Goal: Obtain resource: Download file/media

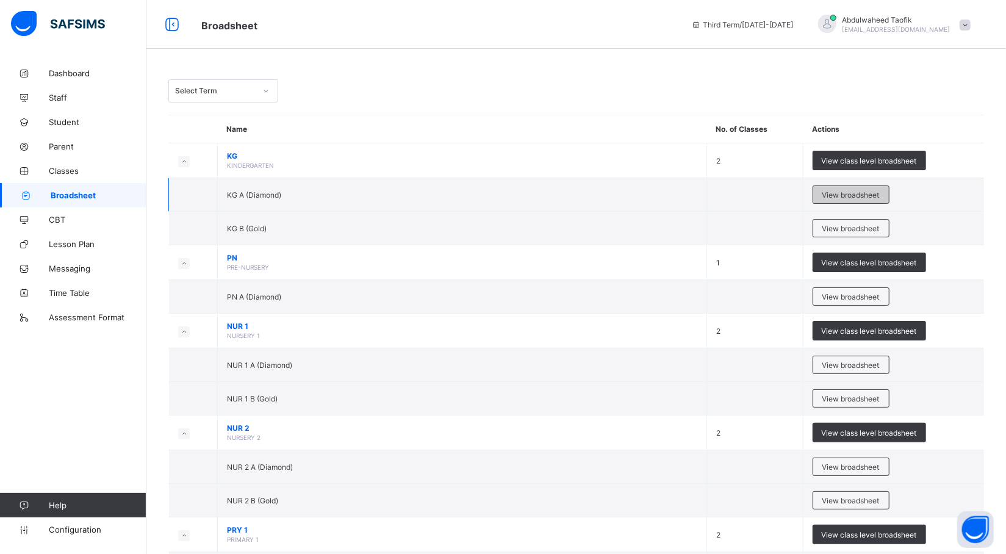
click at [843, 192] on span "View broadsheet" at bounding box center [851, 194] width 57 height 9
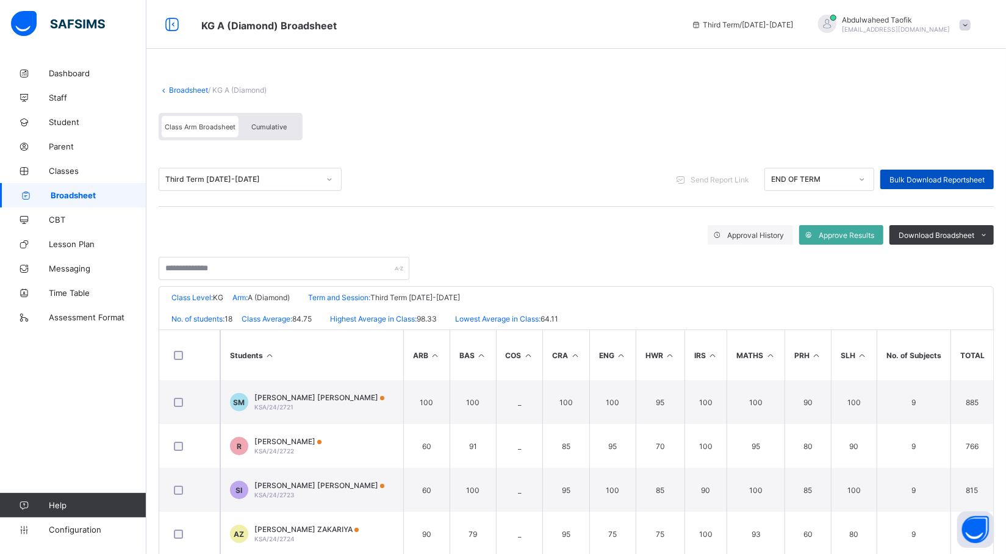
click at [970, 177] on span "Bulk Download Reportsheet" at bounding box center [937, 179] width 95 height 9
click at [88, 193] on span "Broadsheet" at bounding box center [99, 195] width 96 height 10
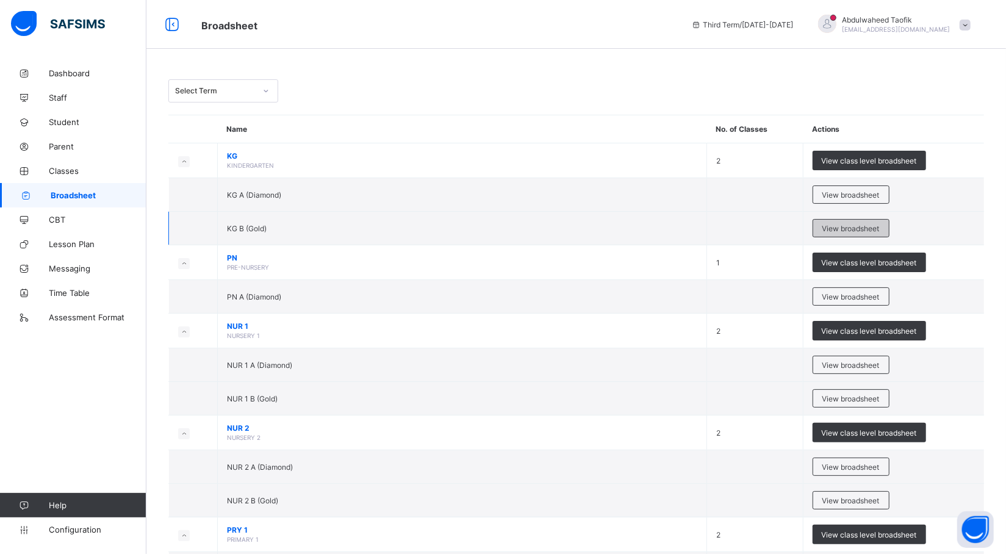
click at [835, 229] on span "View broadsheet" at bounding box center [851, 228] width 57 height 9
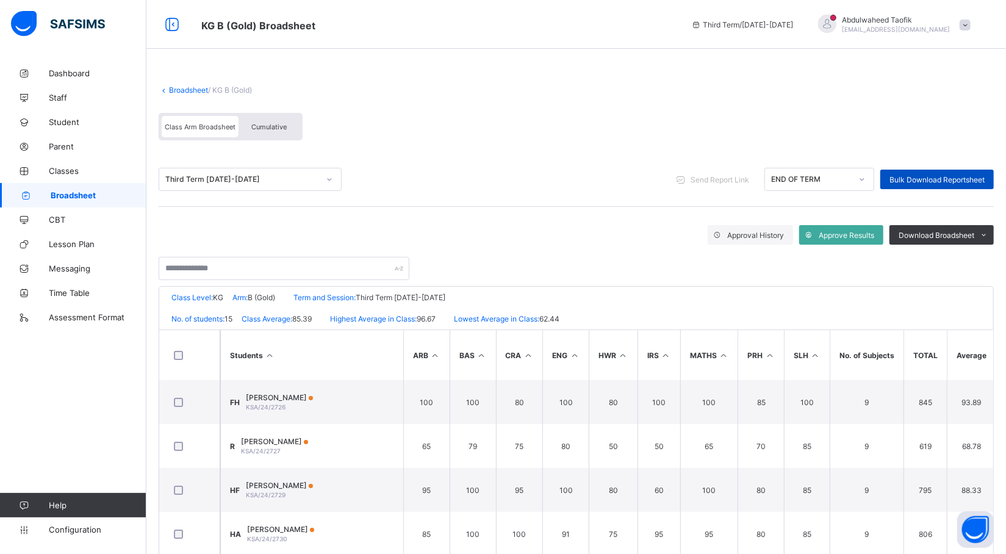
click at [960, 171] on div "Bulk Download Reportsheet" at bounding box center [938, 180] width 114 height 20
click at [126, 192] on span "Broadsheet" at bounding box center [99, 195] width 96 height 10
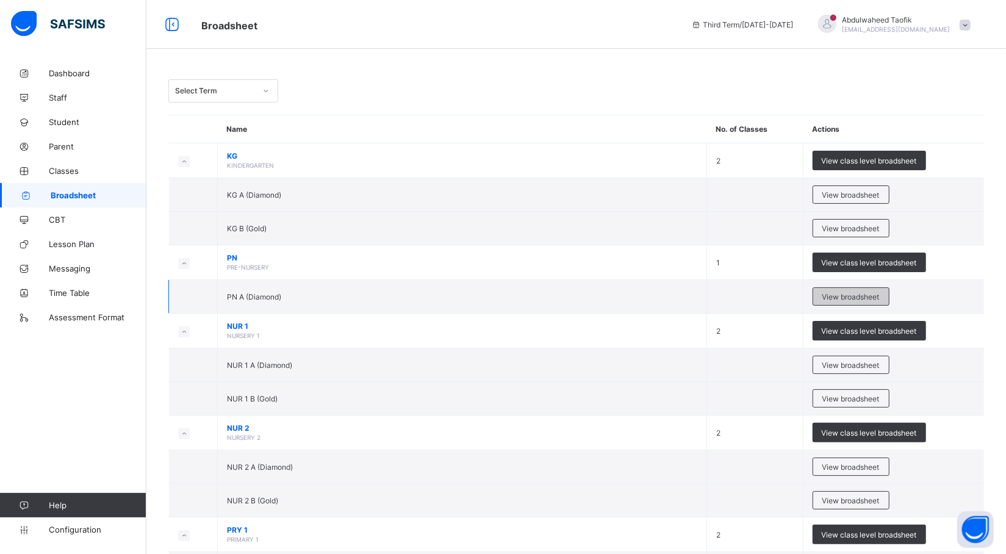
click at [862, 294] on span "View broadsheet" at bounding box center [851, 296] width 57 height 9
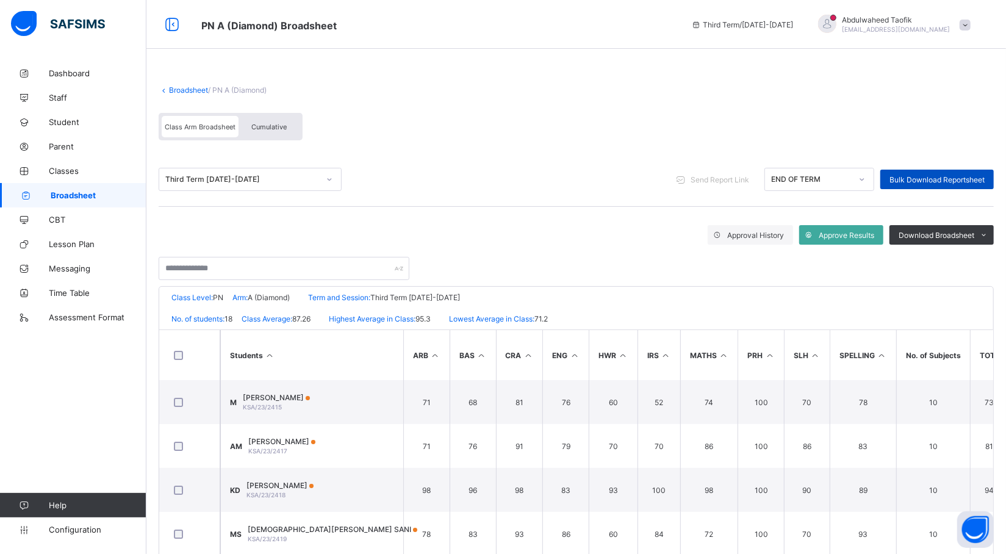
click at [953, 184] on div "Bulk Download Reportsheet" at bounding box center [938, 180] width 114 height 20
click at [81, 193] on span "Broadsheet" at bounding box center [99, 195] width 96 height 10
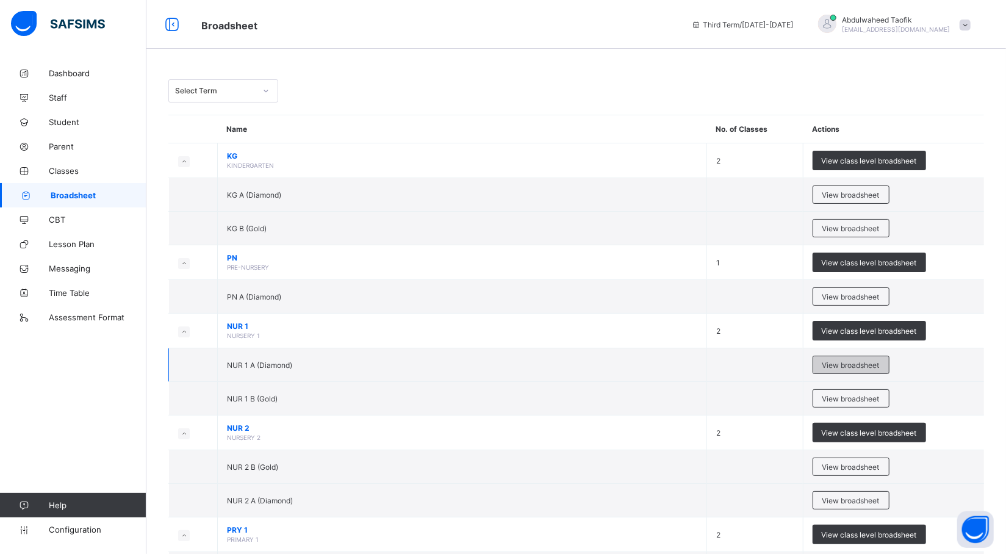
click at [840, 361] on span "View broadsheet" at bounding box center [851, 365] width 57 height 9
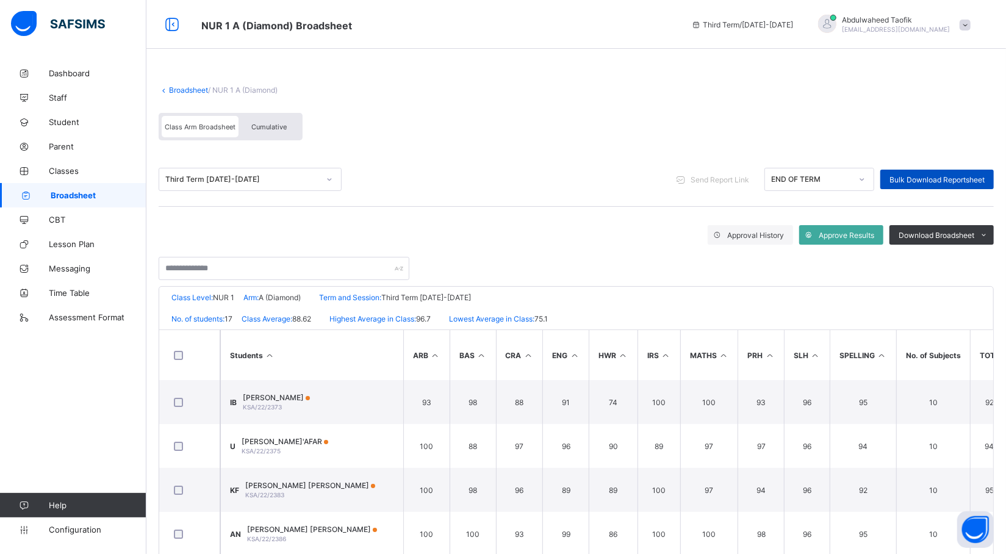
click at [952, 176] on span "Bulk Download Reportsheet" at bounding box center [937, 179] width 95 height 9
click at [94, 189] on link "Broadsheet" at bounding box center [73, 195] width 146 height 24
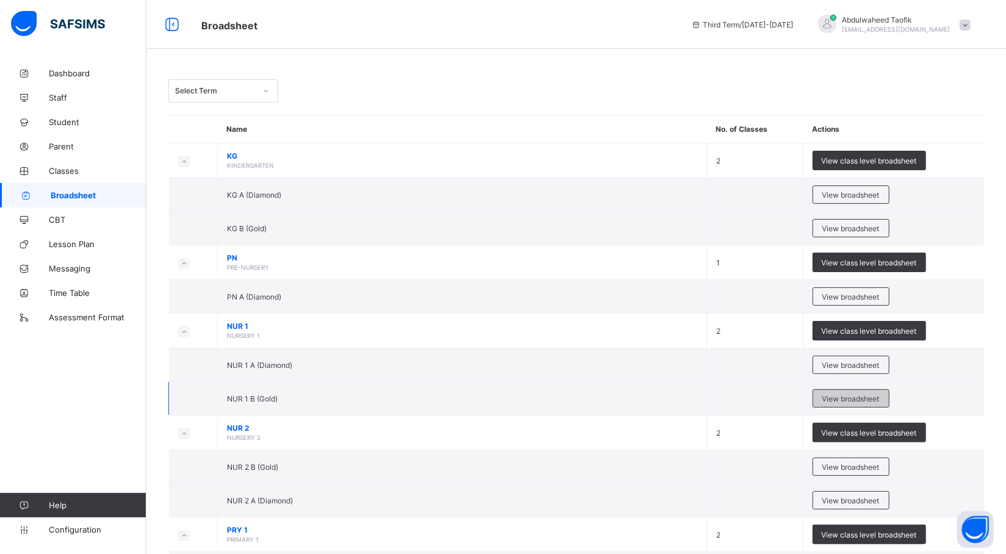
click at [828, 401] on div "View broadsheet" at bounding box center [851, 398] width 77 height 18
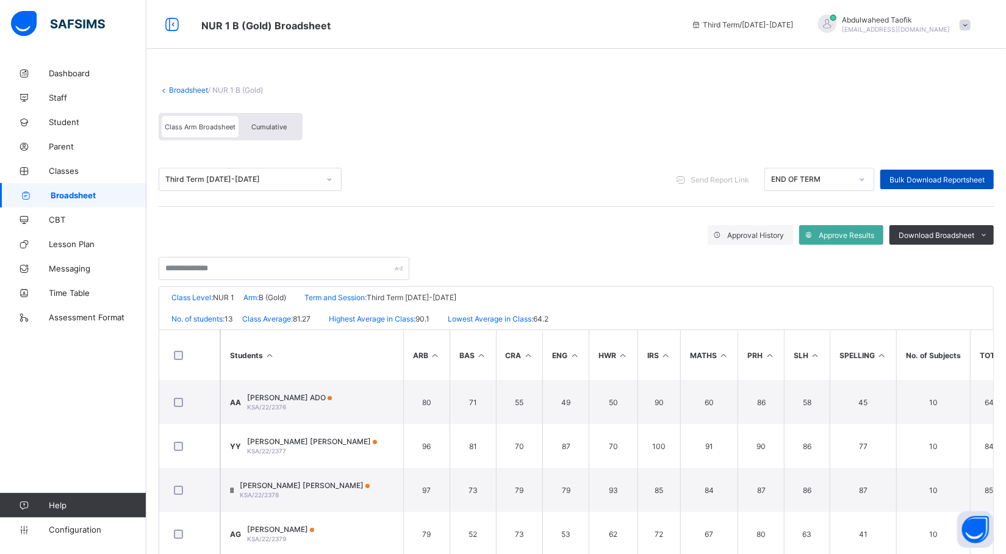
click at [962, 181] on span "Bulk Download Reportsheet" at bounding box center [937, 179] width 95 height 9
click at [78, 194] on span "Broadsheet" at bounding box center [99, 195] width 96 height 10
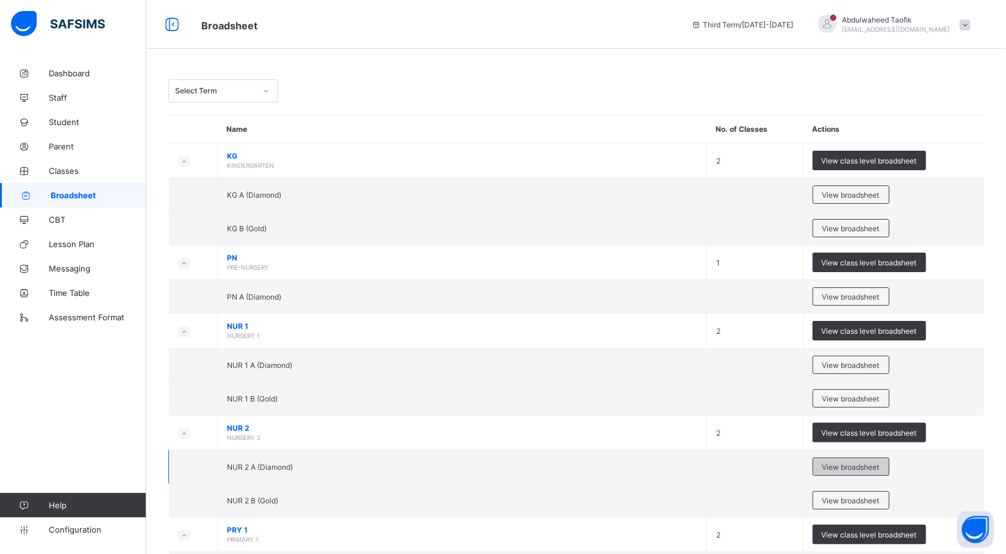
click at [847, 462] on div "View broadsheet" at bounding box center [851, 467] width 77 height 18
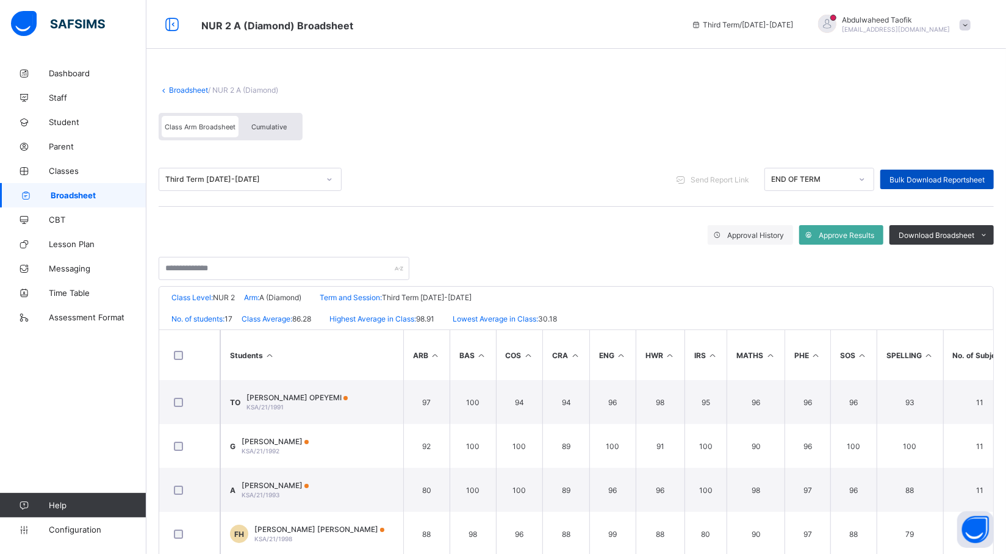
click at [918, 176] on span "Bulk Download Reportsheet" at bounding box center [937, 179] width 95 height 9
click at [83, 191] on span "Broadsheet" at bounding box center [99, 195] width 96 height 10
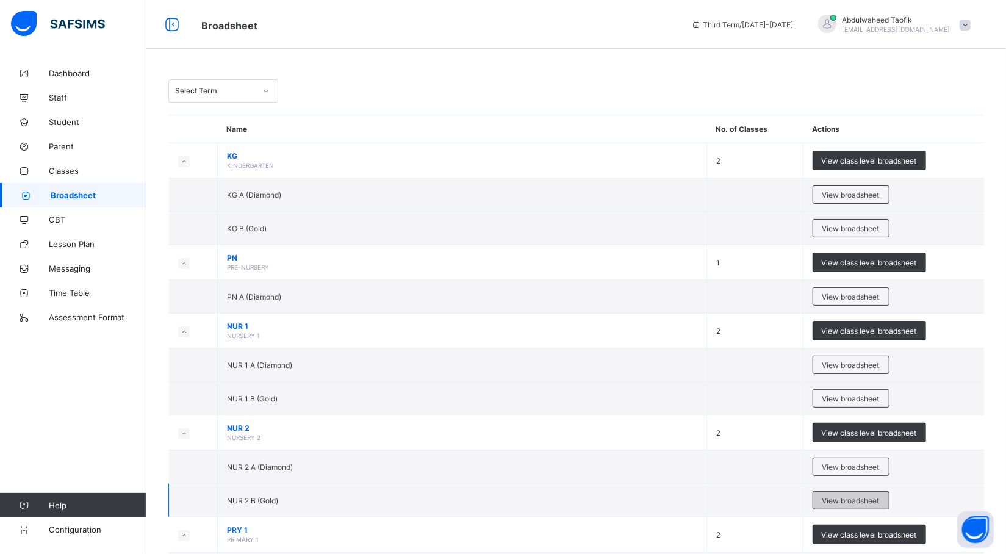
click at [857, 499] on span "View broadsheet" at bounding box center [851, 500] width 57 height 9
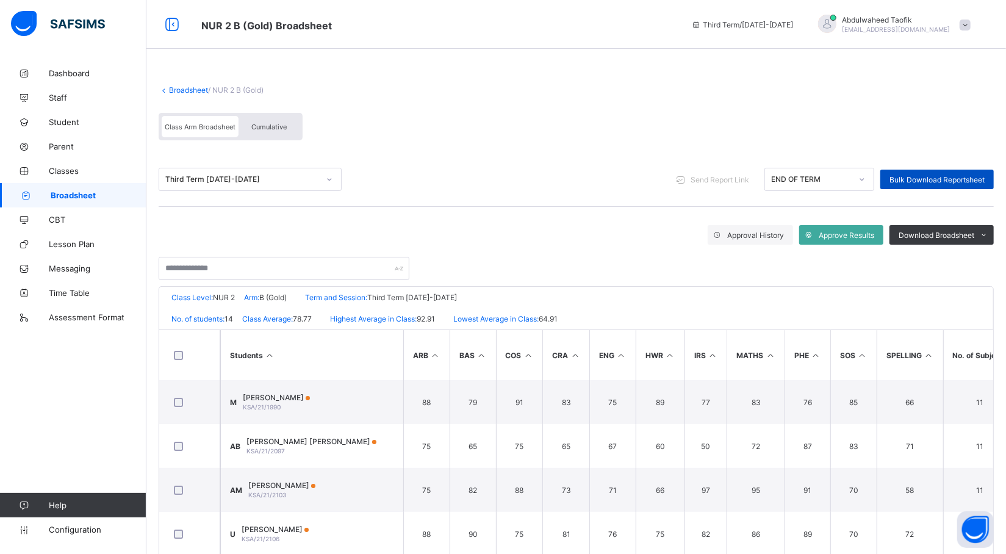
click at [933, 175] on span "Bulk Download Reportsheet" at bounding box center [937, 179] width 95 height 9
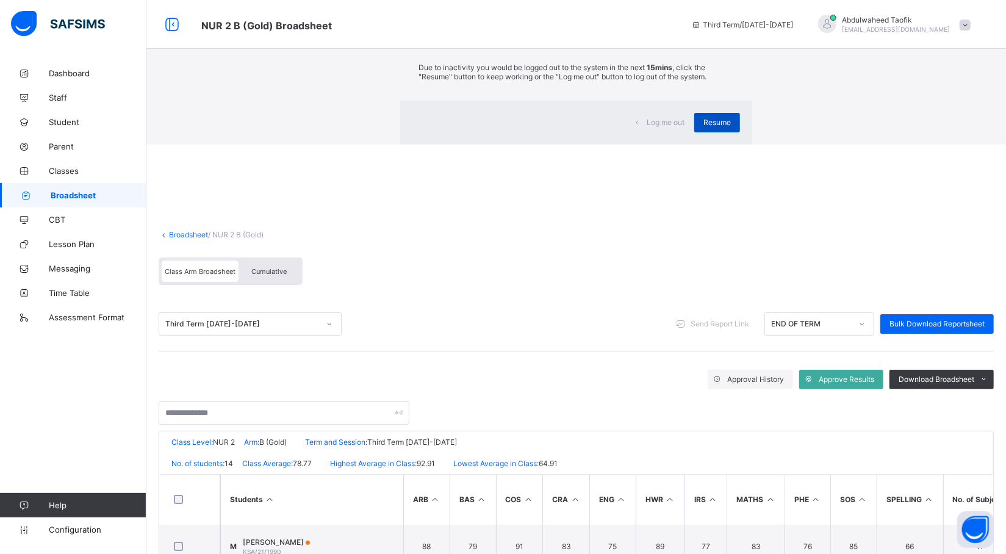
click at [704, 127] on span "Resume" at bounding box center [717, 122] width 27 height 9
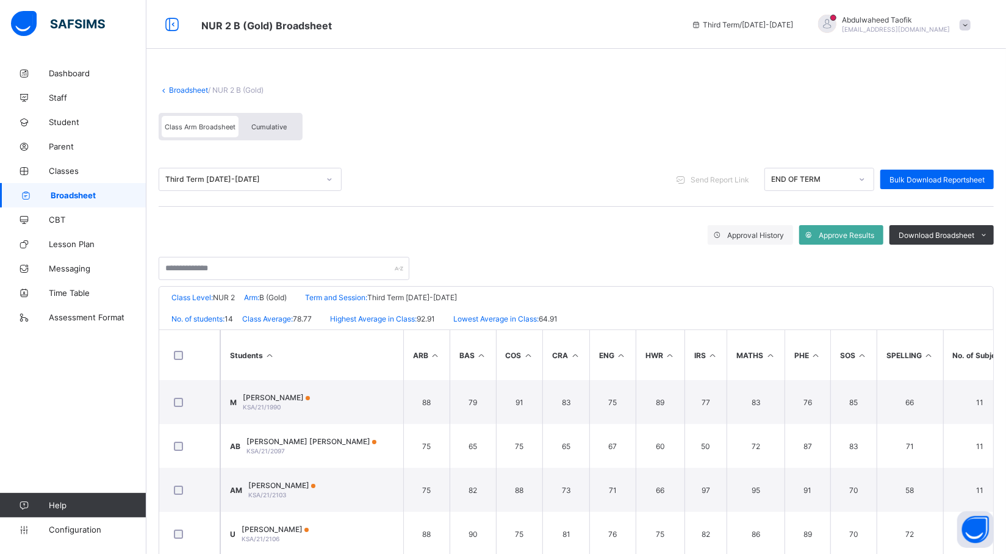
click at [116, 196] on span "Broadsheet" at bounding box center [99, 195] width 96 height 10
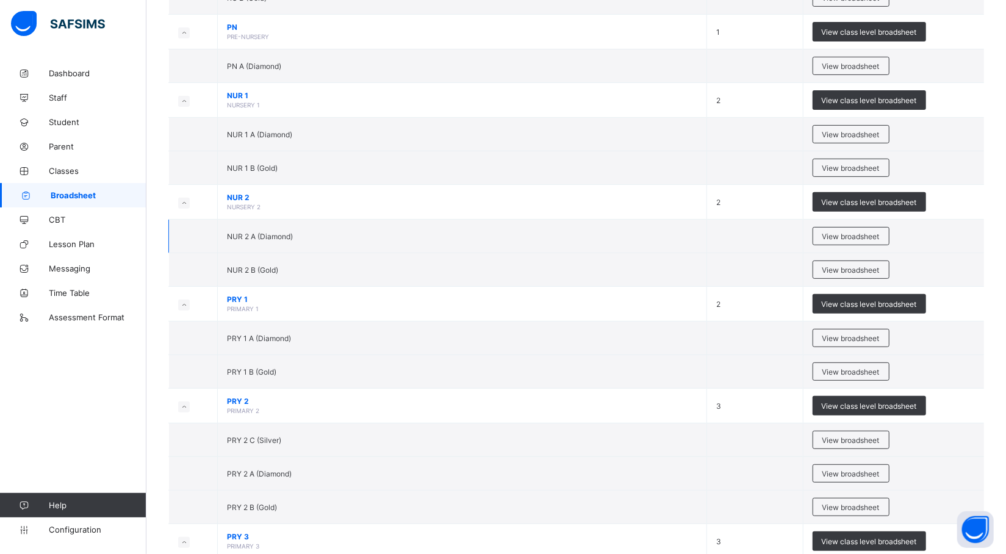
scroll to position [233, 0]
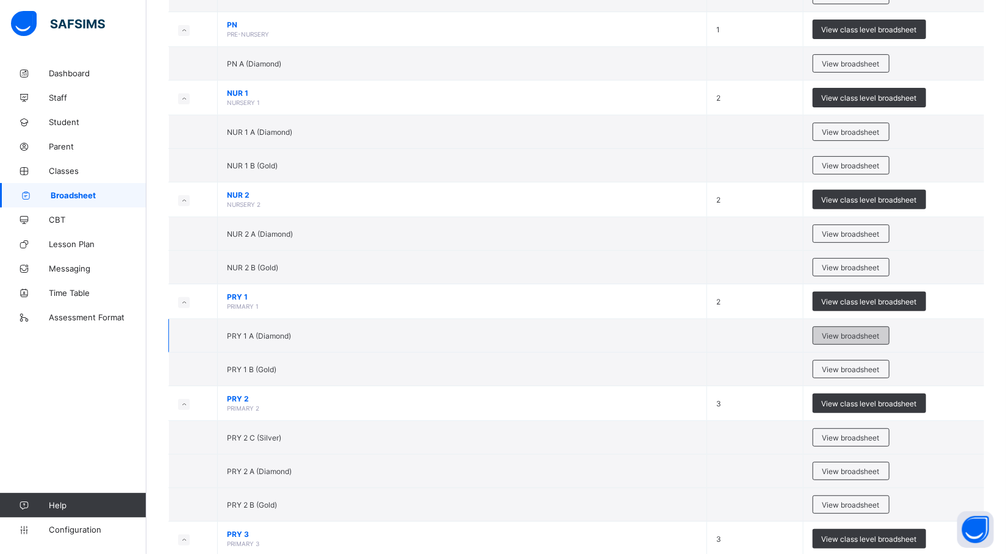
click at [858, 338] on span "View broadsheet" at bounding box center [851, 335] width 57 height 9
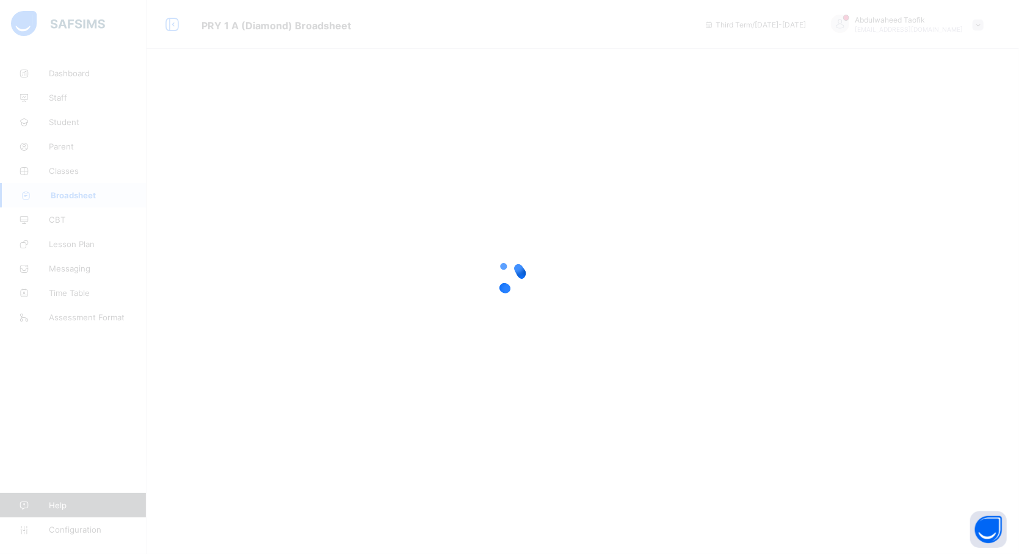
click at [980, 303] on div at bounding box center [509, 277] width 1019 height 554
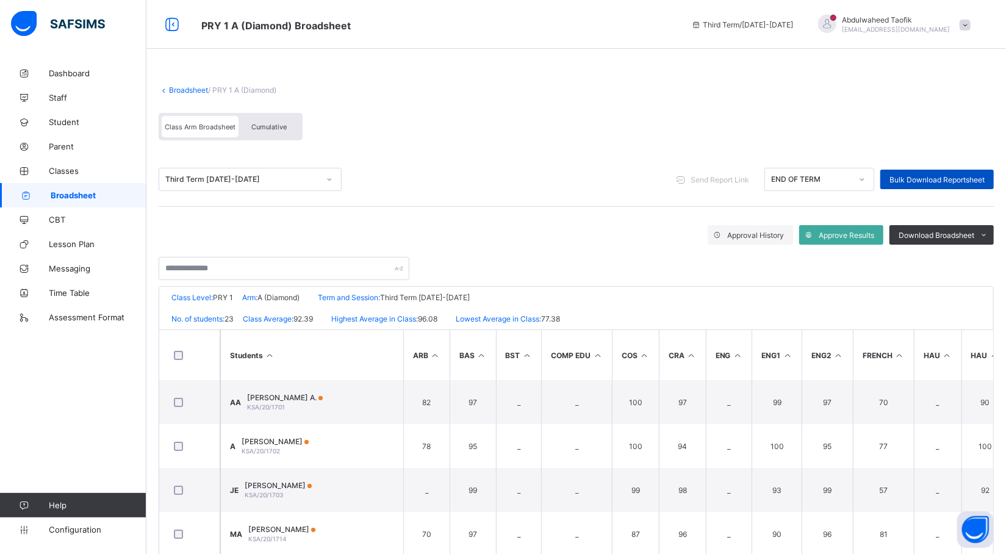
click at [948, 179] on span "Bulk Download Reportsheet" at bounding box center [937, 179] width 95 height 9
click at [108, 194] on span "Broadsheet" at bounding box center [99, 195] width 96 height 10
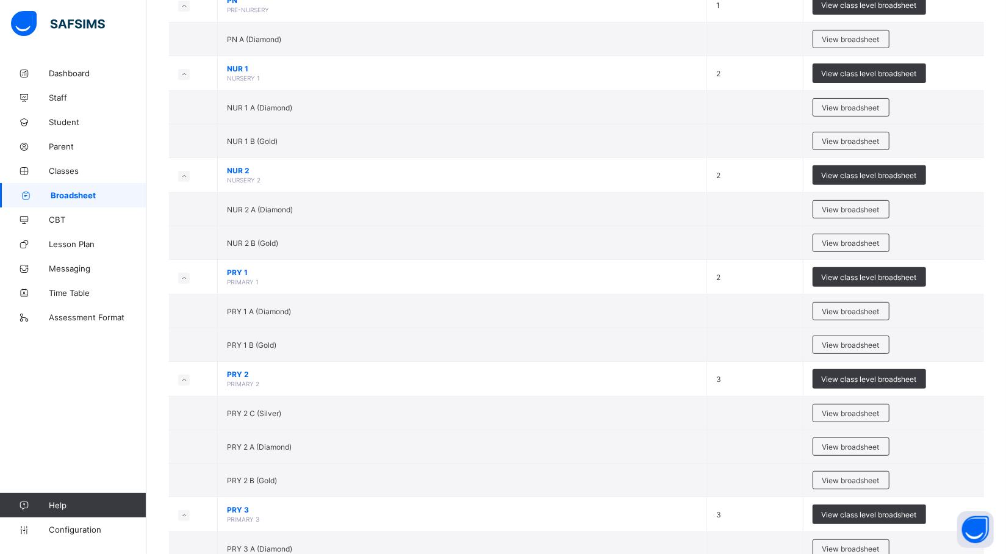
scroll to position [275, 0]
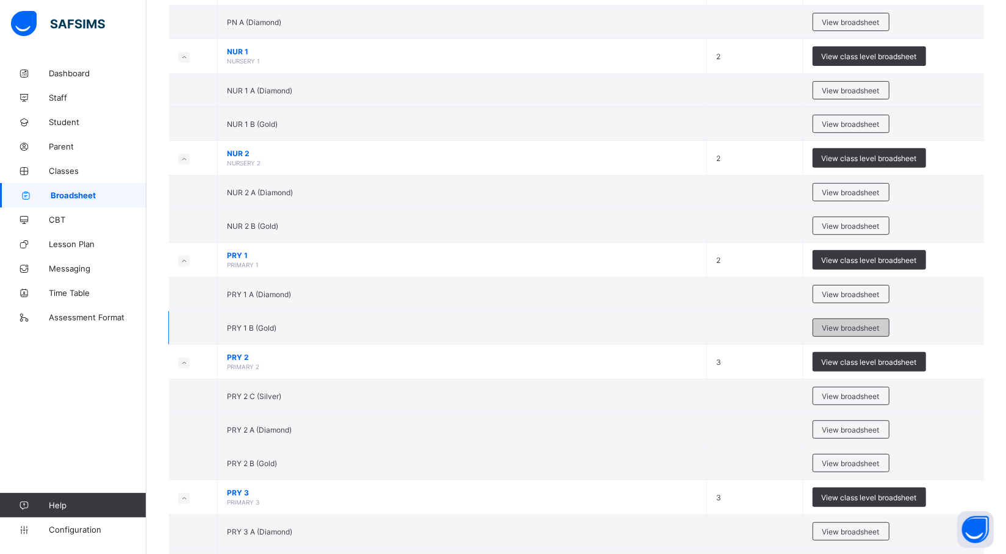
click at [840, 333] on span "View broadsheet" at bounding box center [851, 327] width 57 height 9
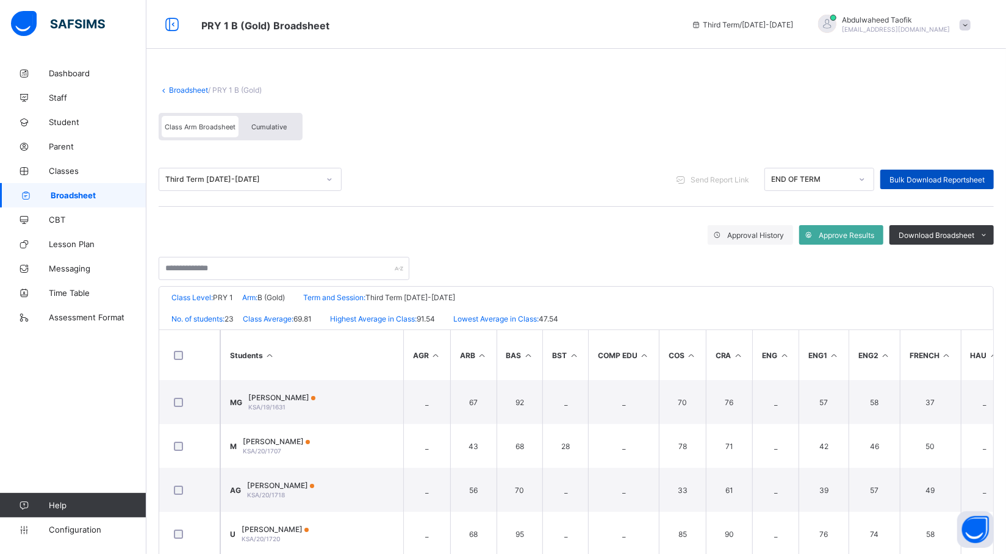
click at [948, 183] on span "Bulk Download Reportsheet" at bounding box center [937, 179] width 95 height 9
click at [110, 197] on span "Broadsheet" at bounding box center [99, 195] width 96 height 10
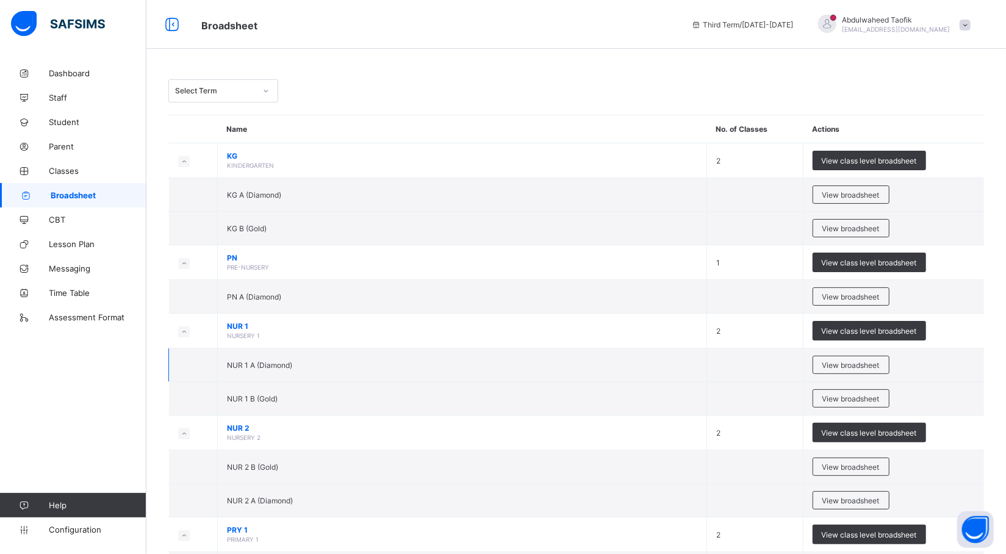
click at [200, 366] on td at bounding box center [193, 365] width 49 height 34
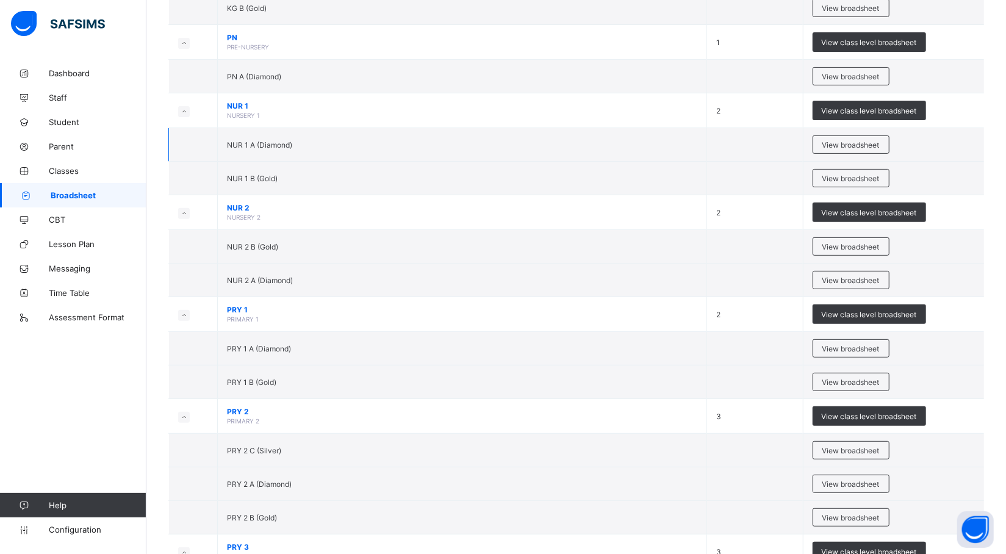
scroll to position [226, 0]
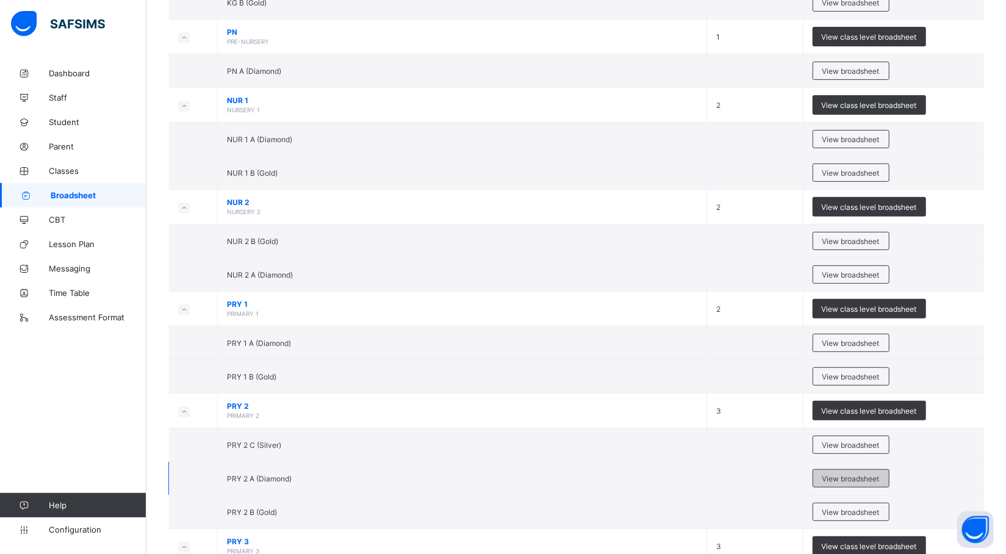
click at [857, 482] on span "View broadsheet" at bounding box center [851, 478] width 57 height 9
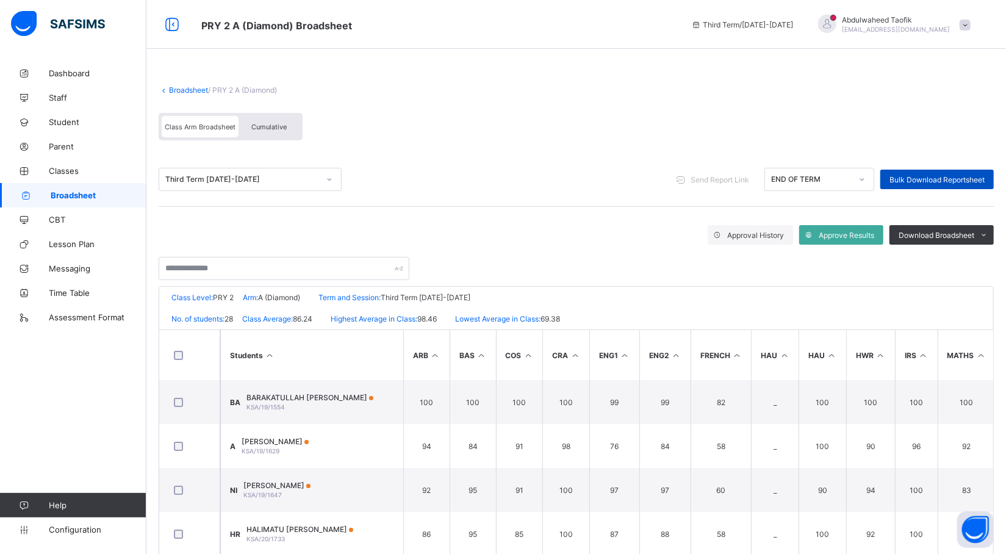
click at [966, 184] on div "Bulk Download Reportsheet" at bounding box center [938, 180] width 114 height 20
click at [88, 189] on link "Broadsheet" at bounding box center [73, 195] width 146 height 24
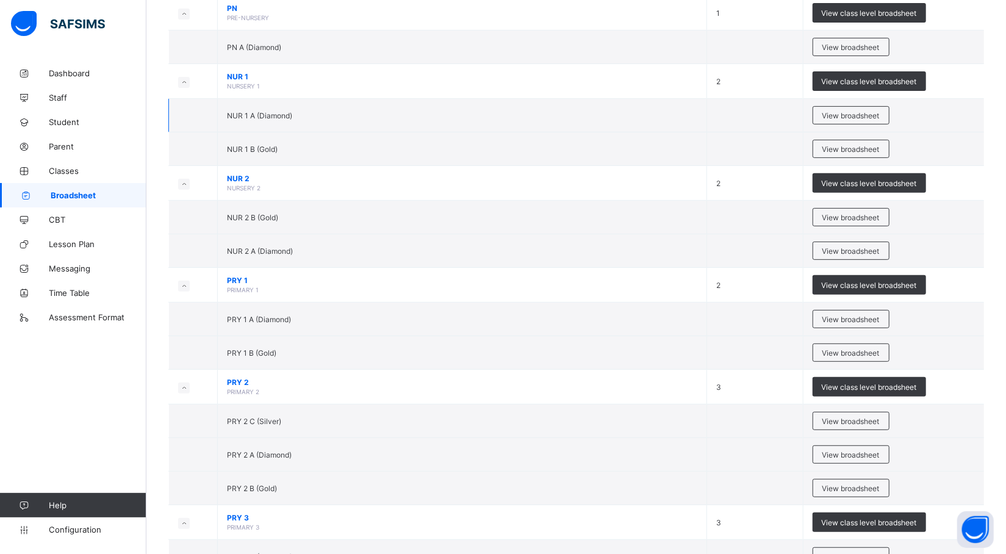
scroll to position [250, 0]
click at [851, 487] on span "View broadsheet" at bounding box center [851, 487] width 57 height 9
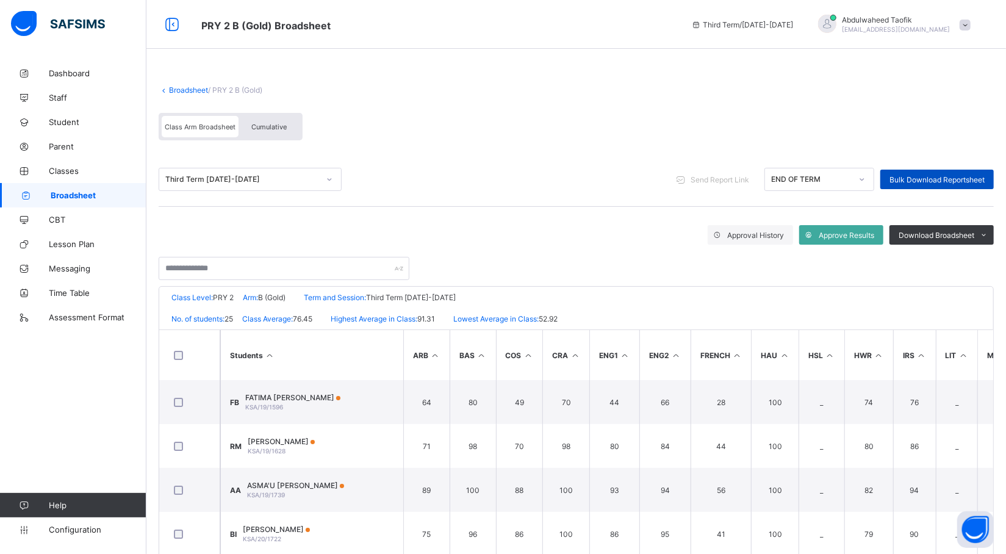
click at [945, 177] on span "Bulk Download Reportsheet" at bounding box center [937, 179] width 95 height 9
click at [83, 193] on span "Broadsheet" at bounding box center [99, 195] width 96 height 10
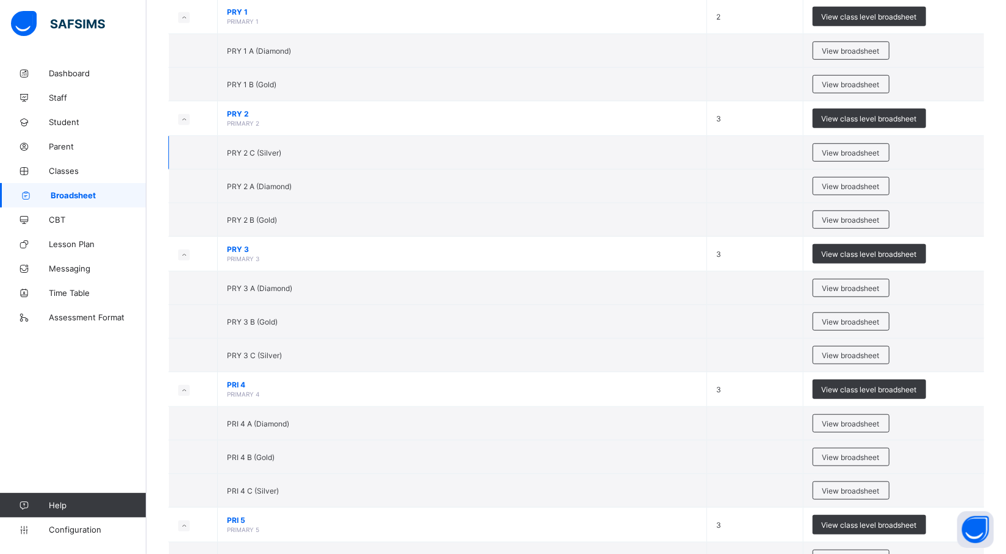
scroll to position [519, 0]
click at [853, 289] on span "View broadsheet" at bounding box center [851, 287] width 57 height 9
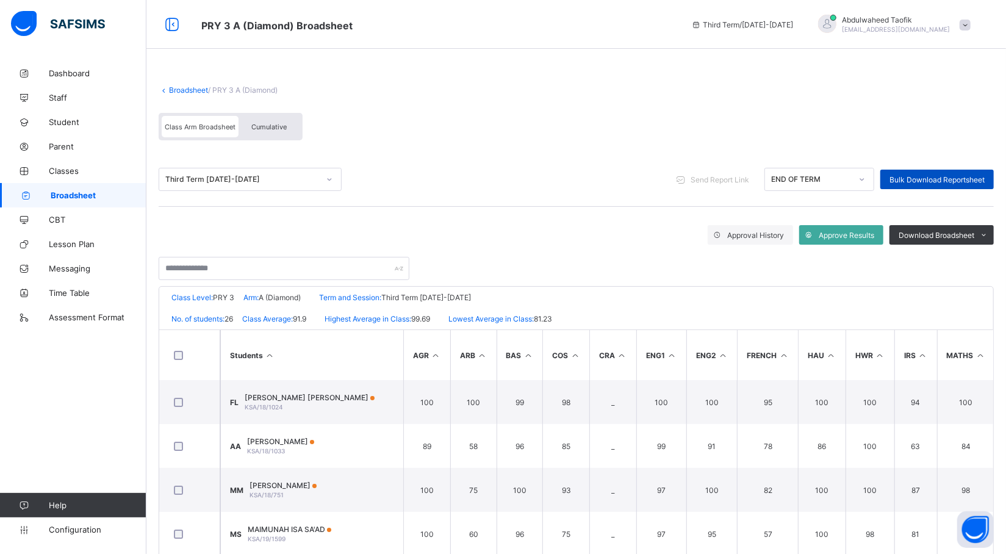
click at [919, 176] on span "Bulk Download Reportsheet" at bounding box center [937, 179] width 95 height 9
click at [100, 194] on span "Broadsheet" at bounding box center [99, 195] width 96 height 10
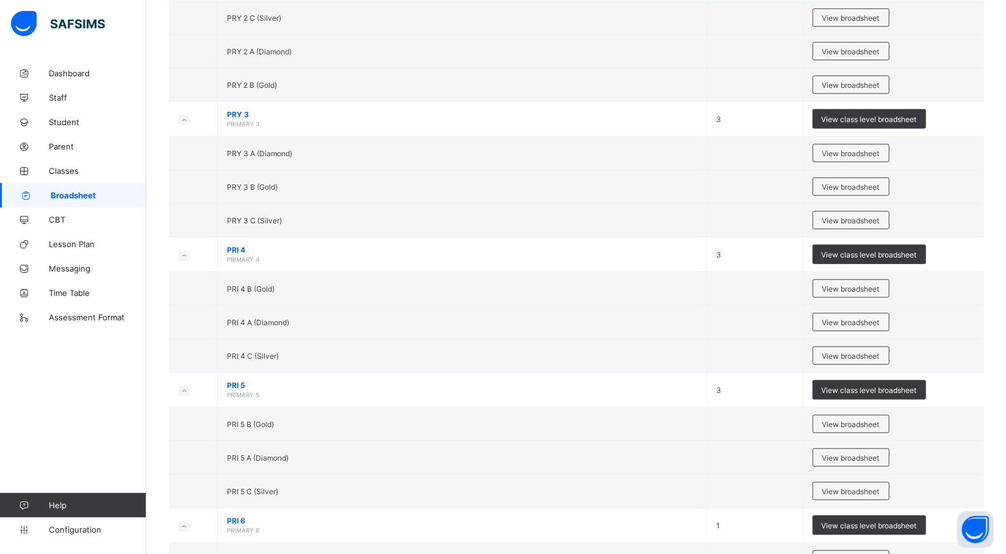
scroll to position [655, 0]
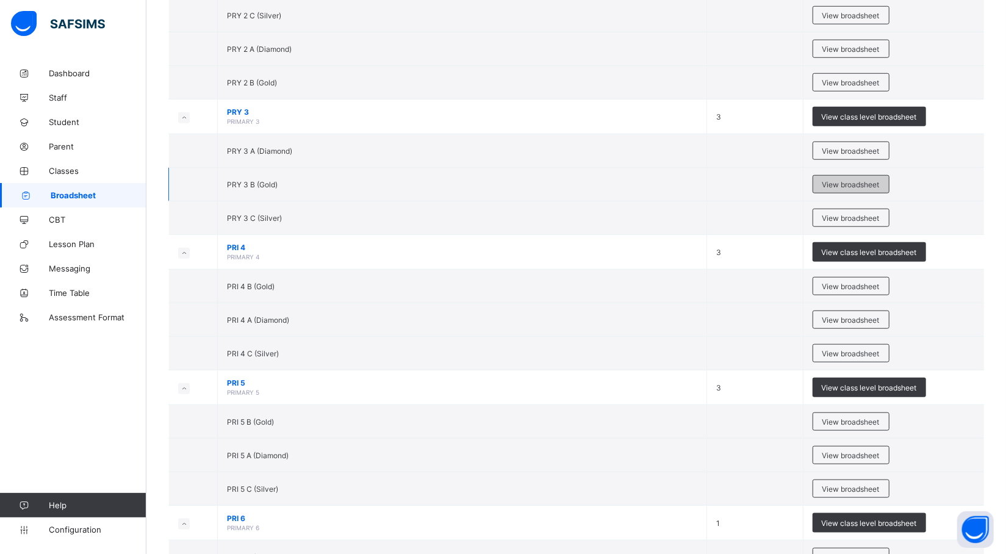
click at [870, 187] on span "View broadsheet" at bounding box center [851, 184] width 57 height 9
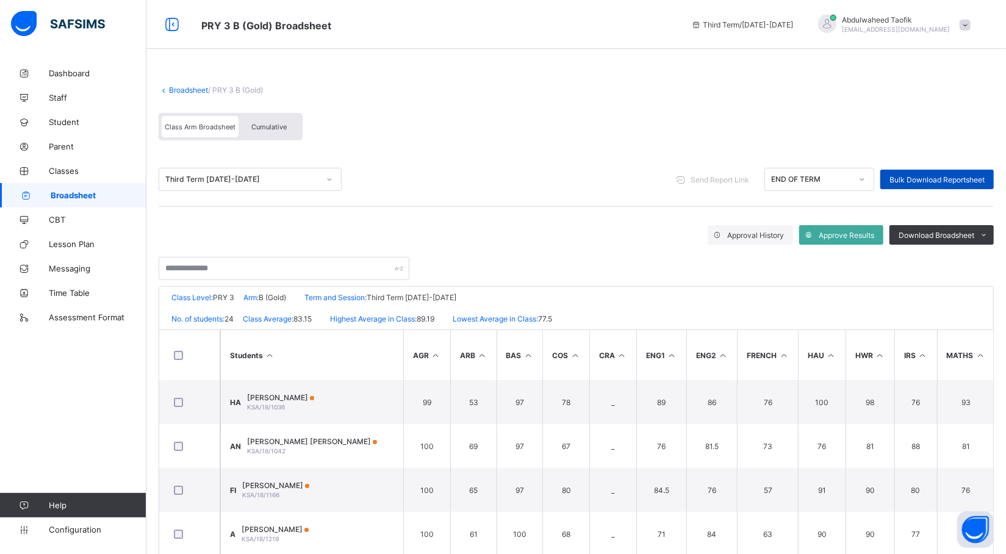
click at [955, 184] on div "Bulk Download Reportsheet" at bounding box center [938, 180] width 114 height 20
click at [135, 194] on span "Broadsheet" at bounding box center [99, 195] width 96 height 10
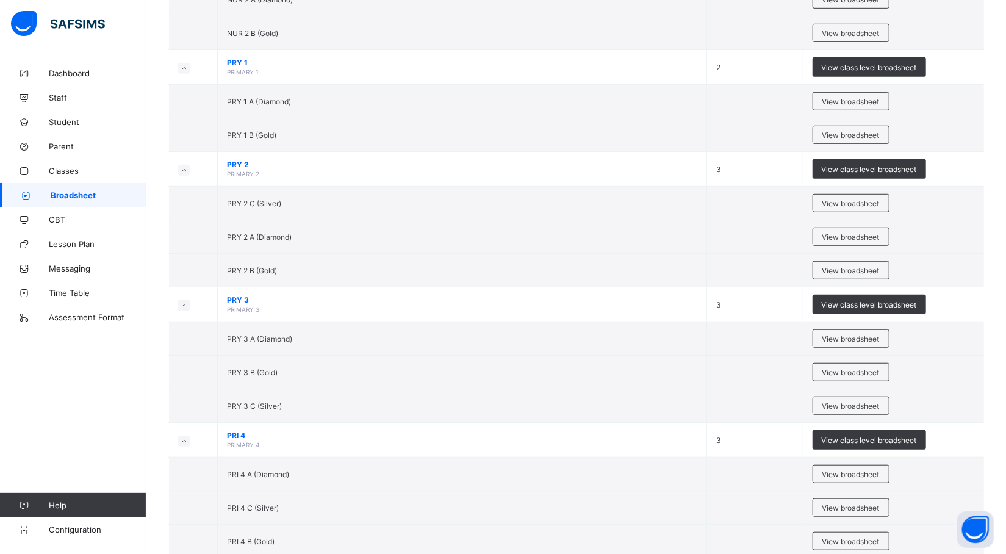
scroll to position [474, 0]
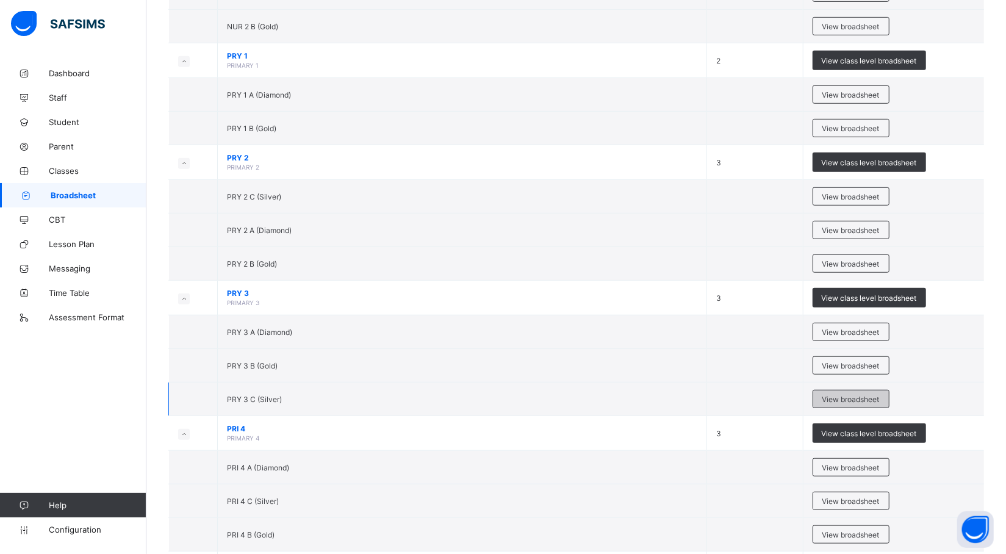
click at [858, 396] on div "View broadsheet" at bounding box center [851, 399] width 77 height 18
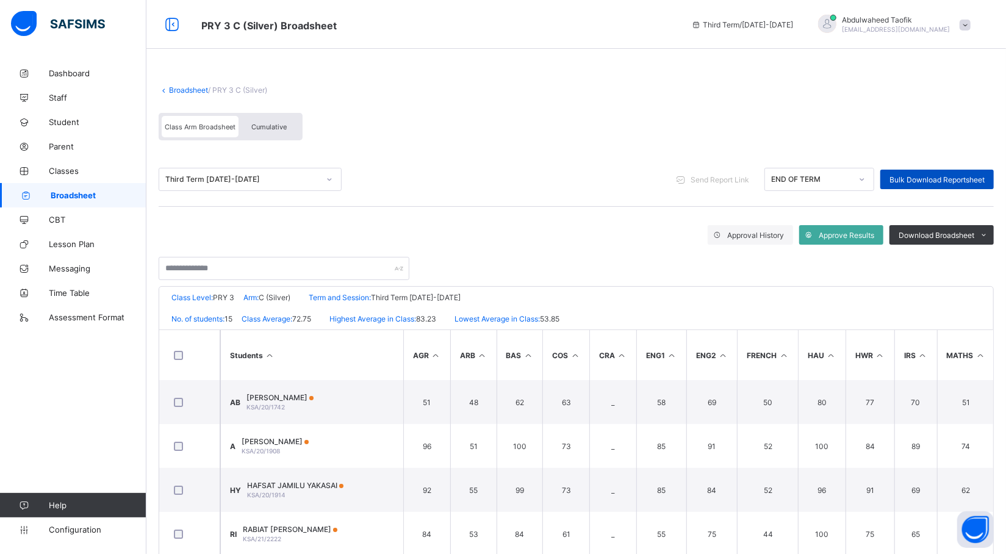
click at [940, 183] on span "Bulk Download Reportsheet" at bounding box center [937, 179] width 95 height 9
click at [116, 196] on span "Broadsheet" at bounding box center [99, 195] width 96 height 10
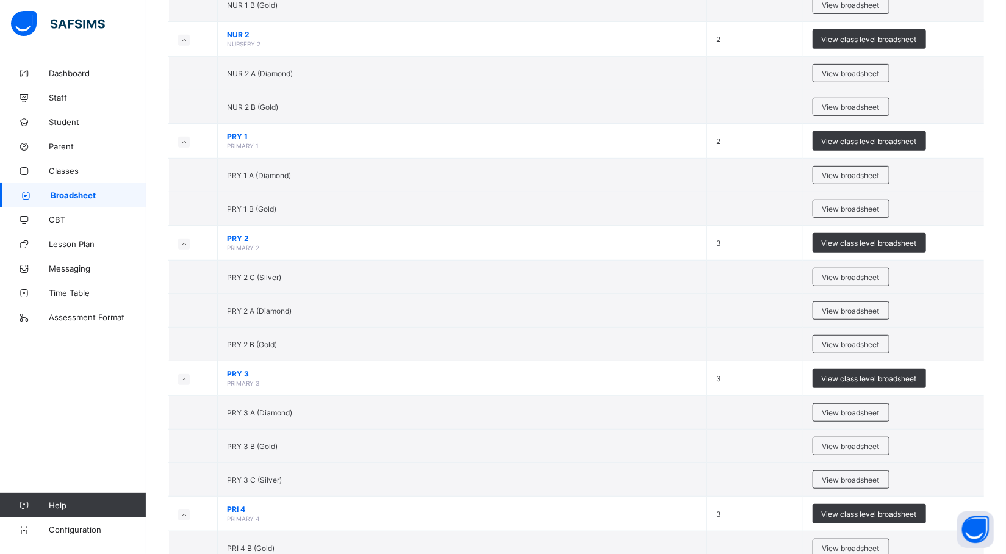
scroll to position [397, 0]
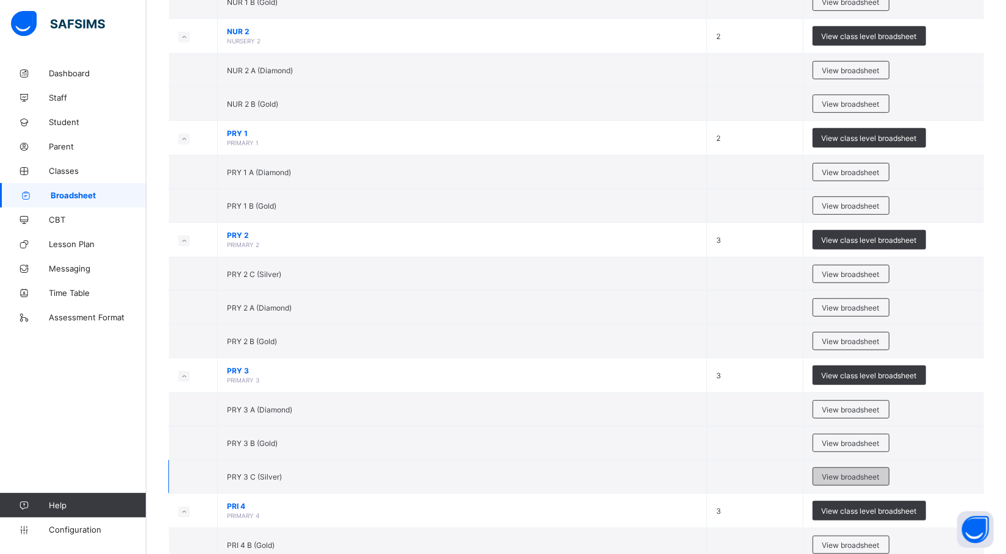
click at [850, 481] on span "View broadsheet" at bounding box center [851, 476] width 57 height 9
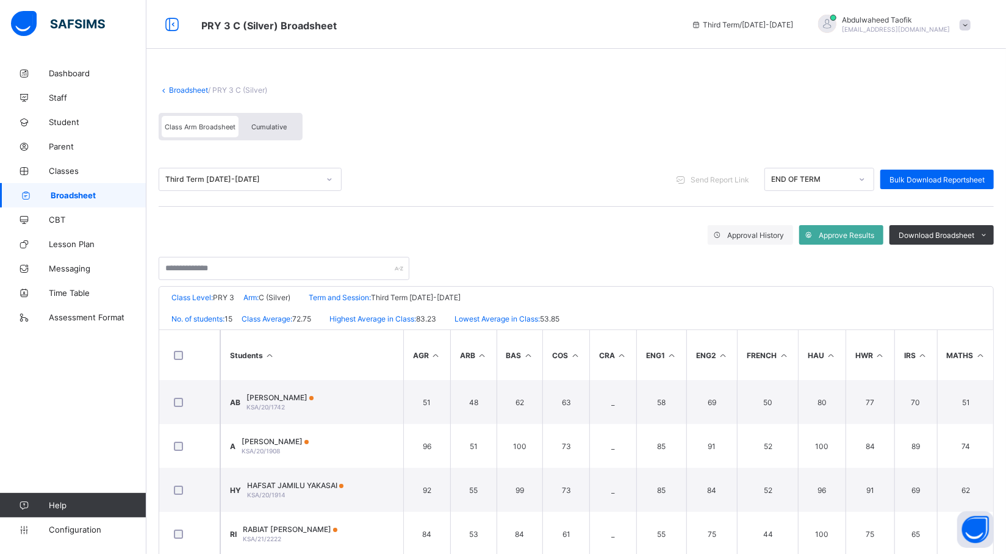
click at [78, 197] on span "Broadsheet" at bounding box center [99, 195] width 96 height 10
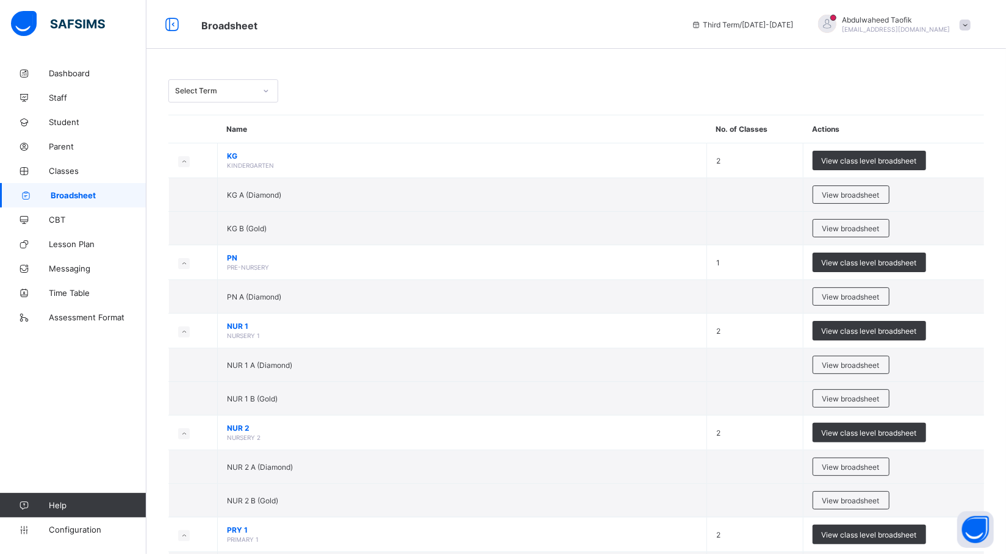
click at [78, 197] on span "Broadsheet" at bounding box center [99, 195] width 96 height 10
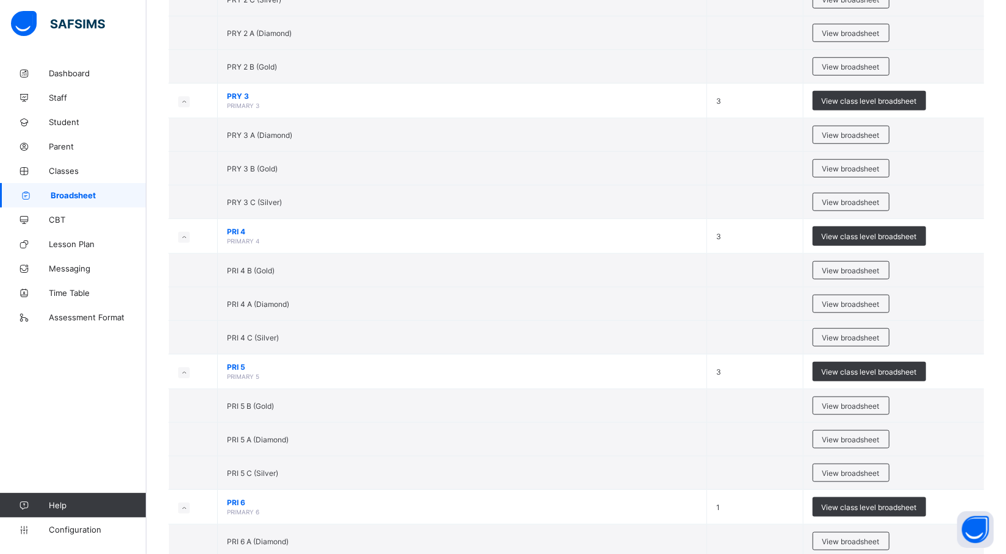
scroll to position [674, 0]
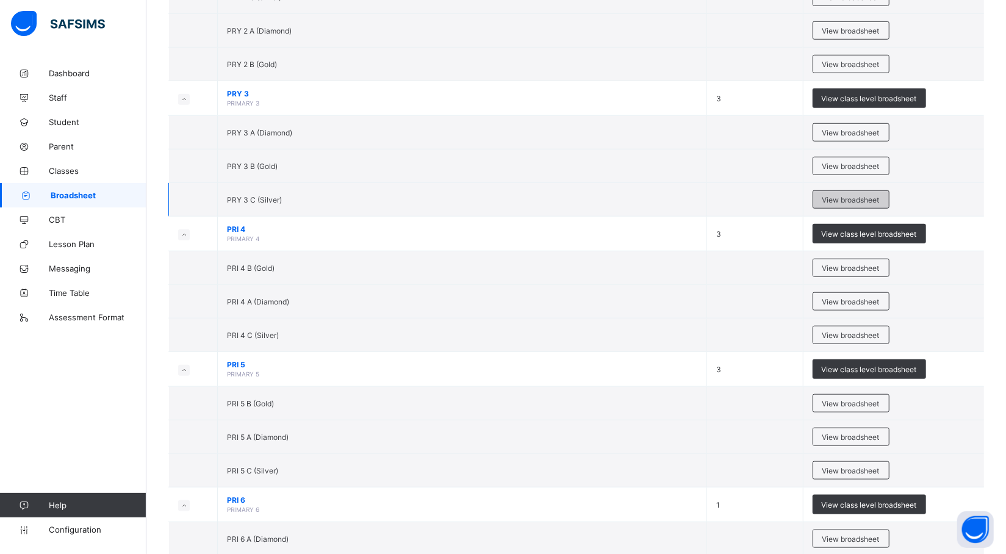
click at [850, 204] on span "View broadsheet" at bounding box center [851, 199] width 57 height 9
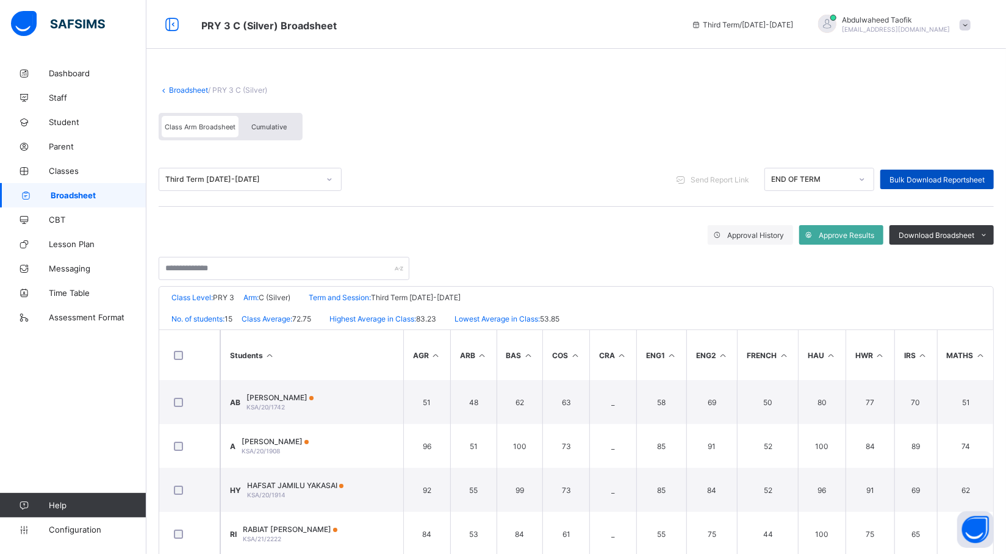
click at [936, 177] on span "Bulk Download Reportsheet" at bounding box center [937, 179] width 95 height 9
click at [120, 197] on span "Broadsheet" at bounding box center [99, 195] width 96 height 10
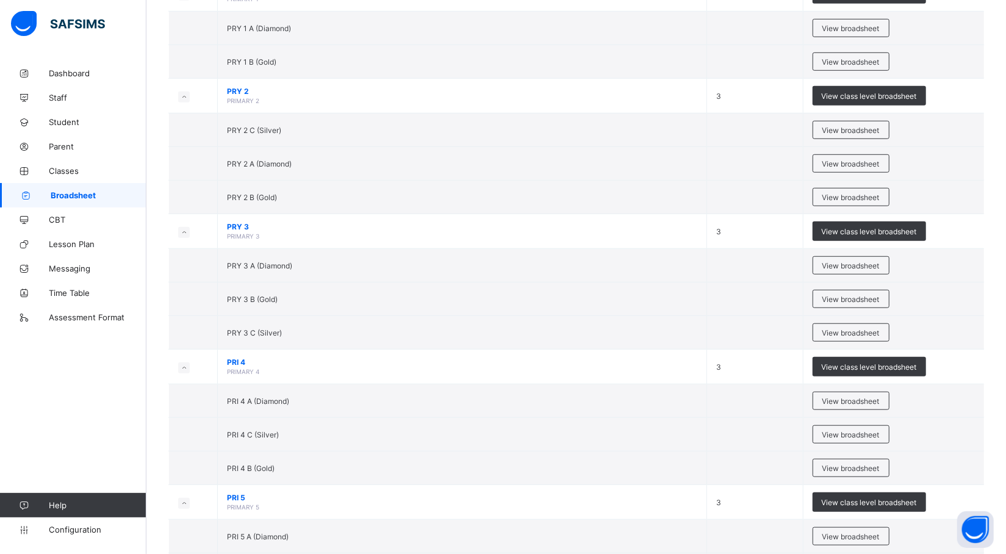
scroll to position [542, 0]
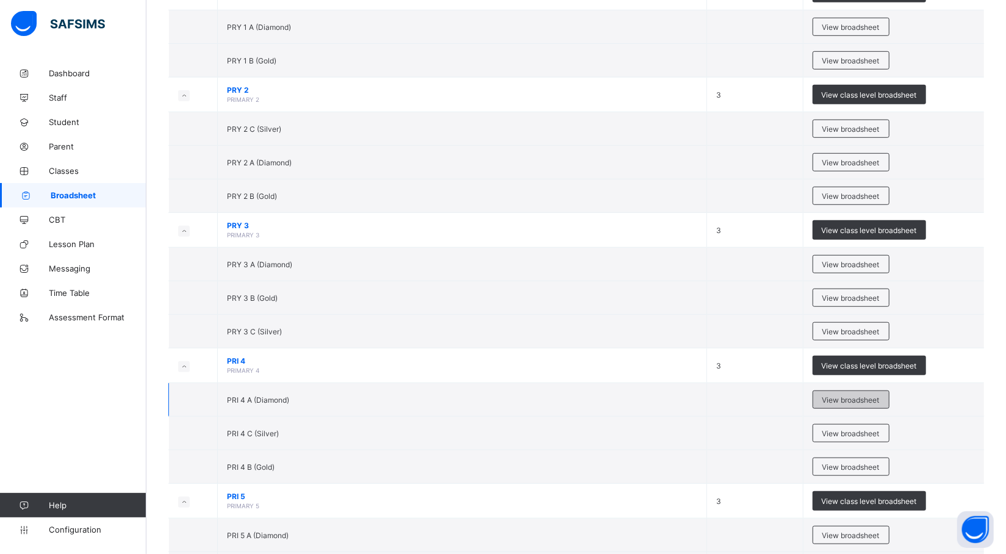
click at [853, 405] on span "View broadsheet" at bounding box center [851, 399] width 57 height 9
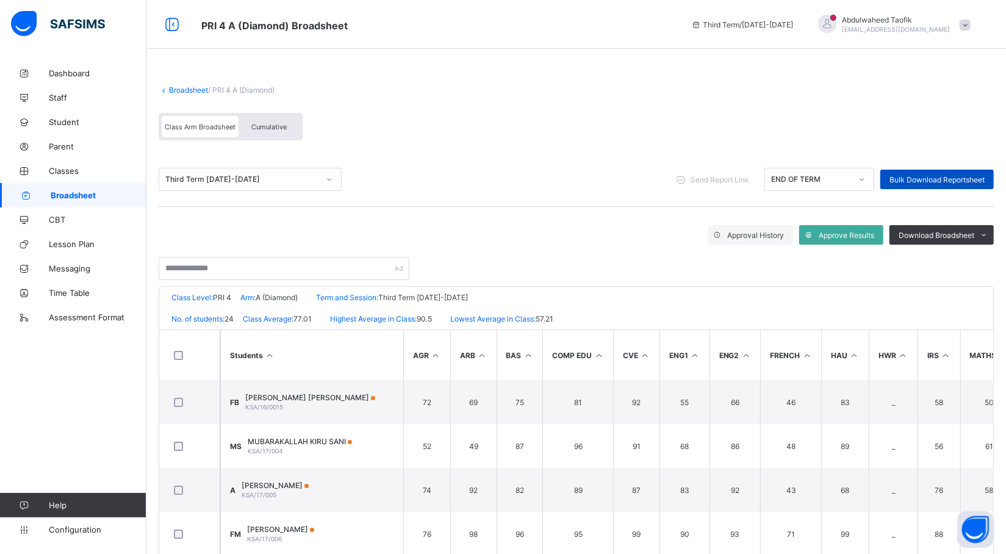
click at [977, 179] on span "Bulk Download Reportsheet" at bounding box center [937, 179] width 95 height 9
click at [72, 194] on span "Broadsheet" at bounding box center [99, 195] width 96 height 10
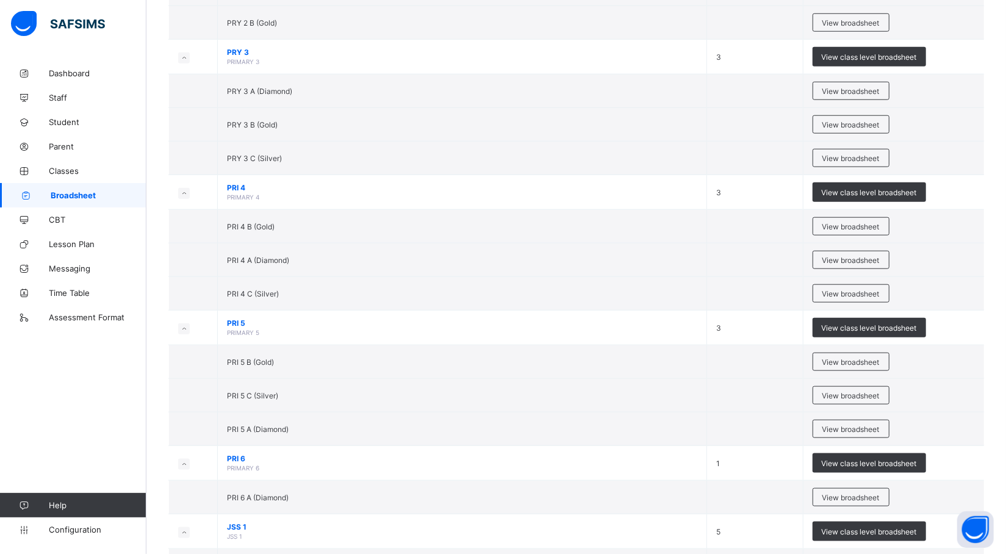
scroll to position [719, 0]
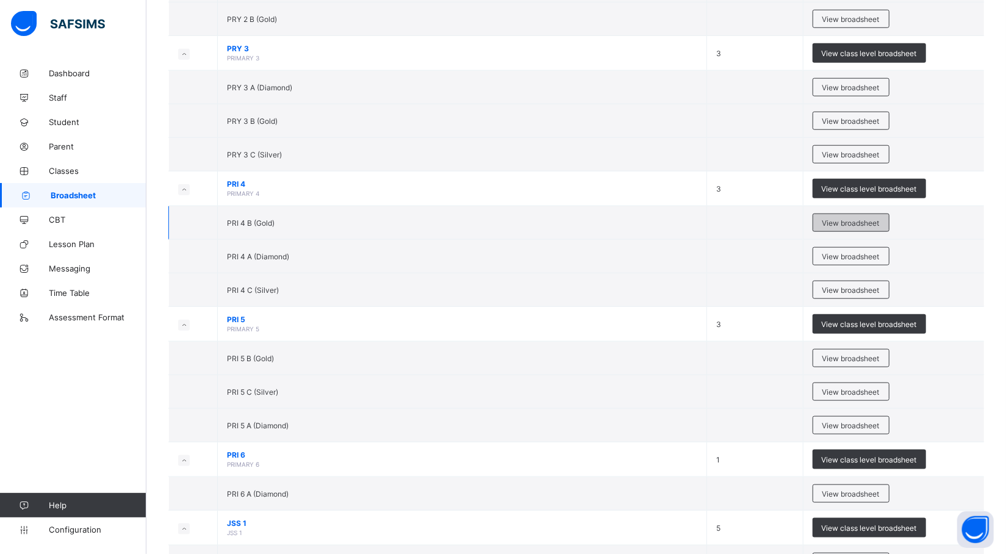
click at [867, 225] on span "View broadsheet" at bounding box center [851, 222] width 57 height 9
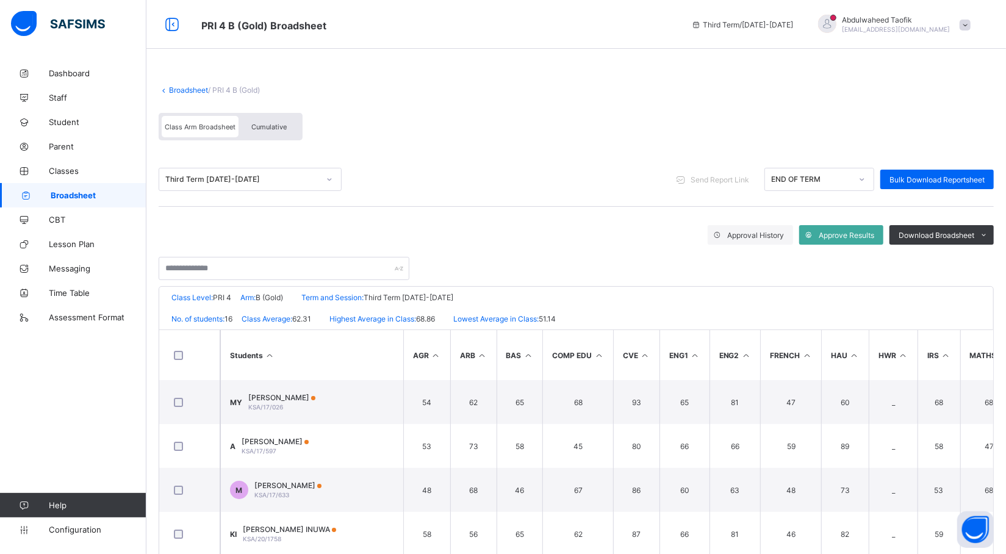
click at [118, 193] on span "Broadsheet" at bounding box center [99, 195] width 96 height 10
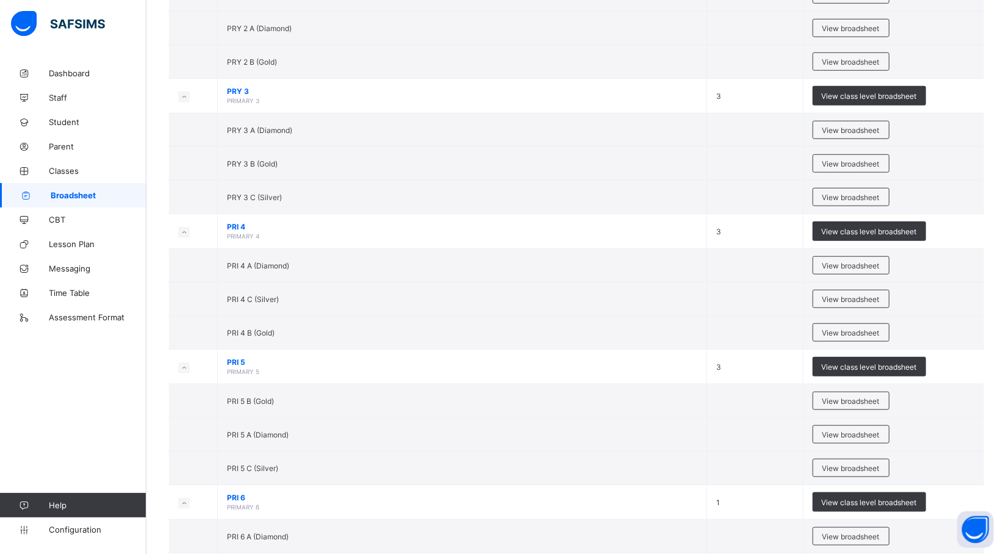
scroll to position [608, 0]
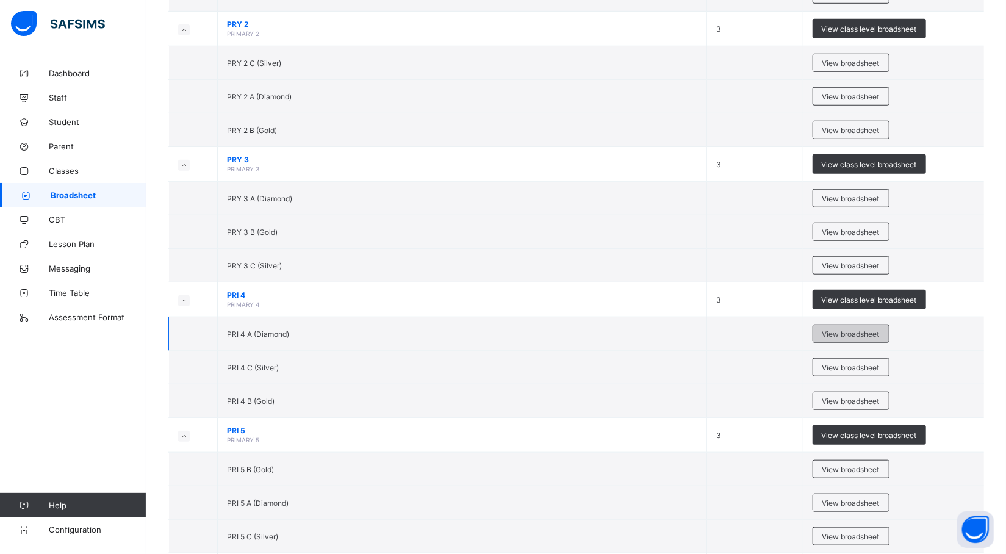
click at [880, 334] on span "View broadsheet" at bounding box center [851, 334] width 57 height 9
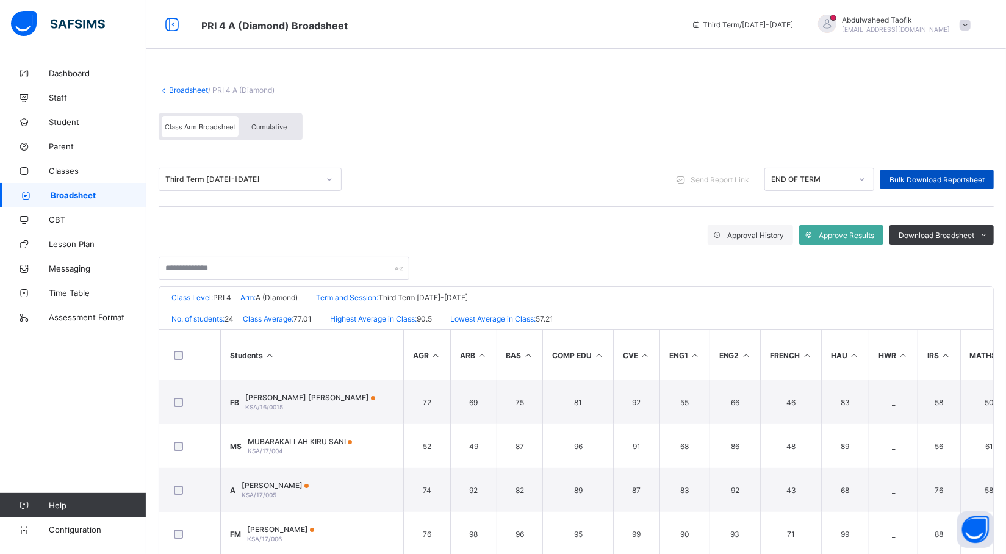
click at [945, 184] on div "Bulk Download Reportsheet" at bounding box center [938, 180] width 114 height 20
click at [86, 191] on span "Broadsheet" at bounding box center [99, 195] width 96 height 10
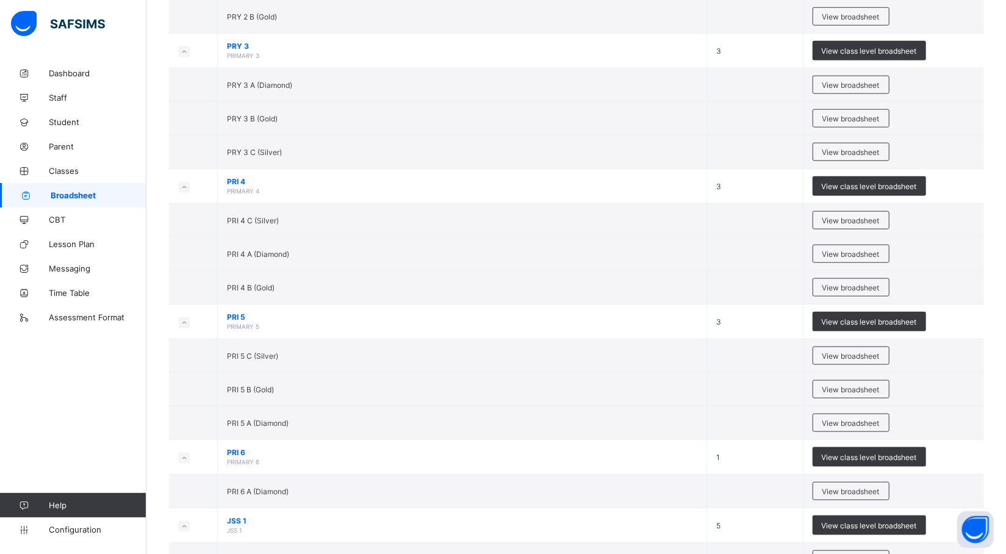
scroll to position [723, 0]
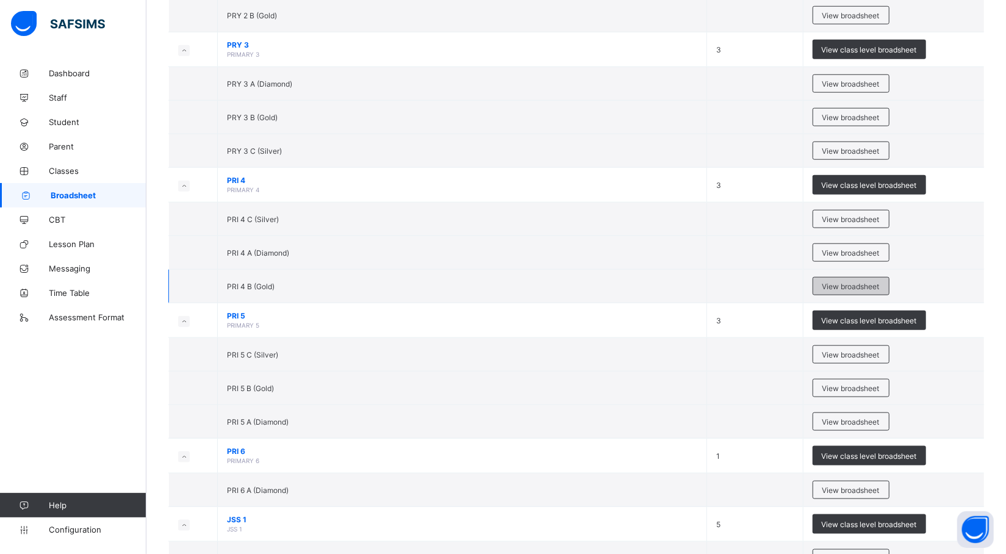
click at [853, 291] on span "View broadsheet" at bounding box center [851, 286] width 57 height 9
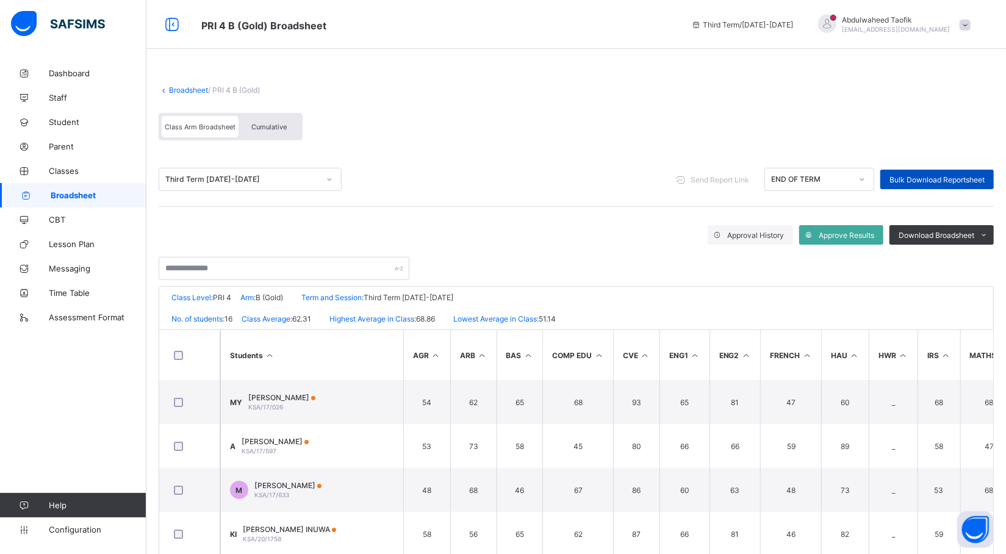
click at [975, 176] on span "Bulk Download Reportsheet" at bounding box center [937, 179] width 95 height 9
click at [130, 193] on span "Broadsheet" at bounding box center [99, 195] width 96 height 10
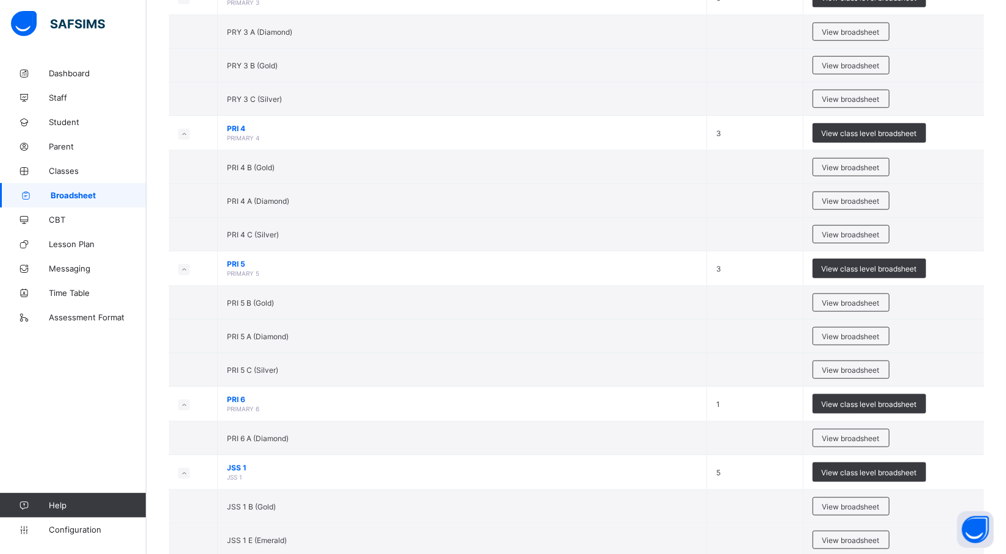
scroll to position [778, 0]
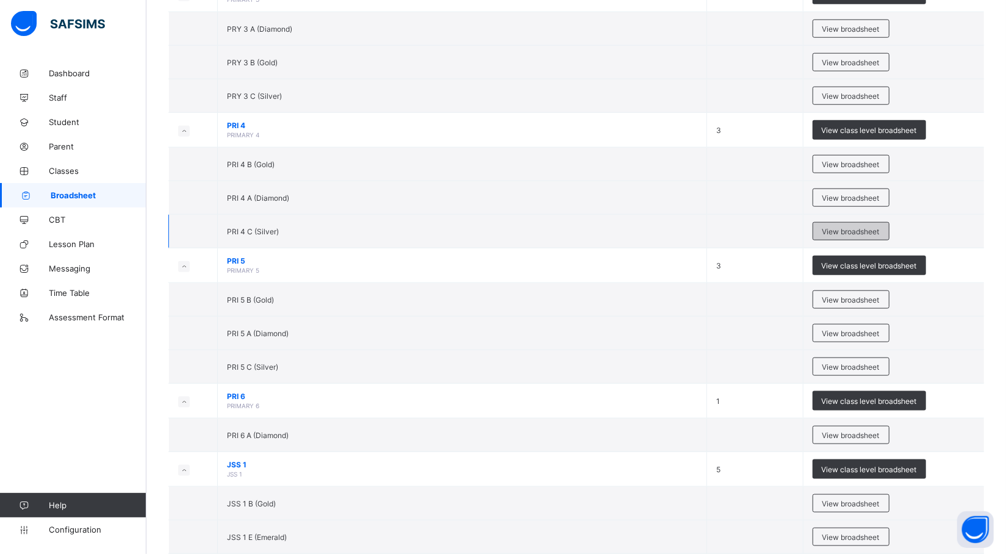
click at [857, 230] on div "View broadsheet" at bounding box center [851, 231] width 77 height 18
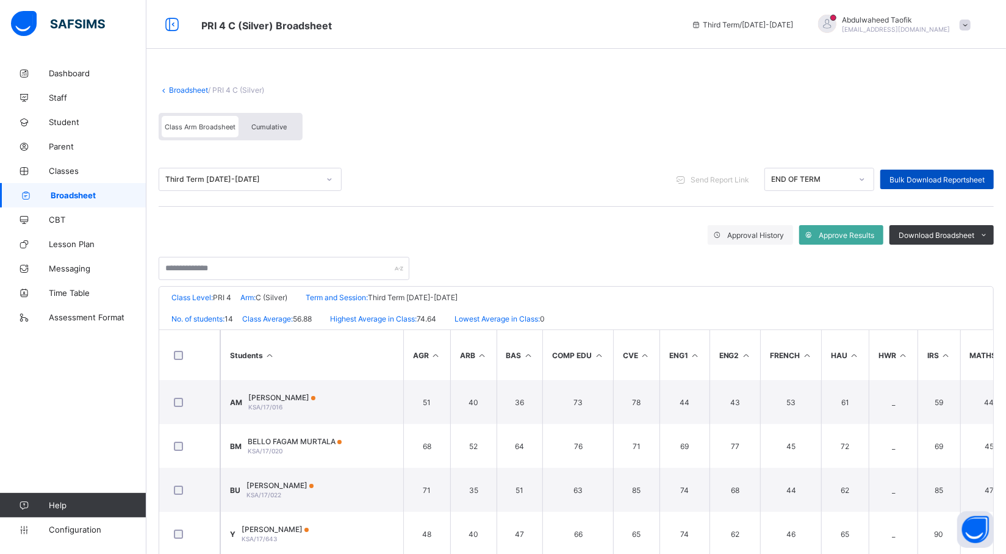
click at [953, 170] on div "Bulk Download Reportsheet" at bounding box center [938, 180] width 114 height 20
click at [967, 172] on div "Bulk Download Reportsheet" at bounding box center [938, 180] width 114 height 20
click at [104, 190] on span "Broadsheet" at bounding box center [99, 195] width 96 height 10
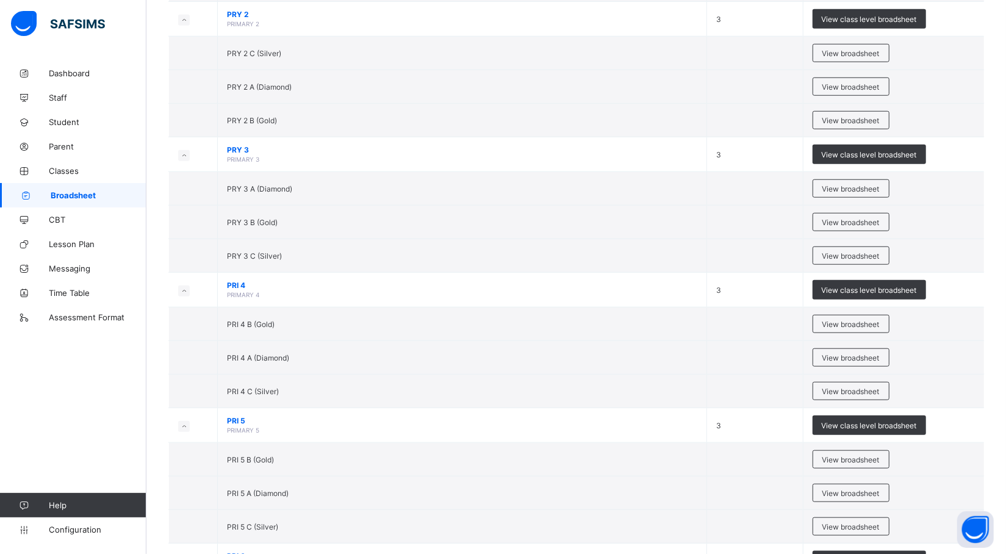
scroll to position [618, 0]
click at [836, 497] on span "View broadsheet" at bounding box center [851, 492] width 57 height 9
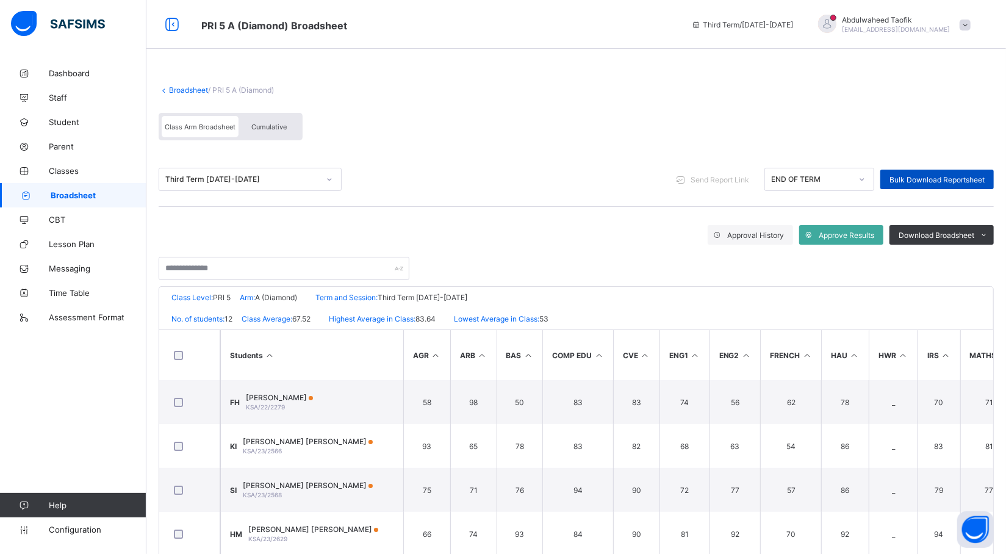
click at [938, 179] on span "Bulk Download Reportsheet" at bounding box center [937, 179] width 95 height 9
click at [112, 193] on span "Broadsheet" at bounding box center [99, 195] width 96 height 10
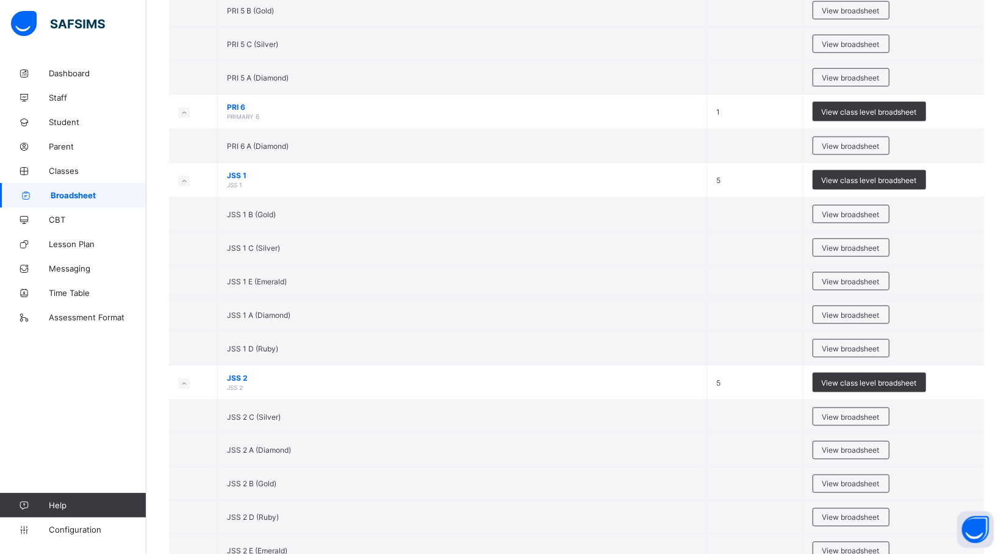
scroll to position [1068, 0]
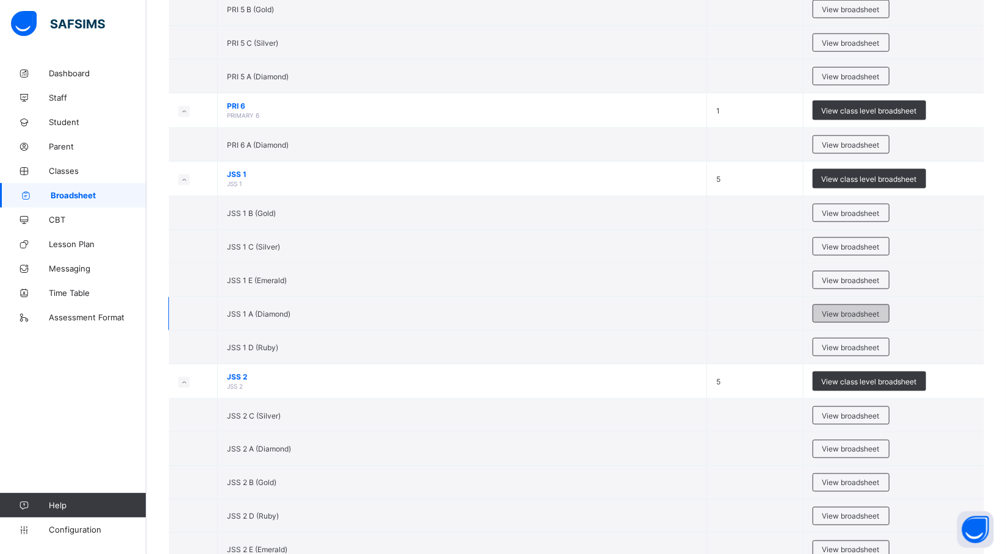
click at [843, 323] on div "View broadsheet" at bounding box center [851, 314] width 77 height 18
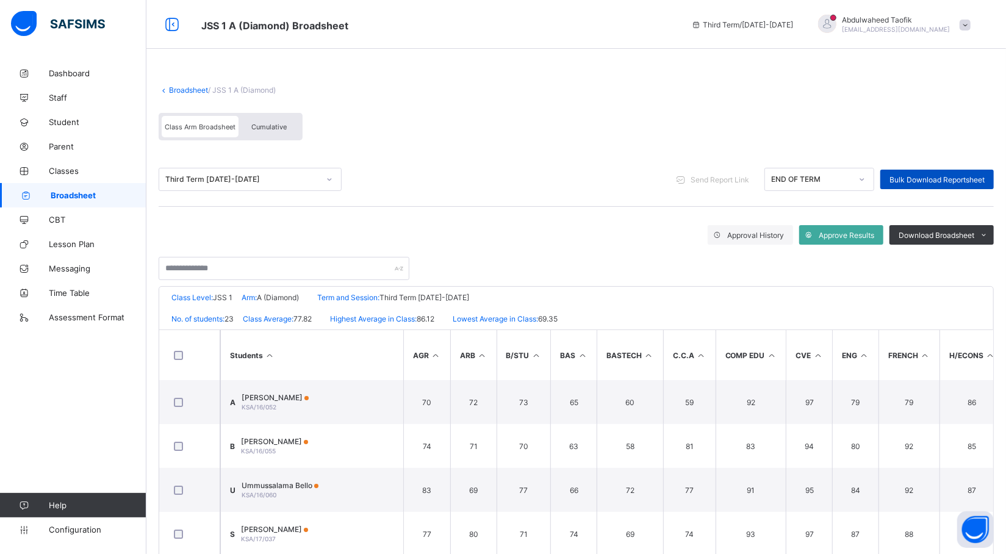
click at [953, 186] on div "Bulk Download Reportsheet" at bounding box center [938, 180] width 114 height 20
click at [83, 193] on span "Broadsheet" at bounding box center [99, 195] width 96 height 10
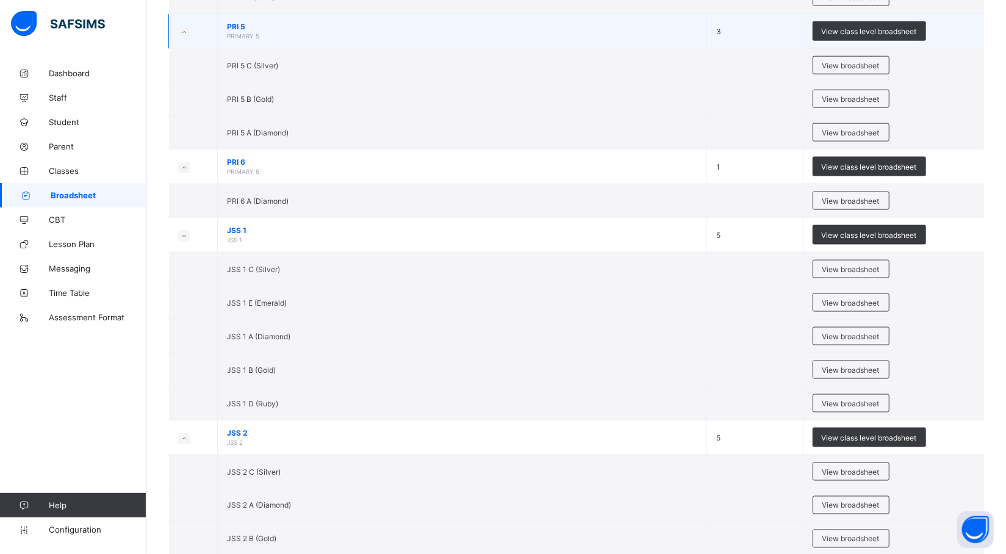
scroll to position [1023, 0]
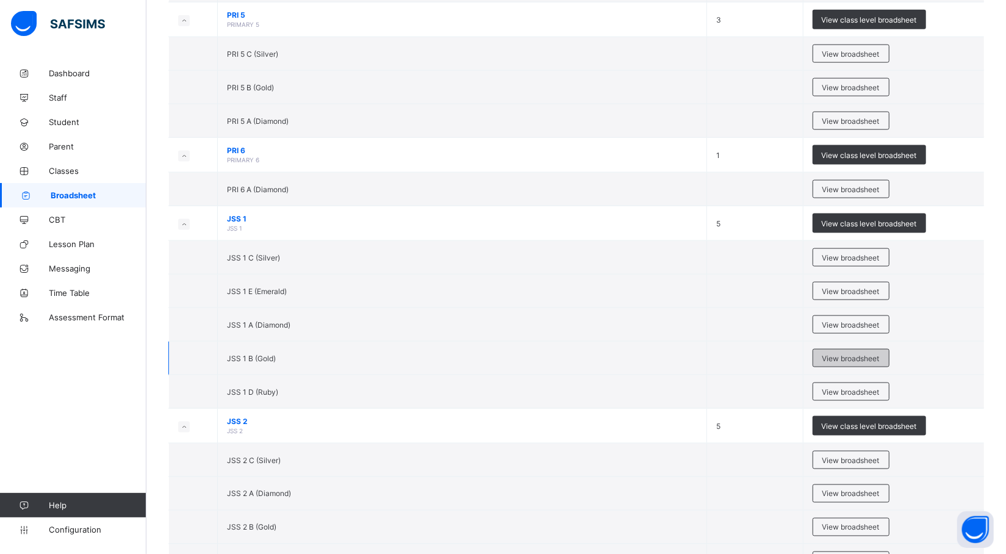
click at [837, 362] on span "View broadsheet" at bounding box center [851, 358] width 57 height 9
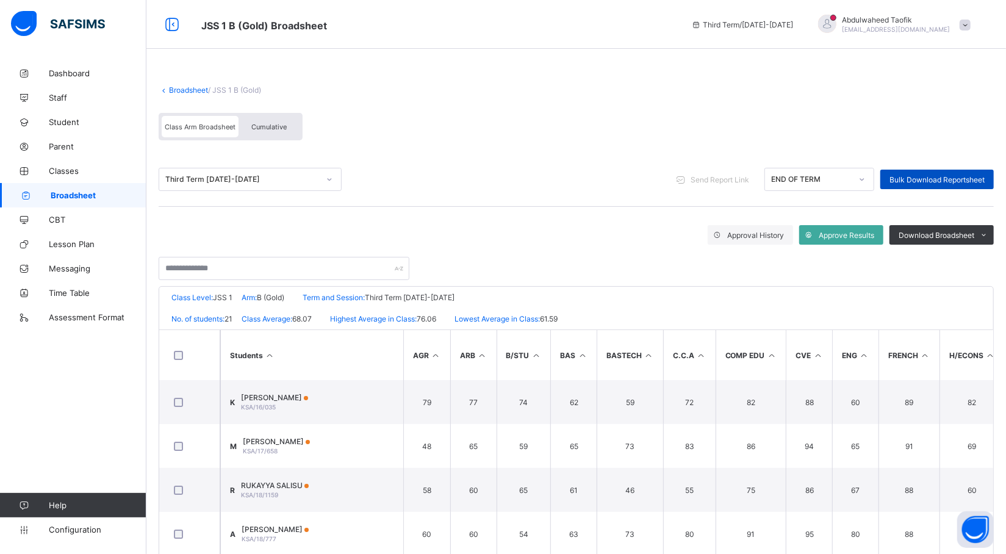
click at [975, 171] on div "Bulk Download Reportsheet" at bounding box center [938, 180] width 114 height 20
click at [99, 191] on span "Broadsheet" at bounding box center [99, 195] width 96 height 10
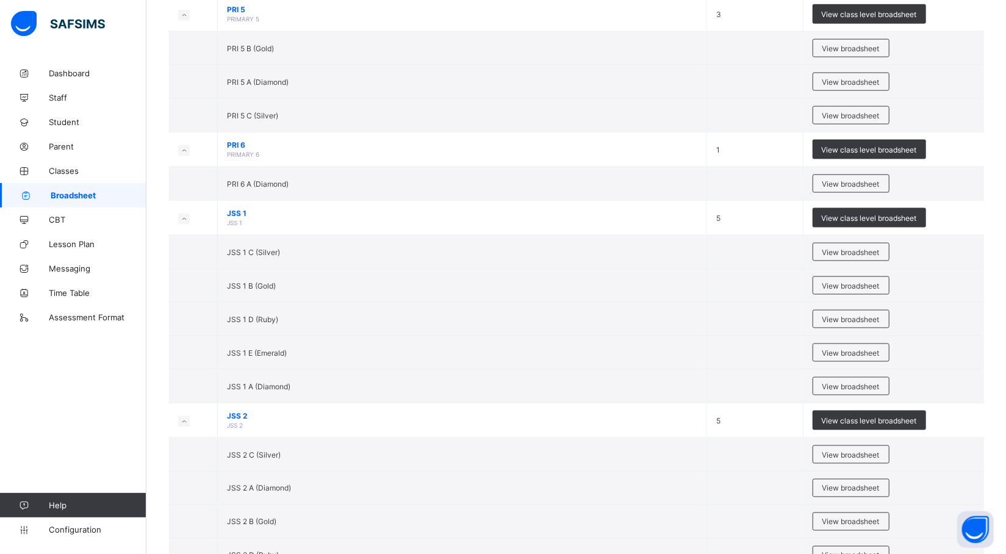
scroll to position [1033, 0]
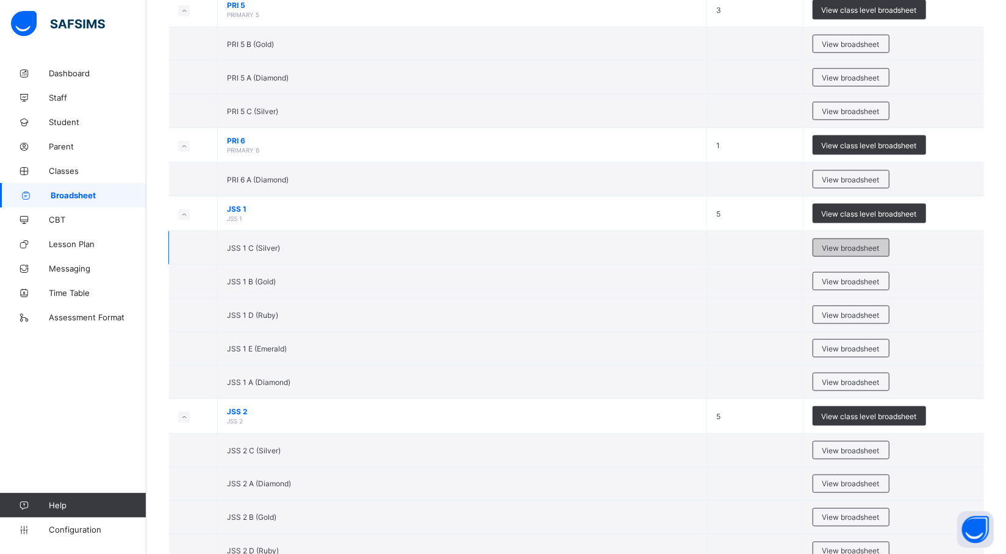
click at [850, 253] on span "View broadsheet" at bounding box center [851, 248] width 57 height 9
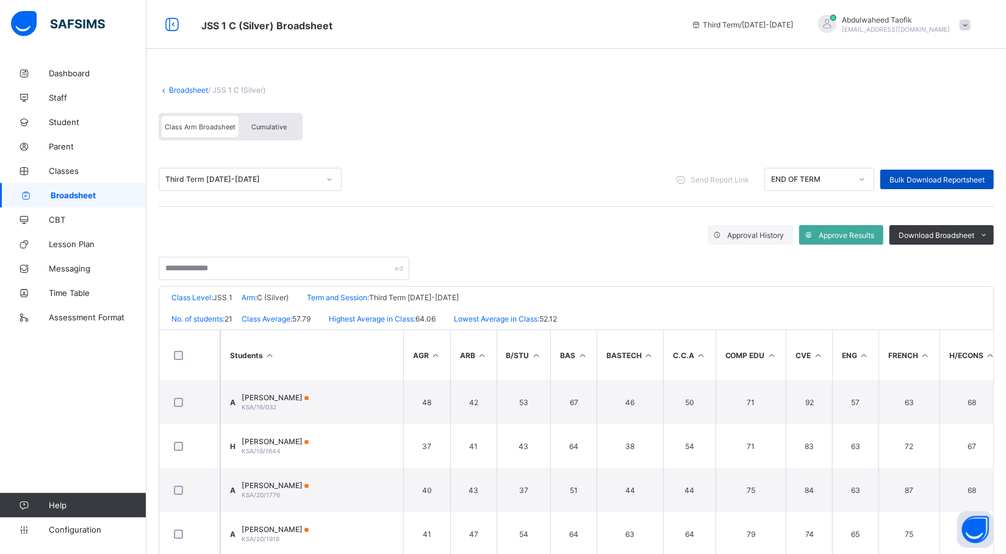
click at [959, 172] on div "Bulk Download Reportsheet" at bounding box center [938, 180] width 114 height 20
click at [87, 193] on span "Broadsheet" at bounding box center [99, 195] width 96 height 10
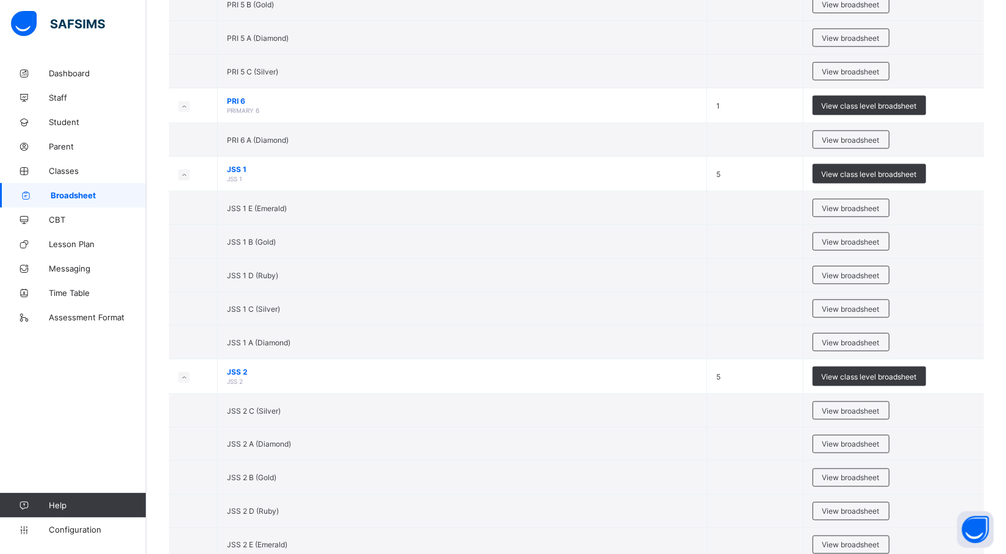
scroll to position [1080, 0]
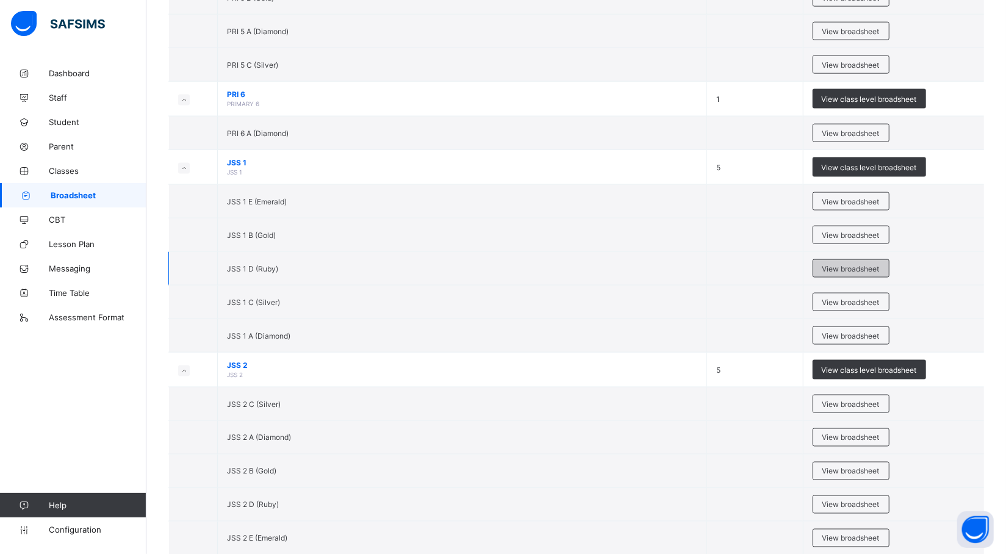
click at [862, 273] on span "View broadsheet" at bounding box center [851, 268] width 57 height 9
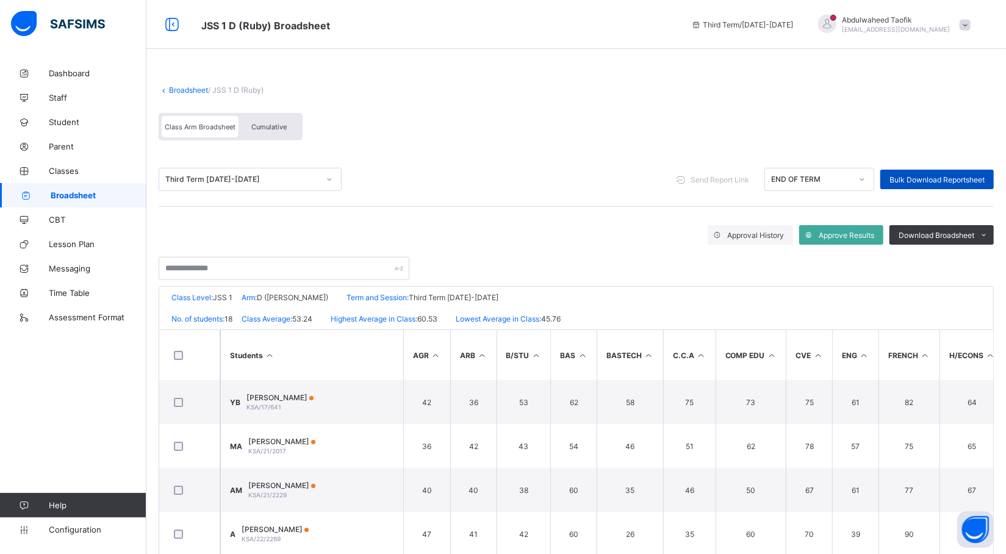
click at [936, 171] on div "Bulk Download Reportsheet" at bounding box center [938, 180] width 114 height 20
click at [113, 186] on link "Broadsheet" at bounding box center [73, 195] width 146 height 24
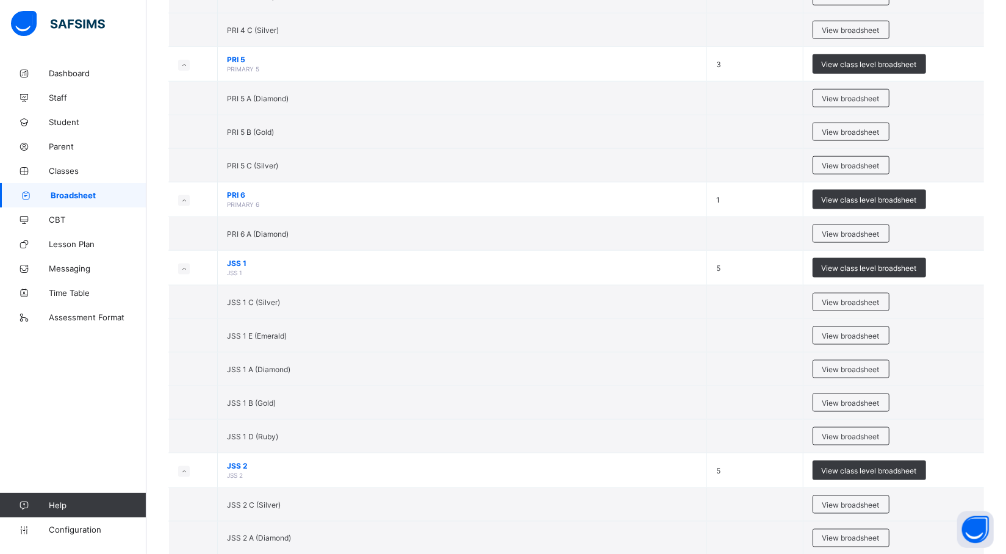
scroll to position [982, 0]
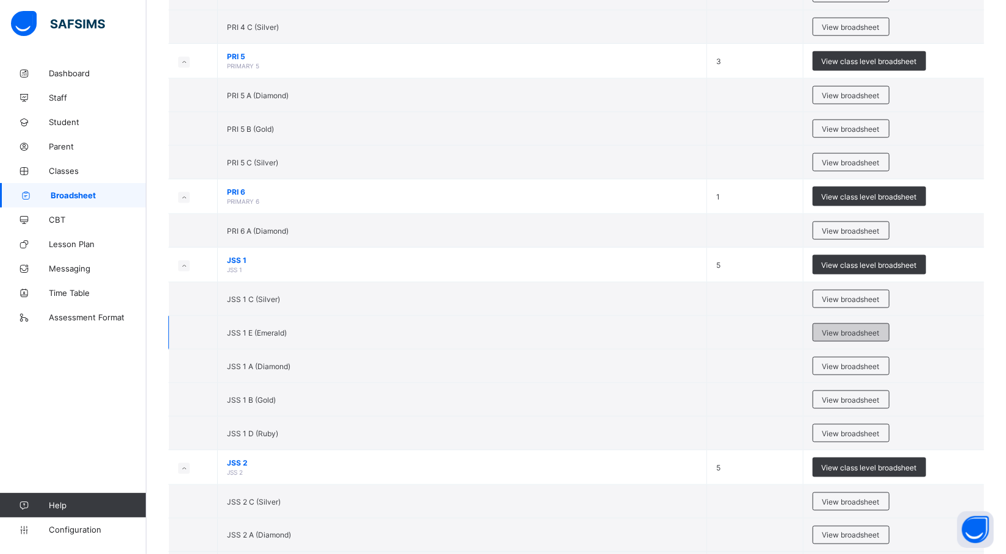
click at [858, 338] on span "View broadsheet" at bounding box center [851, 332] width 57 height 9
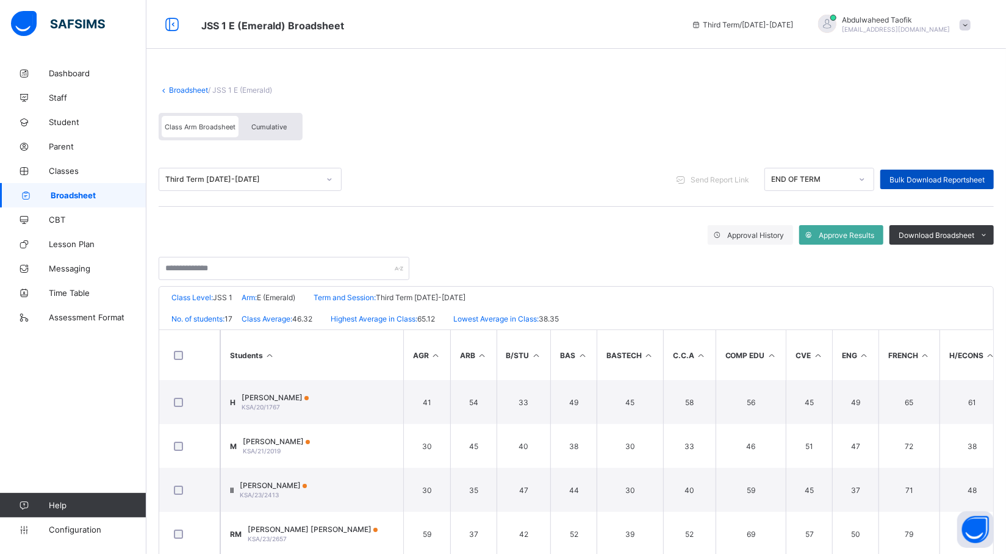
click at [959, 175] on span "Bulk Download Reportsheet" at bounding box center [937, 179] width 95 height 9
click at [118, 193] on span "Broadsheet" at bounding box center [99, 195] width 96 height 10
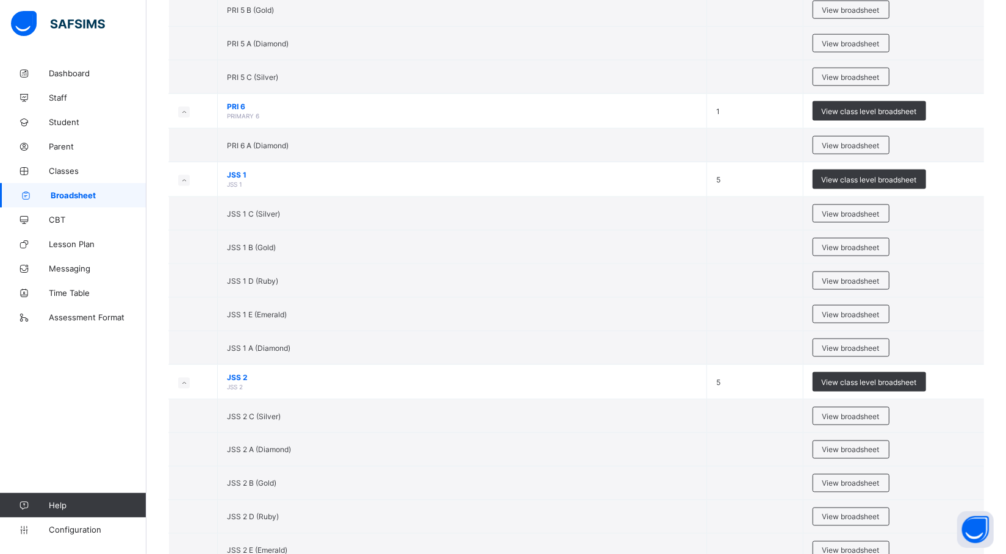
scroll to position [1070, 0]
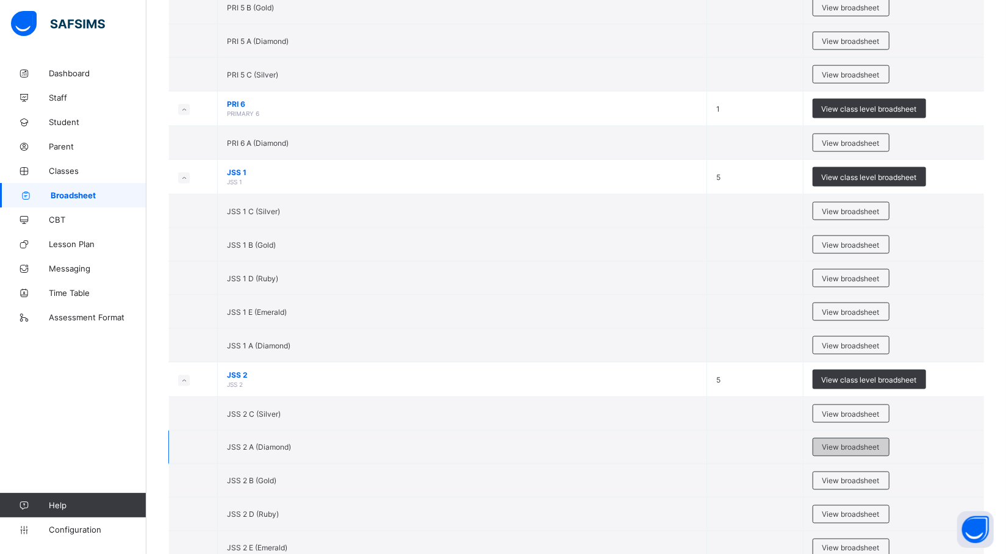
click at [850, 452] on span "View broadsheet" at bounding box center [851, 447] width 57 height 9
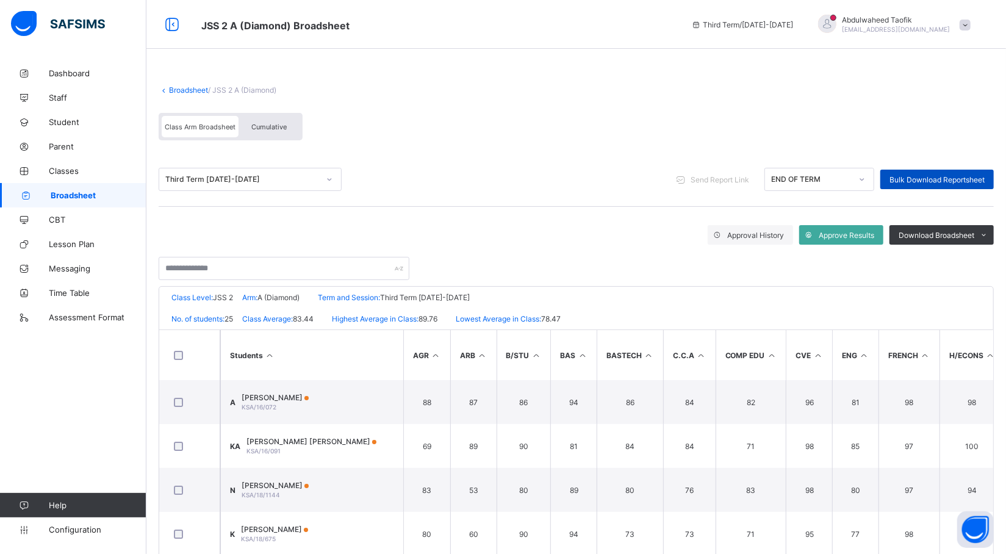
click at [933, 182] on span "Bulk Download Reportsheet" at bounding box center [937, 179] width 95 height 9
click at [93, 190] on span "Broadsheet" at bounding box center [99, 195] width 96 height 10
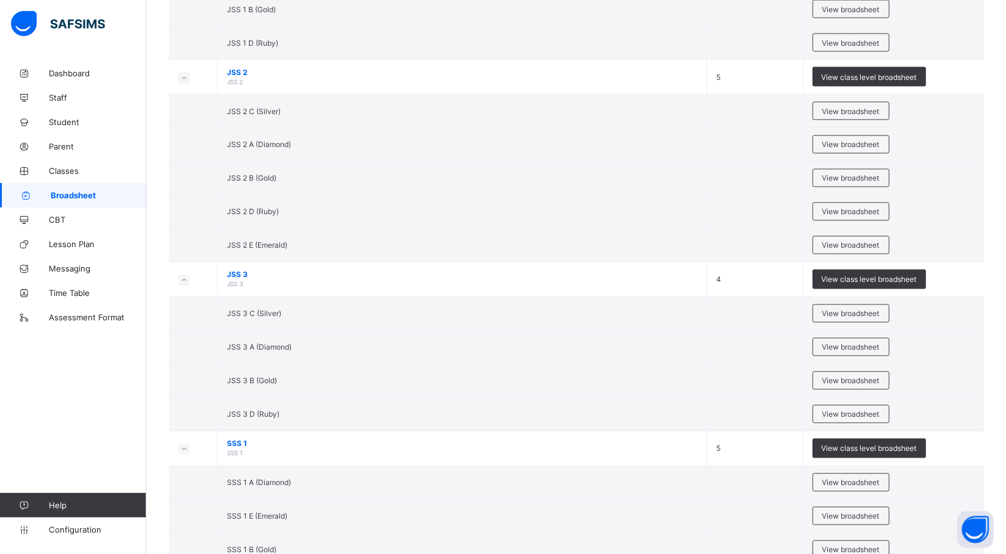
scroll to position [1374, 0]
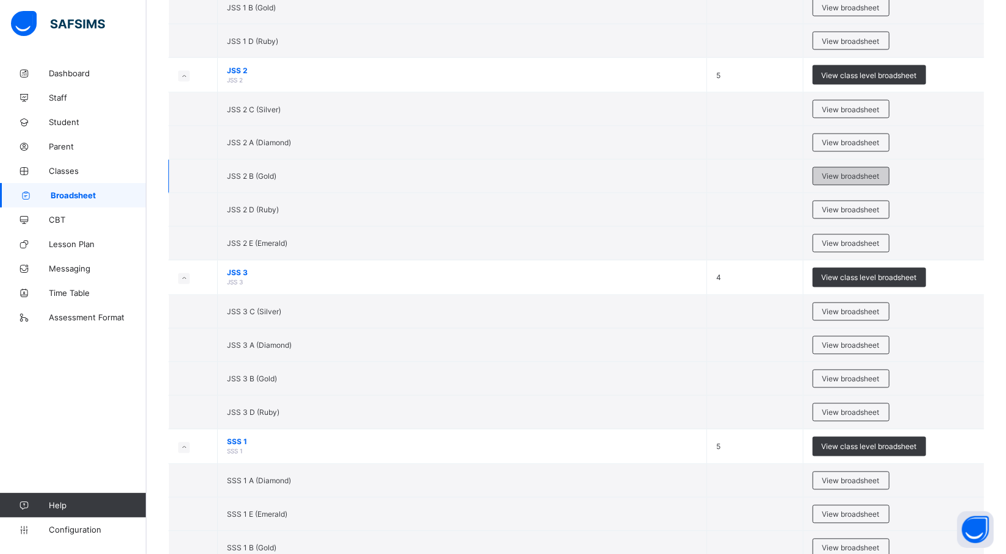
click at [855, 181] on span "View broadsheet" at bounding box center [851, 176] width 57 height 9
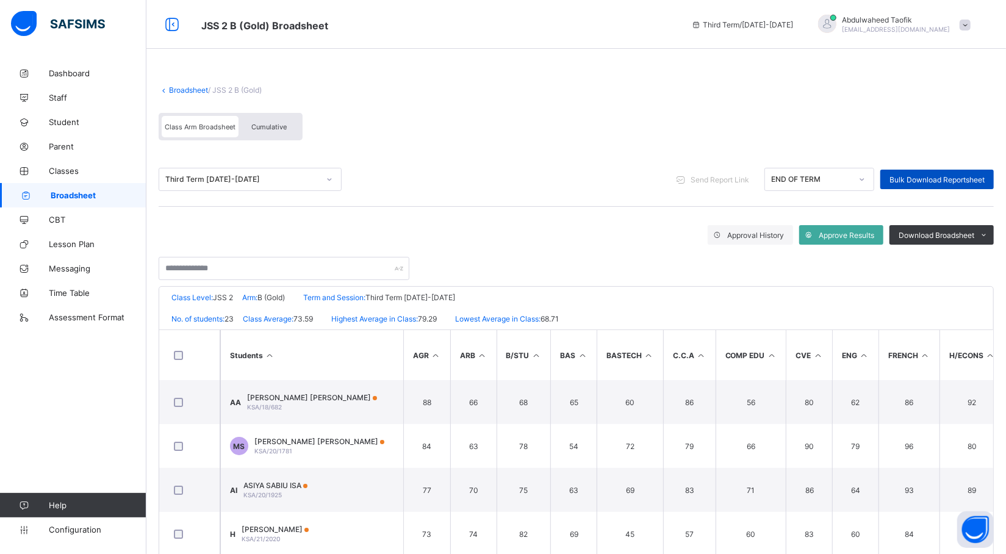
click at [957, 175] on span "Bulk Download Reportsheet" at bounding box center [937, 179] width 95 height 9
click at [96, 196] on span "Broadsheet" at bounding box center [99, 195] width 96 height 10
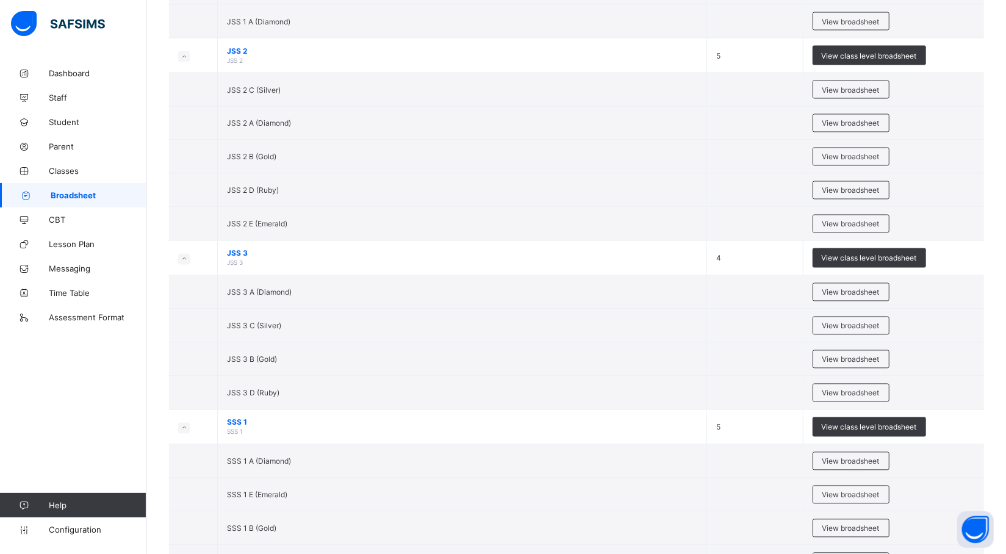
scroll to position [1395, 0]
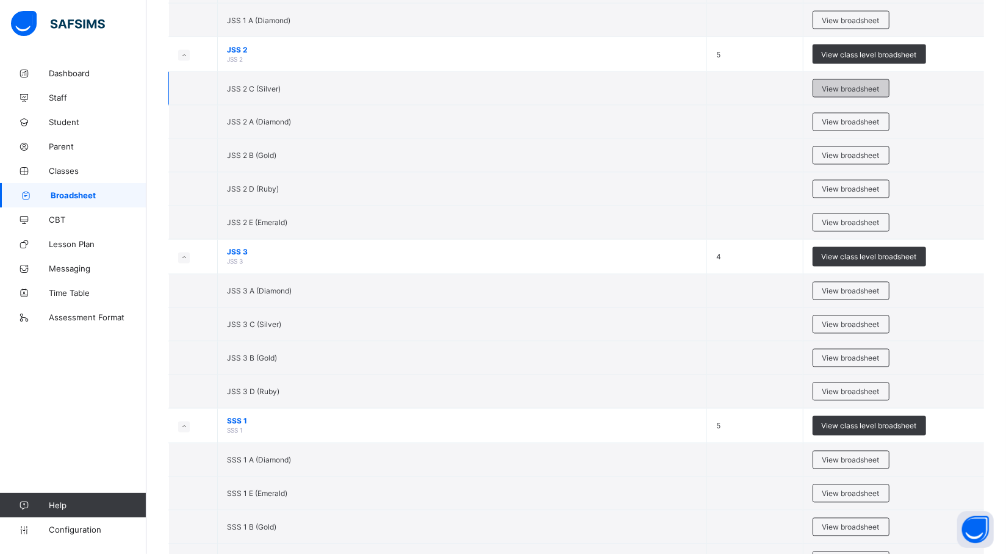
click at [853, 93] on span "View broadsheet" at bounding box center [851, 88] width 57 height 9
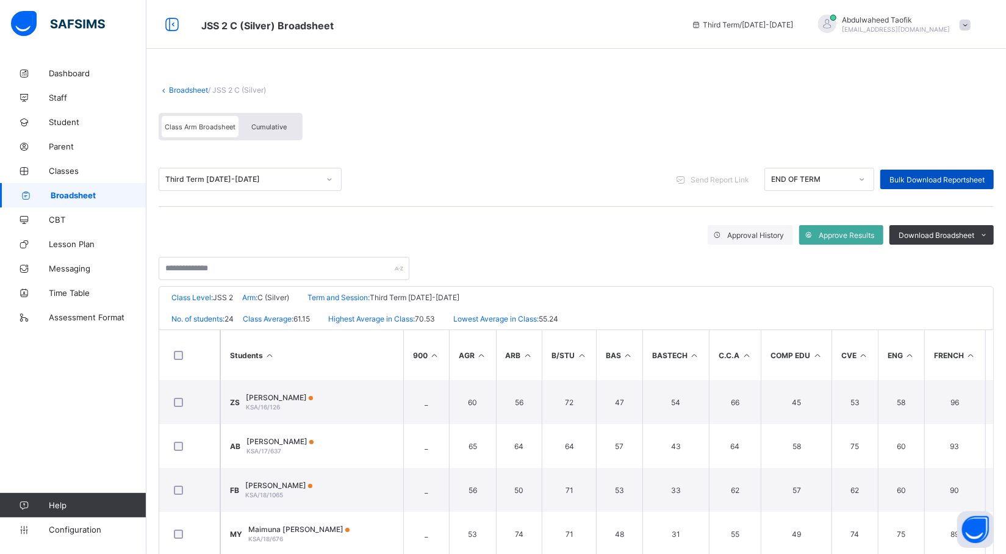
click at [933, 179] on span "Bulk Download Reportsheet" at bounding box center [937, 179] width 95 height 9
click at [83, 194] on span "Broadsheet" at bounding box center [99, 195] width 96 height 10
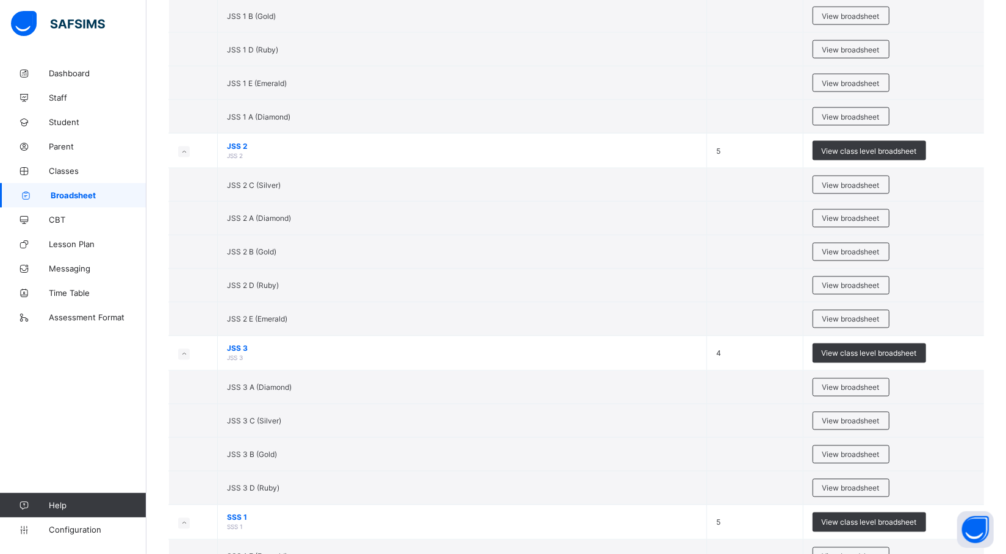
scroll to position [1307, 0]
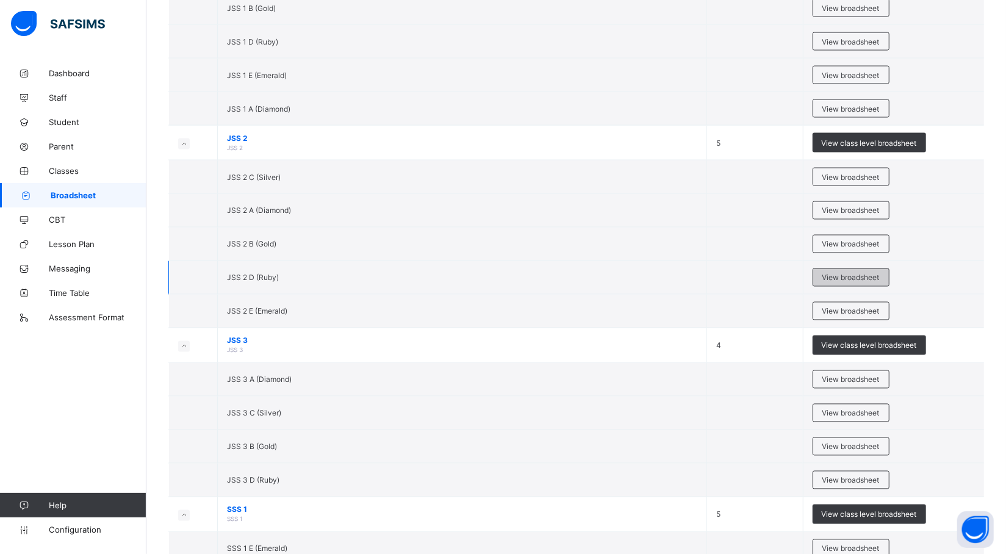
click at [869, 283] on span "View broadsheet" at bounding box center [851, 277] width 57 height 9
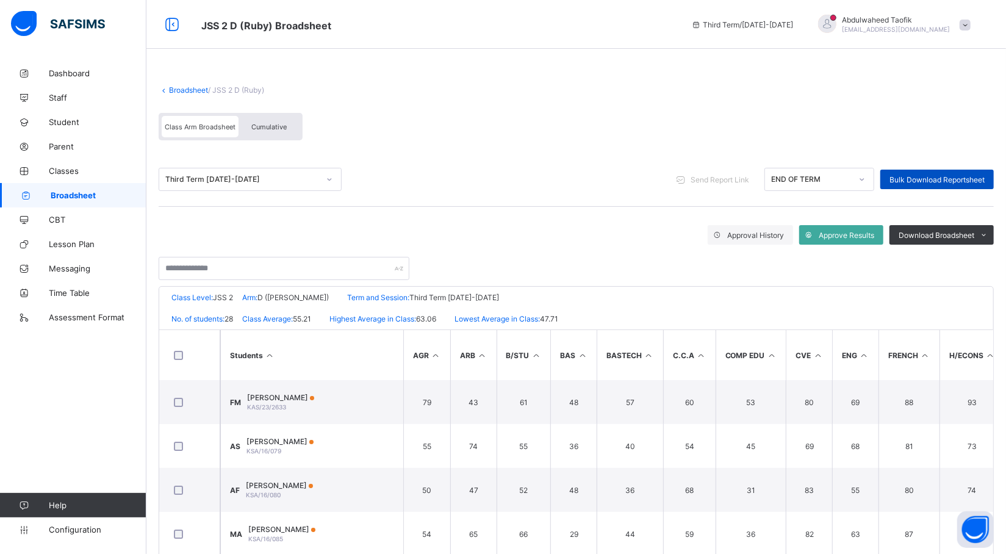
click at [976, 176] on span "Bulk Download Reportsheet" at bounding box center [937, 179] width 95 height 9
click at [87, 192] on span "Broadsheet" at bounding box center [99, 195] width 96 height 10
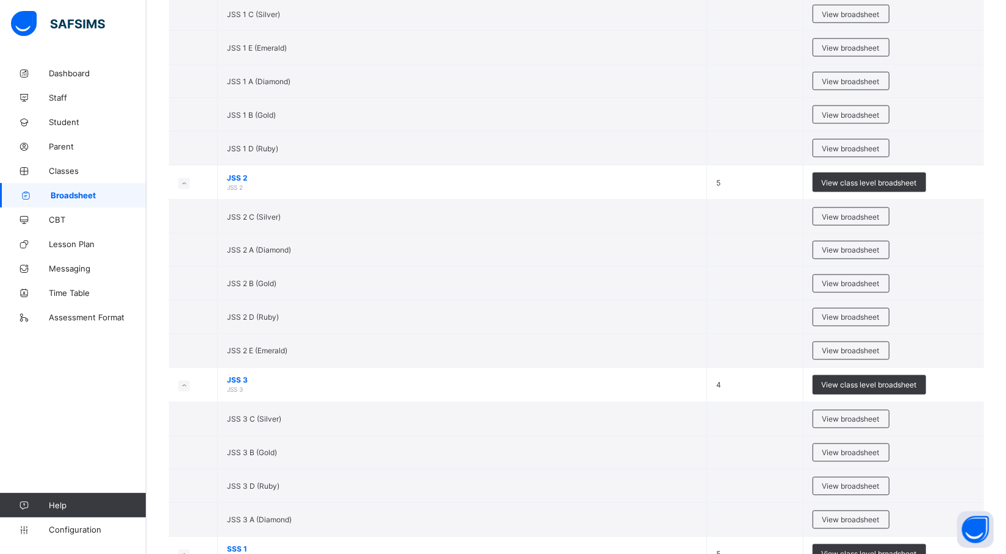
scroll to position [1262, 0]
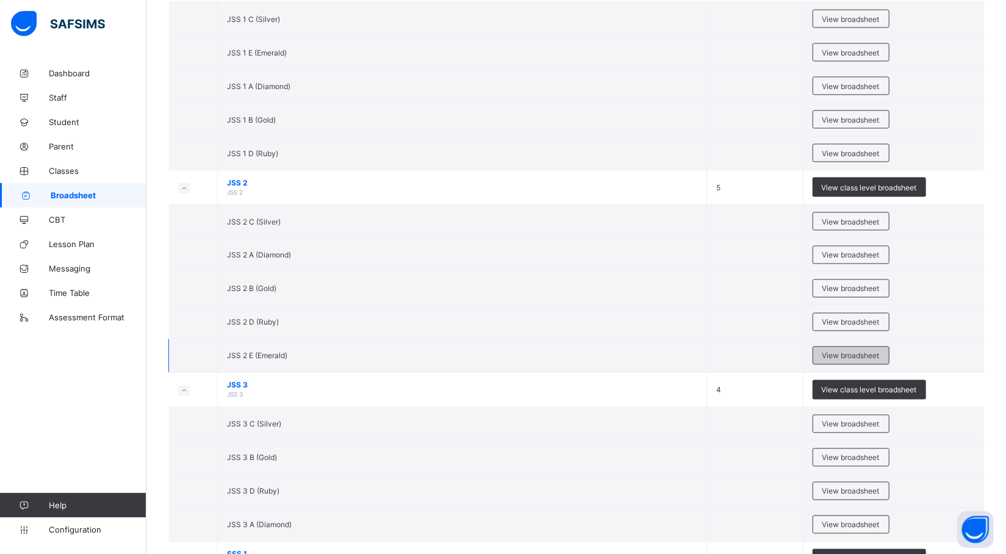
click at [872, 361] on span "View broadsheet" at bounding box center [851, 356] width 57 height 9
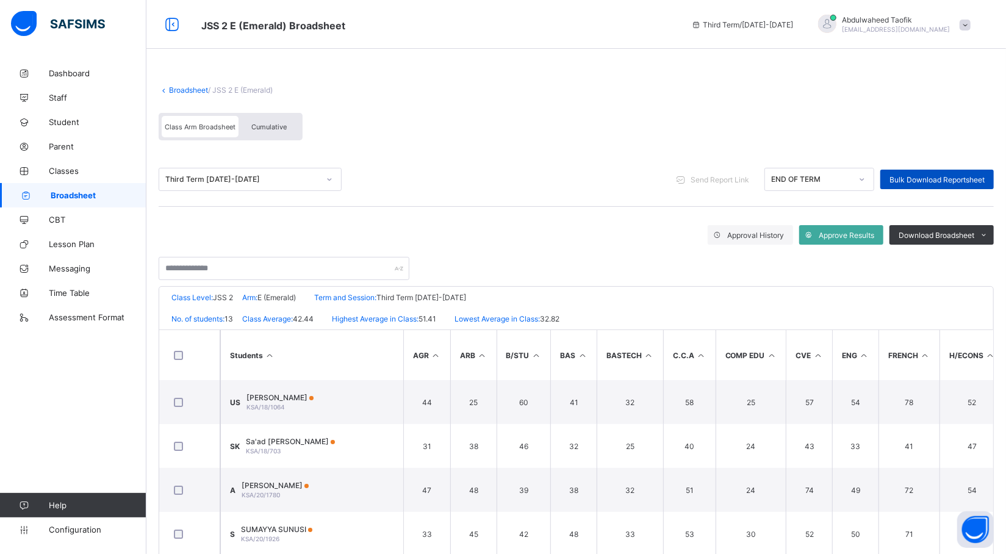
click at [977, 179] on span "Bulk Download Reportsheet" at bounding box center [937, 179] width 95 height 9
click at [76, 197] on span "Broadsheet" at bounding box center [99, 195] width 96 height 10
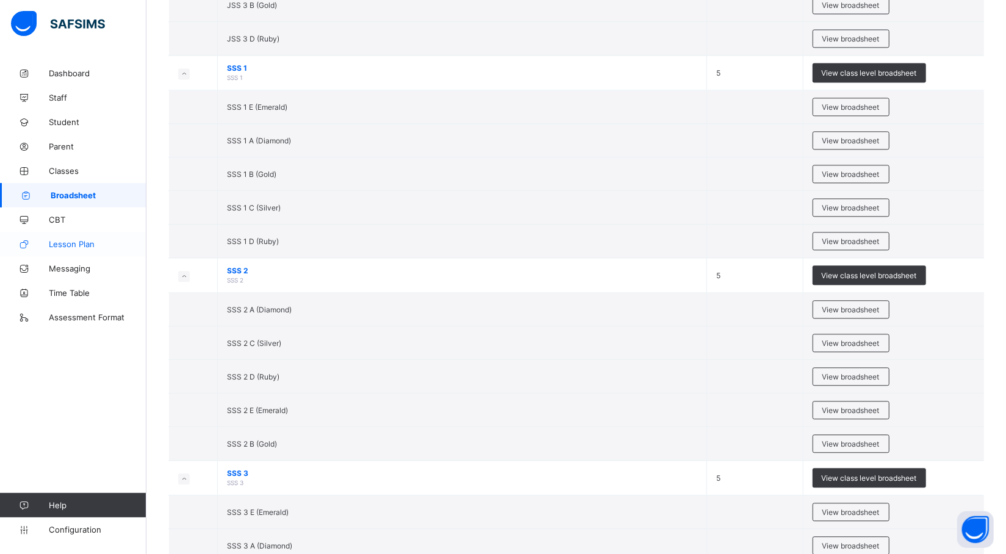
scroll to position [1753, 0]
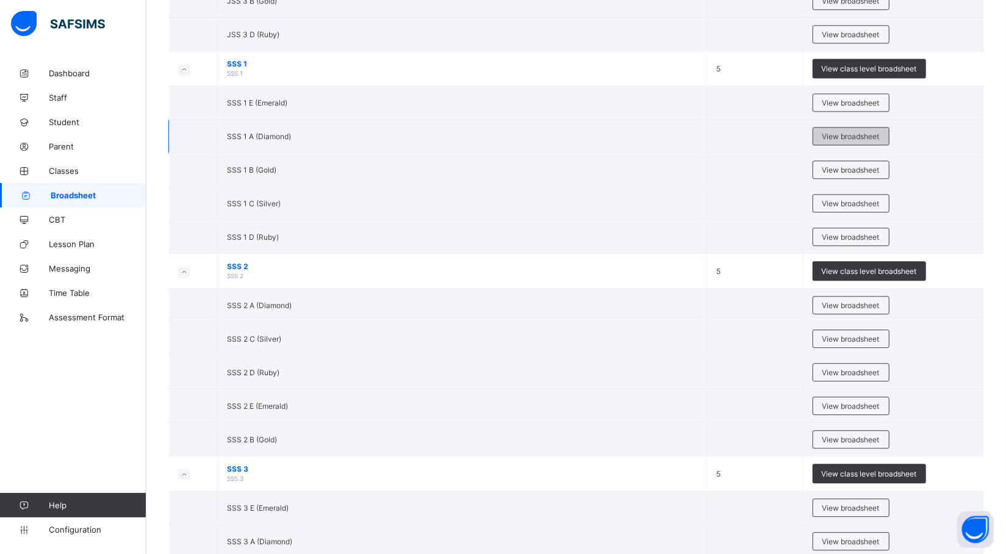
click at [880, 141] on span "View broadsheet" at bounding box center [851, 136] width 57 height 9
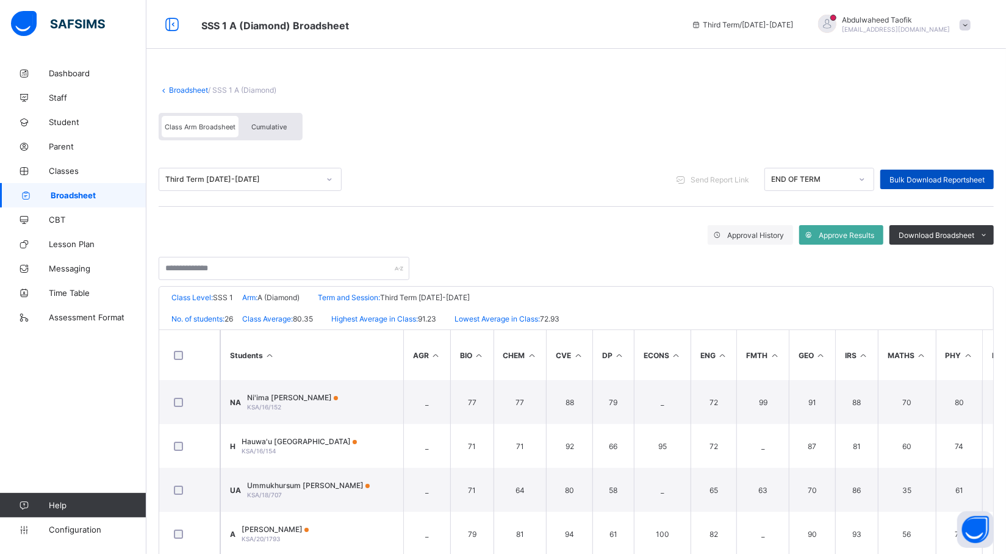
click at [966, 178] on span "Bulk Download Reportsheet" at bounding box center [937, 179] width 95 height 9
click at [82, 192] on span "Broadsheet" at bounding box center [99, 195] width 96 height 10
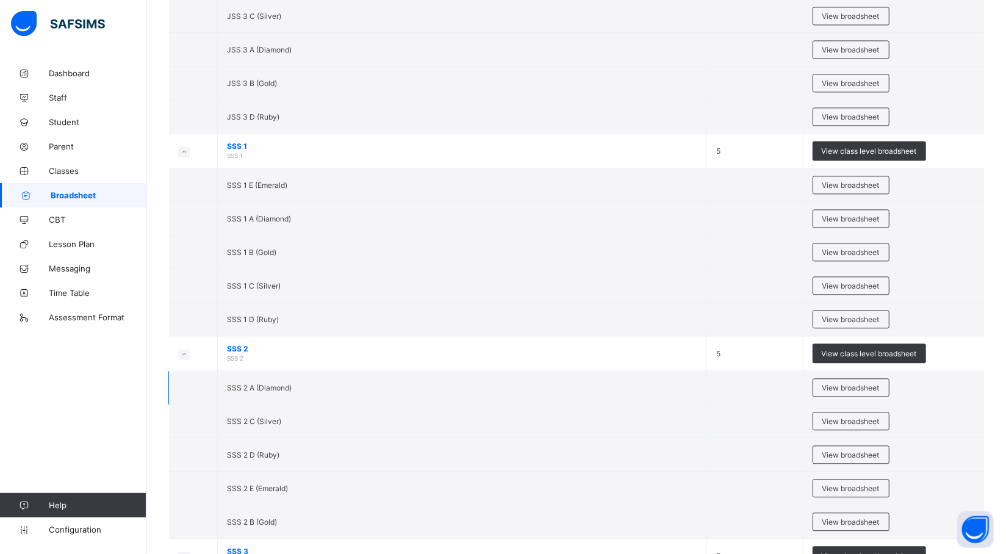
scroll to position [1658, 0]
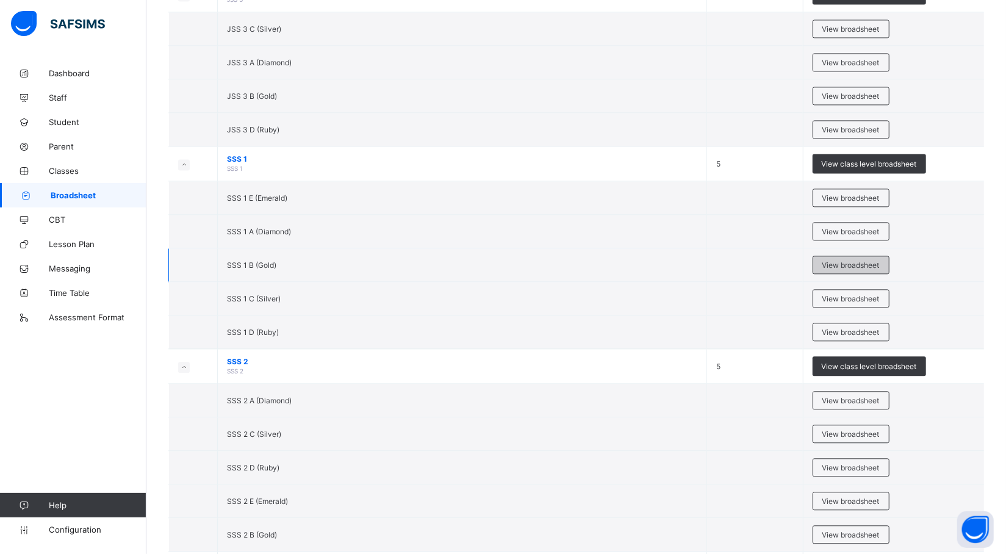
click at [877, 270] on span "View broadsheet" at bounding box center [851, 265] width 57 height 9
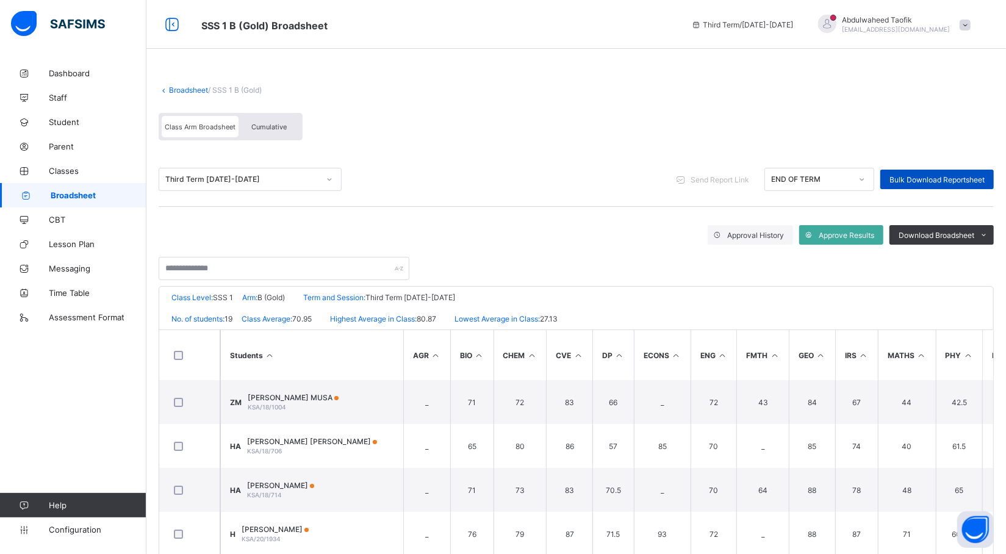
click at [937, 181] on span "Bulk Download Reportsheet" at bounding box center [937, 179] width 95 height 9
click at [125, 188] on link "Broadsheet" at bounding box center [73, 195] width 146 height 24
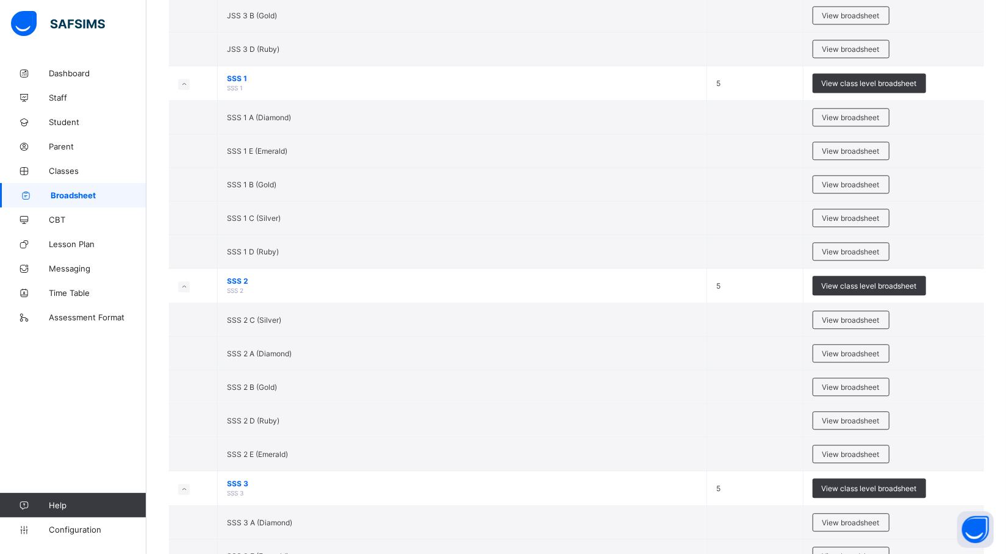
scroll to position [1733, 0]
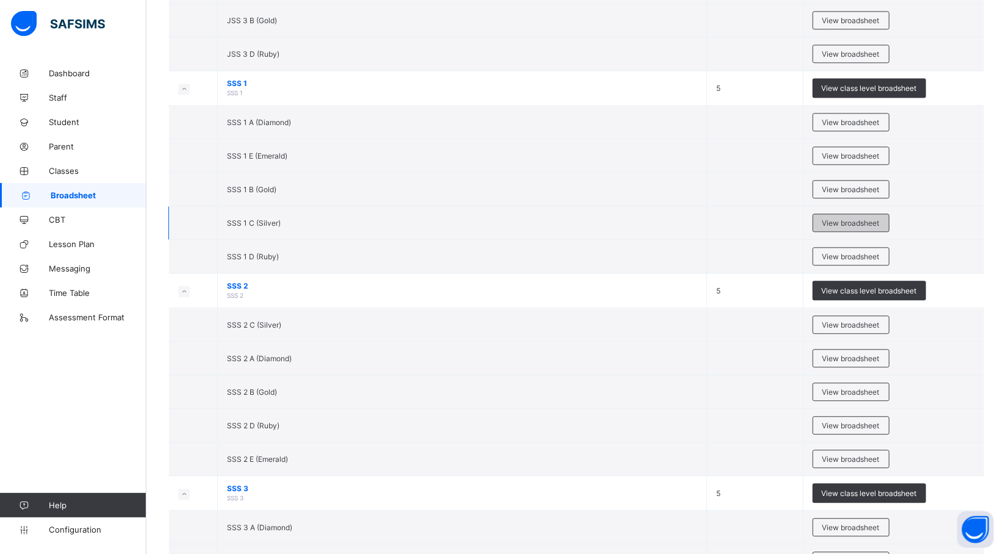
click at [875, 228] on span "View broadsheet" at bounding box center [851, 222] width 57 height 9
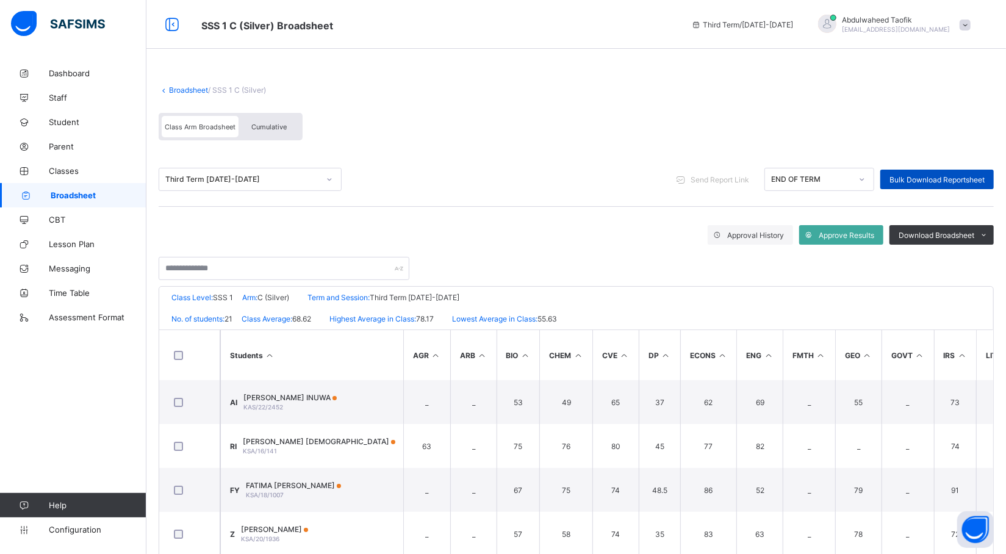
click at [933, 178] on span "Bulk Download Reportsheet" at bounding box center [937, 179] width 95 height 9
click at [125, 196] on span "Broadsheet" at bounding box center [99, 195] width 96 height 10
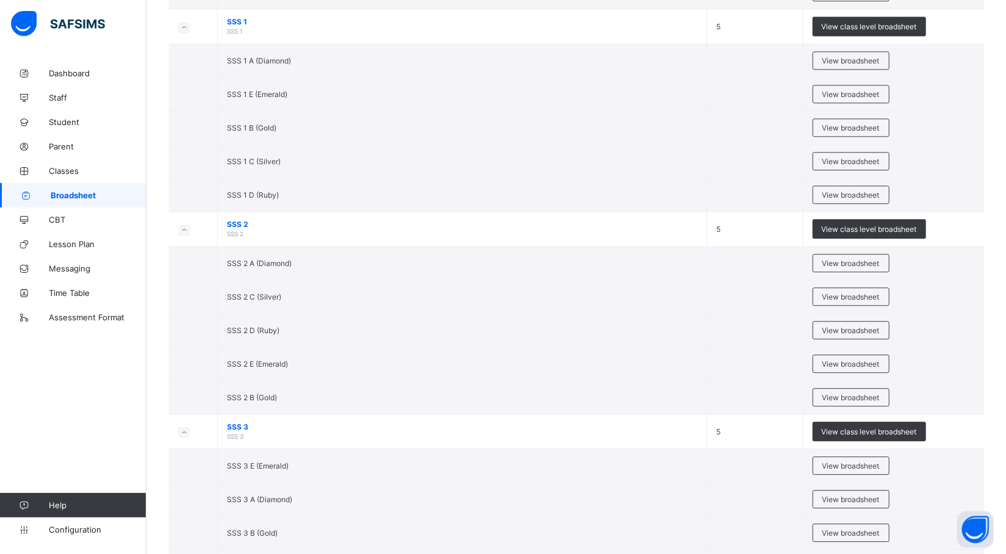
scroll to position [1786, 0]
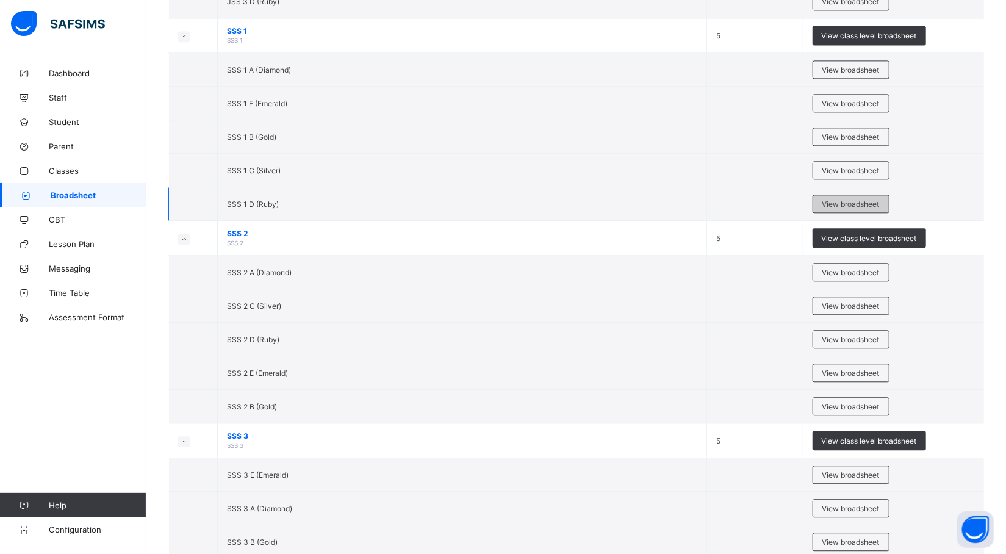
click at [848, 209] on span "View broadsheet" at bounding box center [851, 204] width 57 height 9
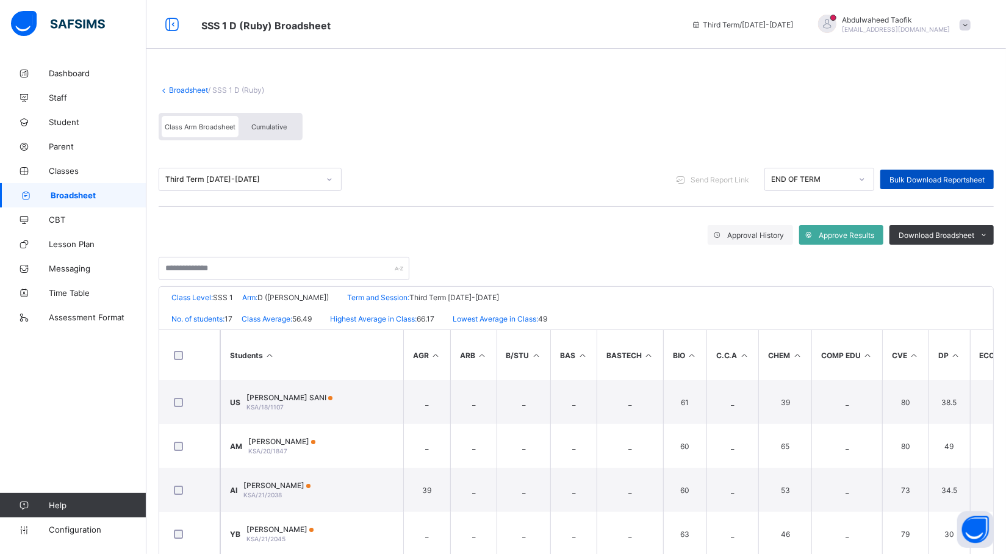
click at [940, 183] on span "Bulk Download Reportsheet" at bounding box center [937, 179] width 95 height 9
click at [71, 195] on span "Broadsheet" at bounding box center [99, 195] width 96 height 10
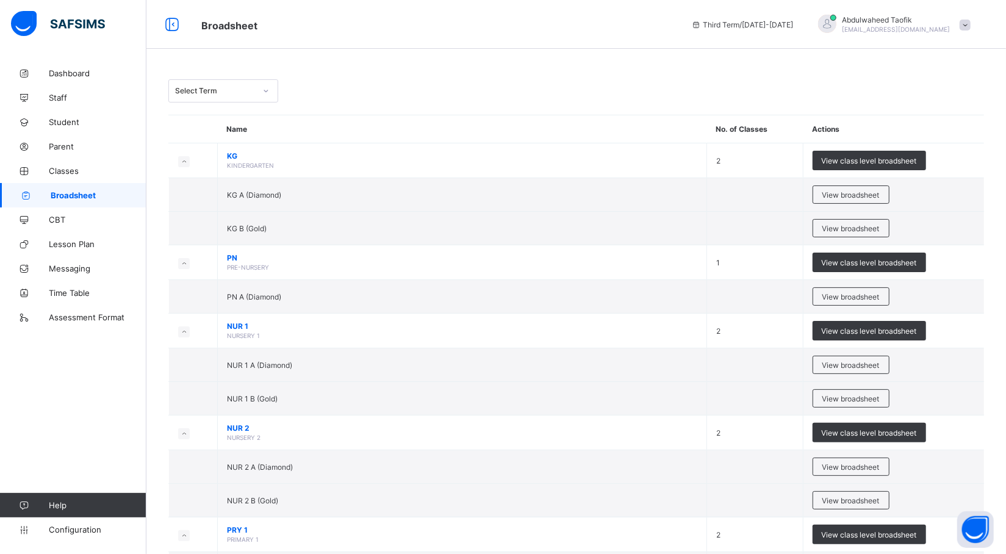
click at [71, 195] on span "Broadsheet" at bounding box center [99, 195] width 96 height 10
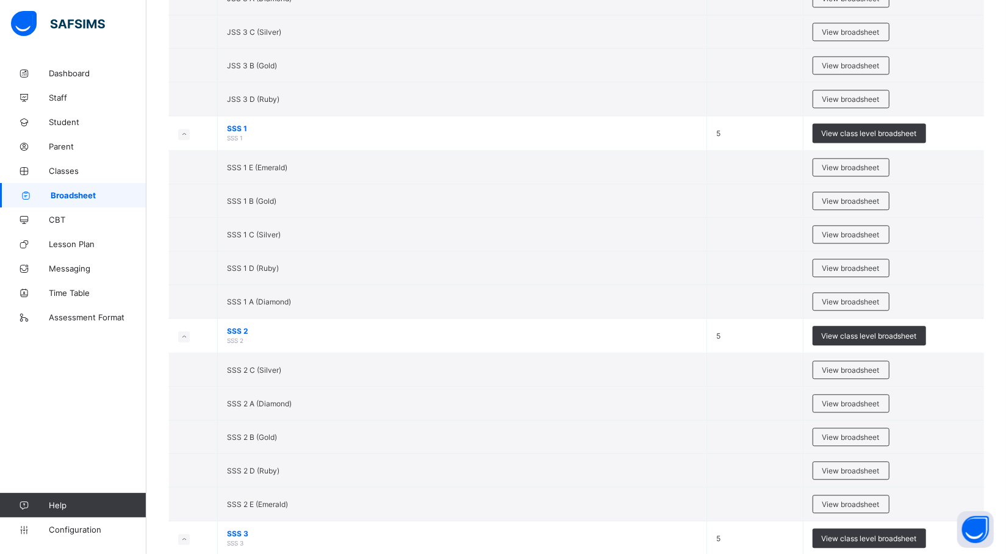
scroll to position [1641, 0]
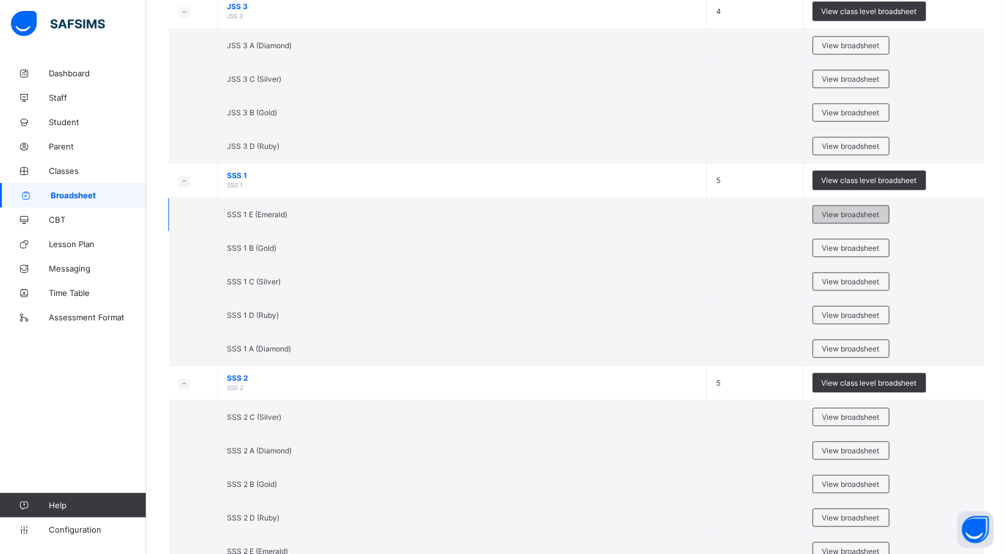
click at [846, 218] on div "View broadsheet" at bounding box center [851, 214] width 77 height 18
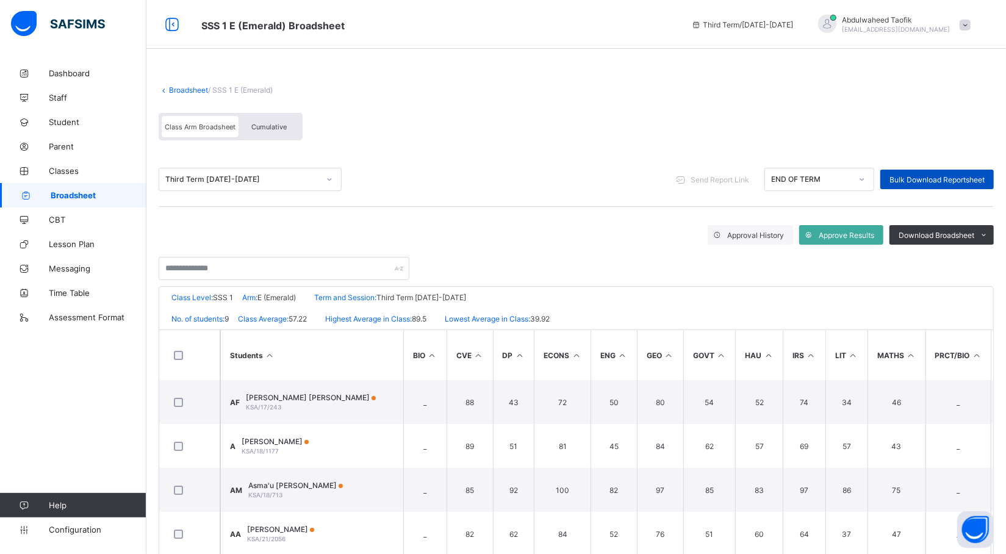
click at [953, 178] on span "Bulk Download Reportsheet" at bounding box center [937, 179] width 95 height 9
click at [76, 198] on span "Broadsheet" at bounding box center [99, 195] width 96 height 10
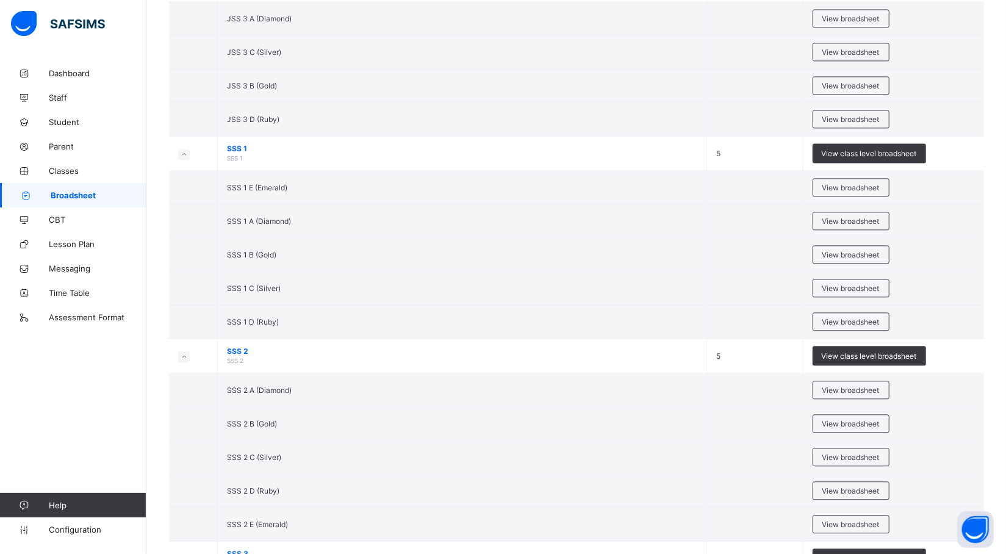
scroll to position [1673, 0]
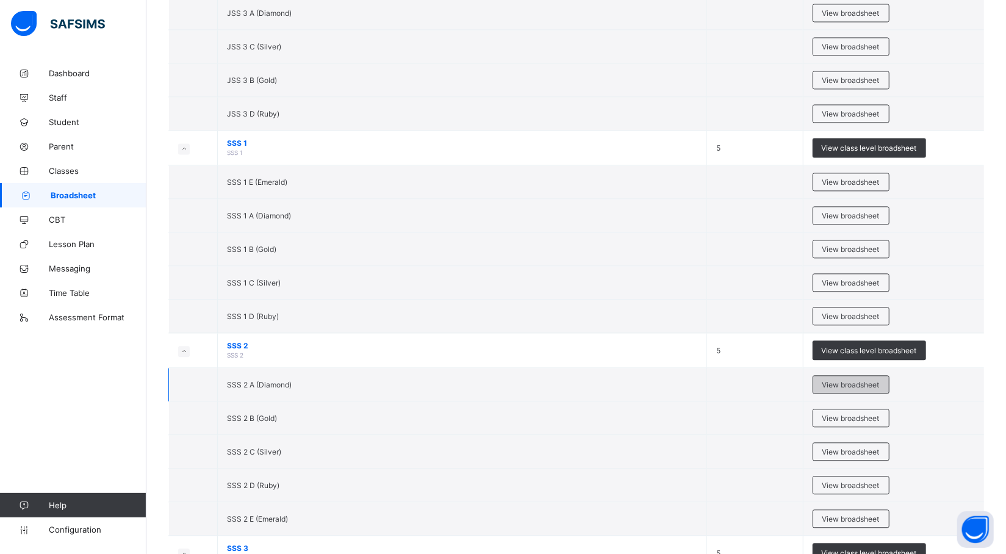
click at [831, 389] on span "View broadsheet" at bounding box center [851, 384] width 57 height 9
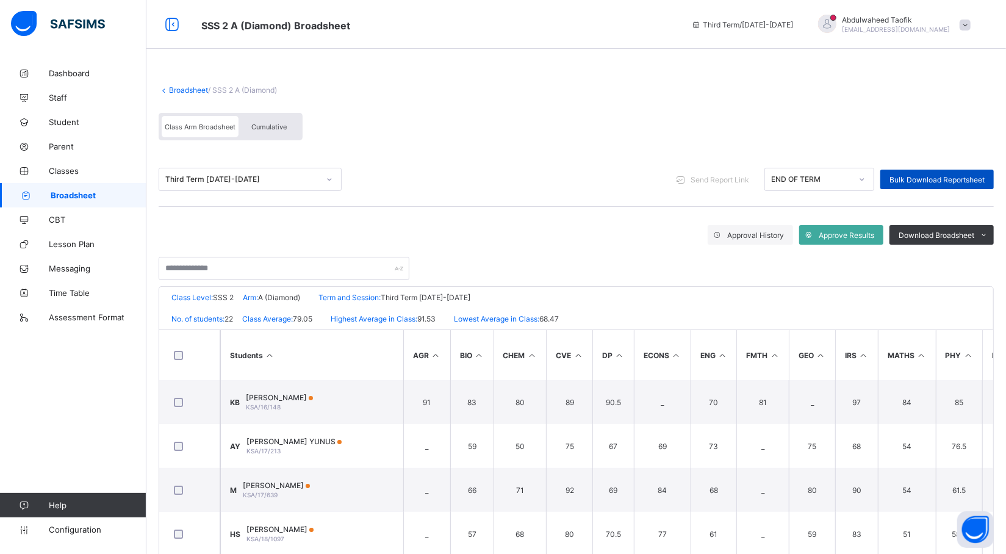
click at [936, 175] on span "Bulk Download Reportsheet" at bounding box center [937, 179] width 95 height 9
click at [106, 198] on span "Broadsheet" at bounding box center [99, 195] width 96 height 10
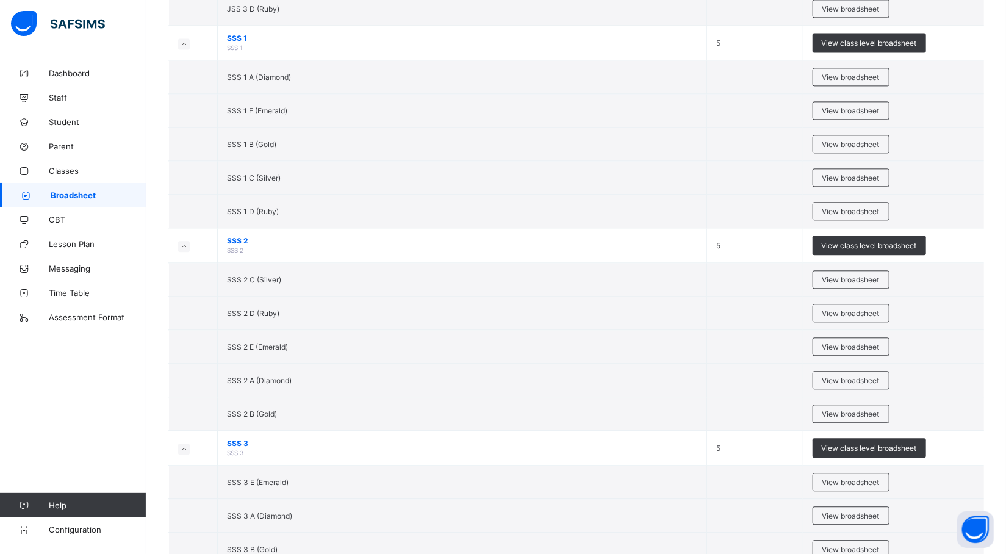
scroll to position [1902, 0]
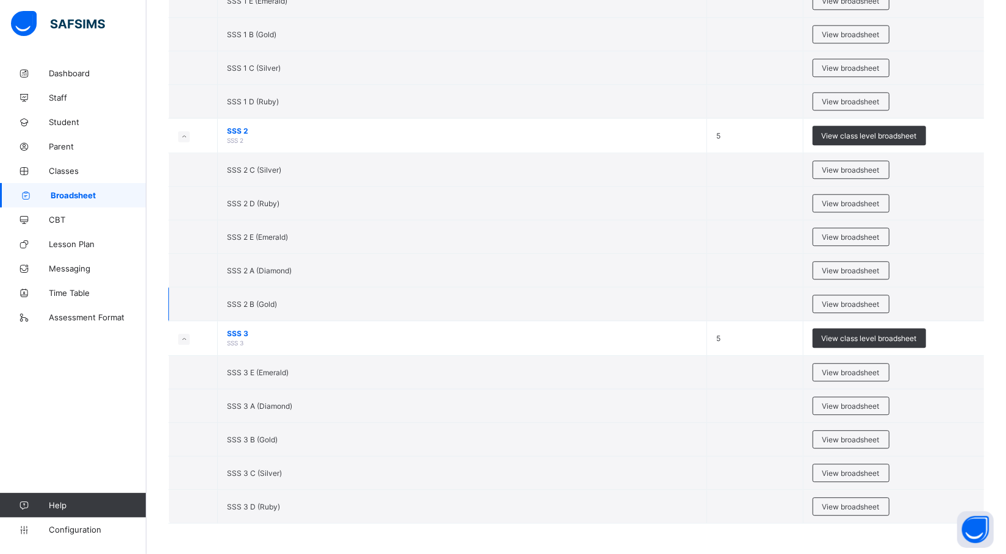
click at [270, 306] on td "SSS 2 B (Gold)" at bounding box center [462, 304] width 489 height 34
click at [880, 300] on span "View broadsheet" at bounding box center [851, 304] width 57 height 9
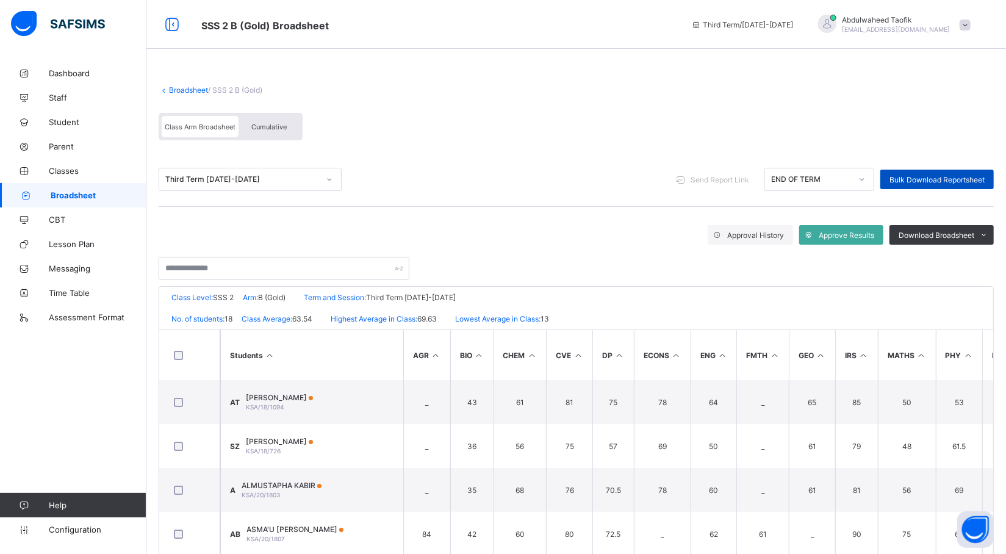
click at [950, 179] on span "Bulk Download Reportsheet" at bounding box center [937, 179] width 95 height 9
click at [101, 199] on span "Broadsheet" at bounding box center [99, 195] width 96 height 10
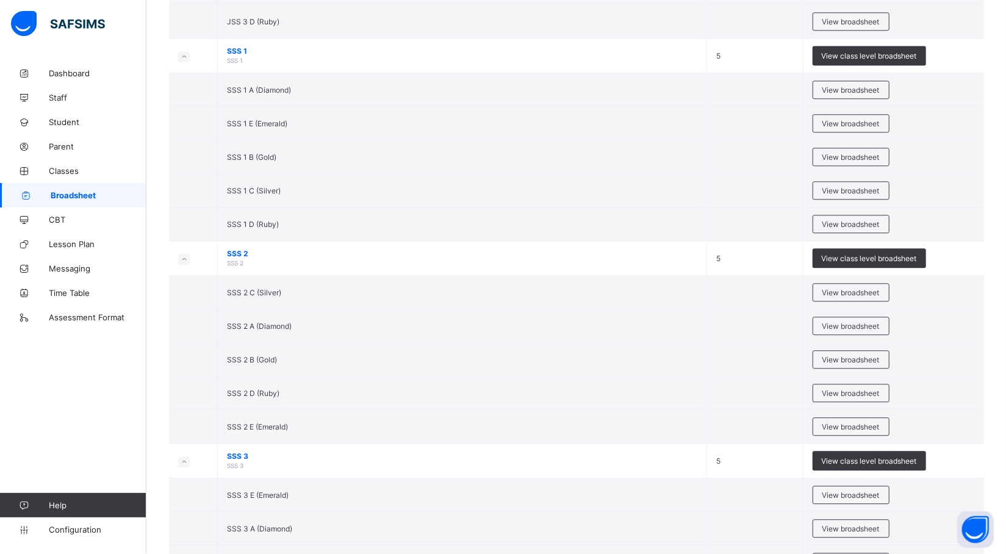
scroll to position [1902, 0]
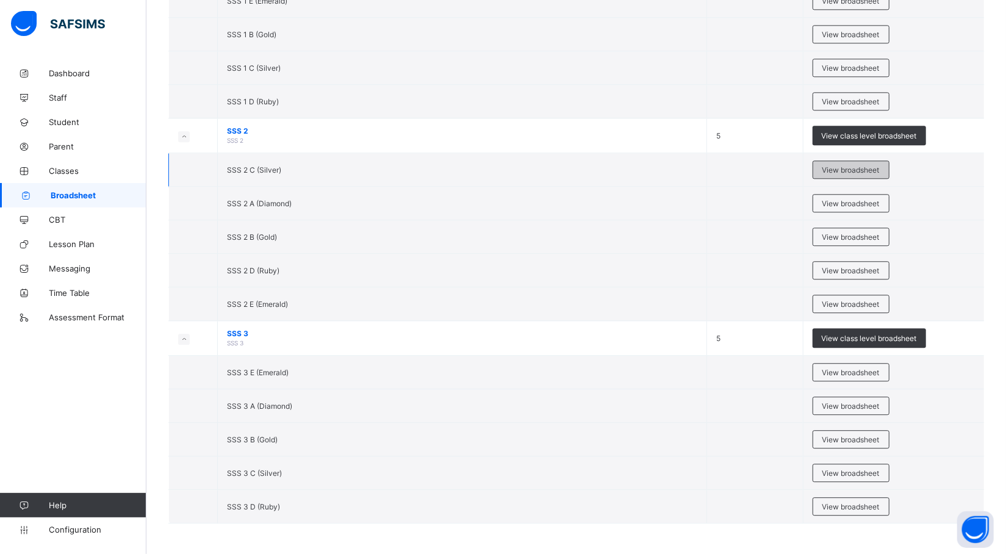
click at [841, 167] on span "View broadsheet" at bounding box center [851, 169] width 57 height 9
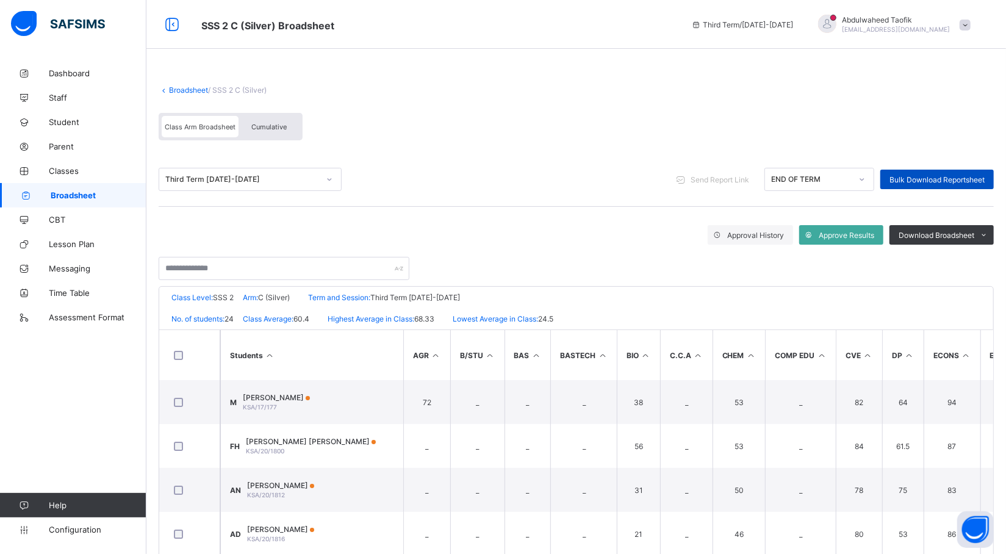
click at [924, 179] on span "Bulk Download Reportsheet" at bounding box center [937, 179] width 95 height 9
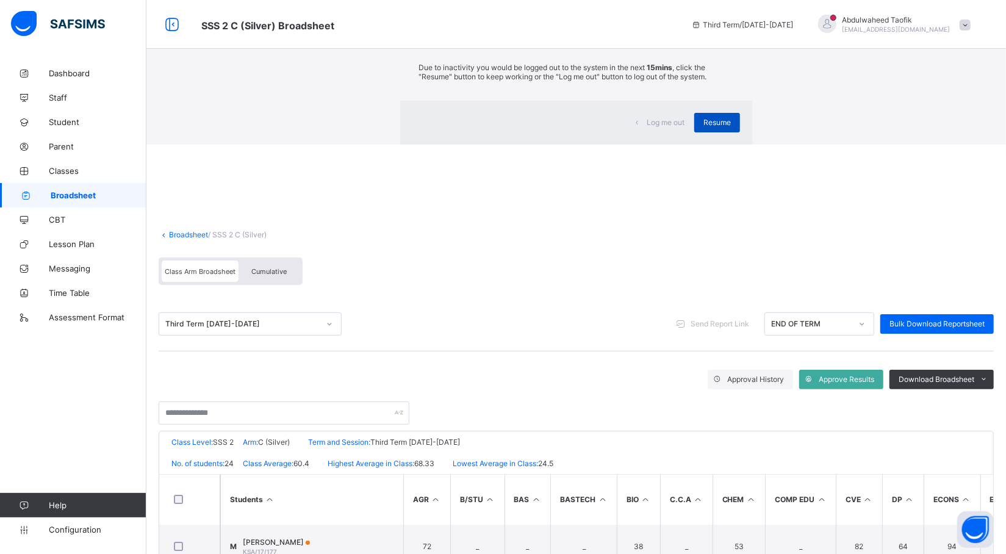
click at [704, 127] on span "Resume" at bounding box center [717, 122] width 27 height 9
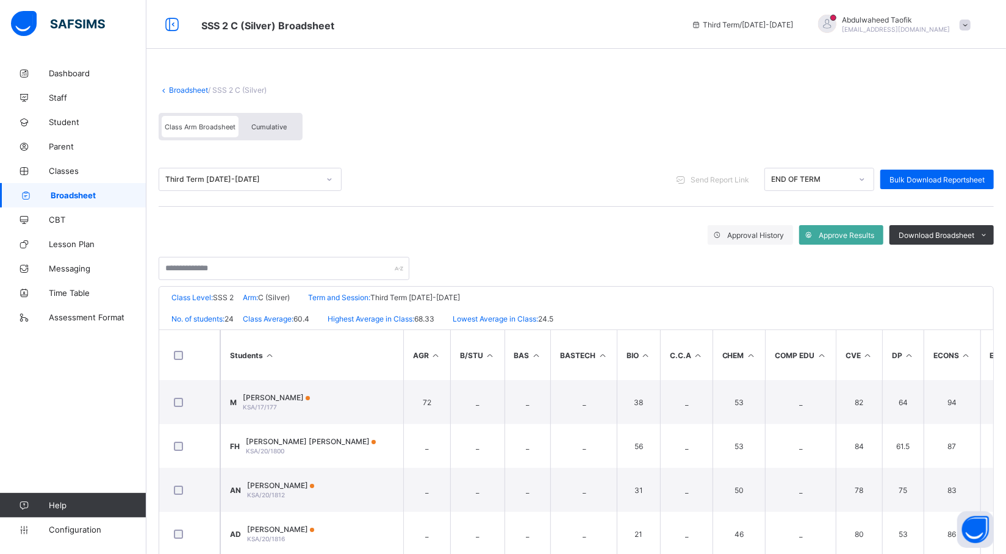
click at [106, 184] on link "Broadsheet" at bounding box center [73, 195] width 146 height 24
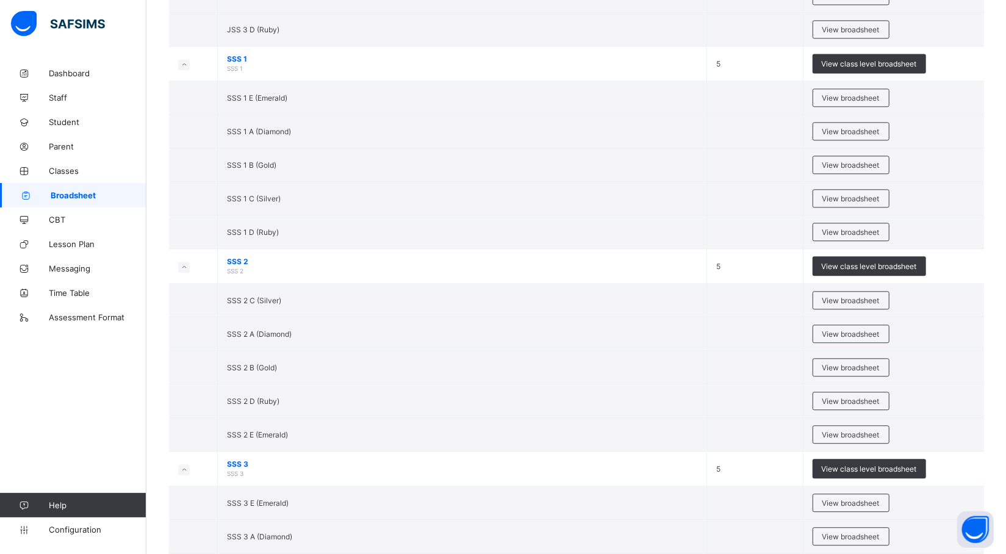
scroll to position [1759, 0]
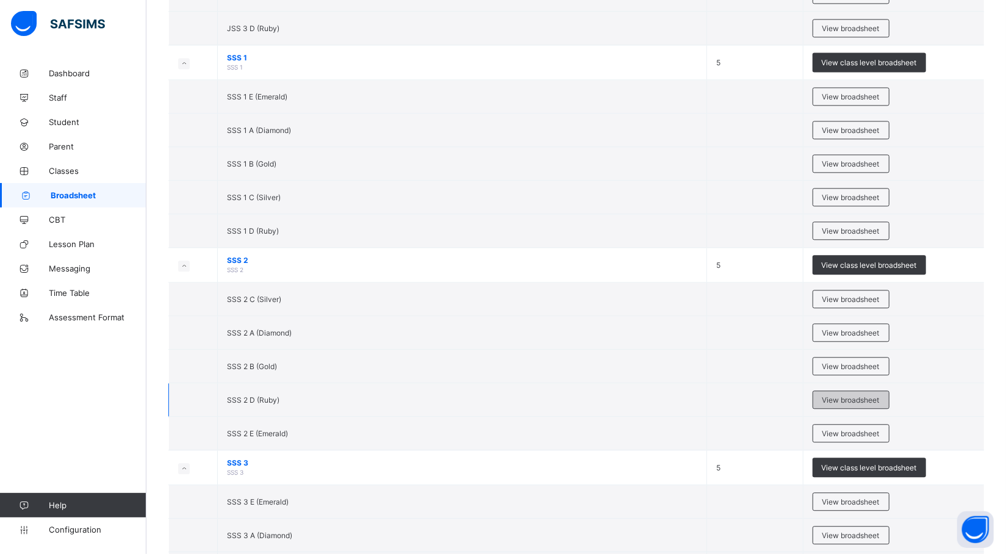
click at [856, 405] on span "View broadsheet" at bounding box center [851, 399] width 57 height 9
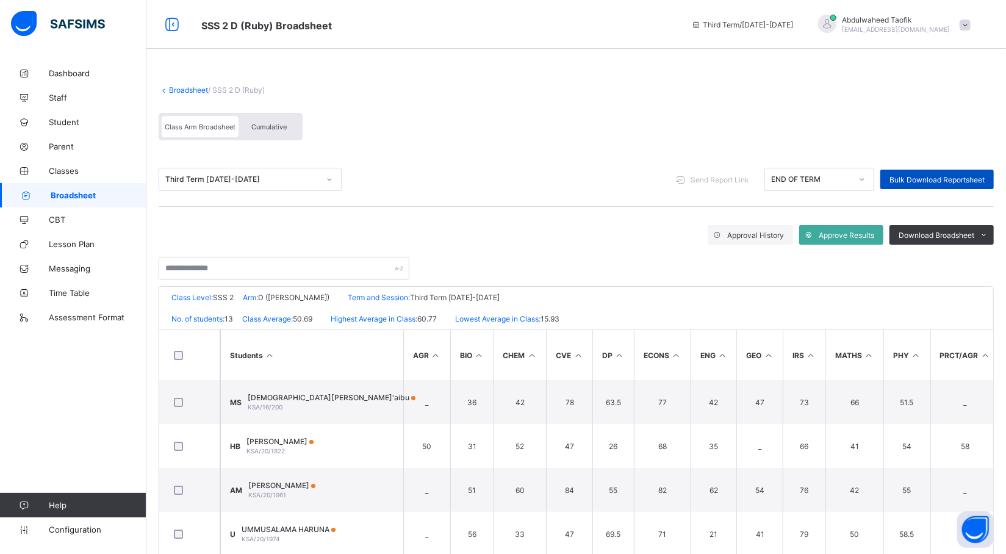
click at [958, 176] on span "Bulk Download Reportsheet" at bounding box center [937, 179] width 95 height 9
click at [118, 196] on span "Broadsheet" at bounding box center [99, 195] width 96 height 10
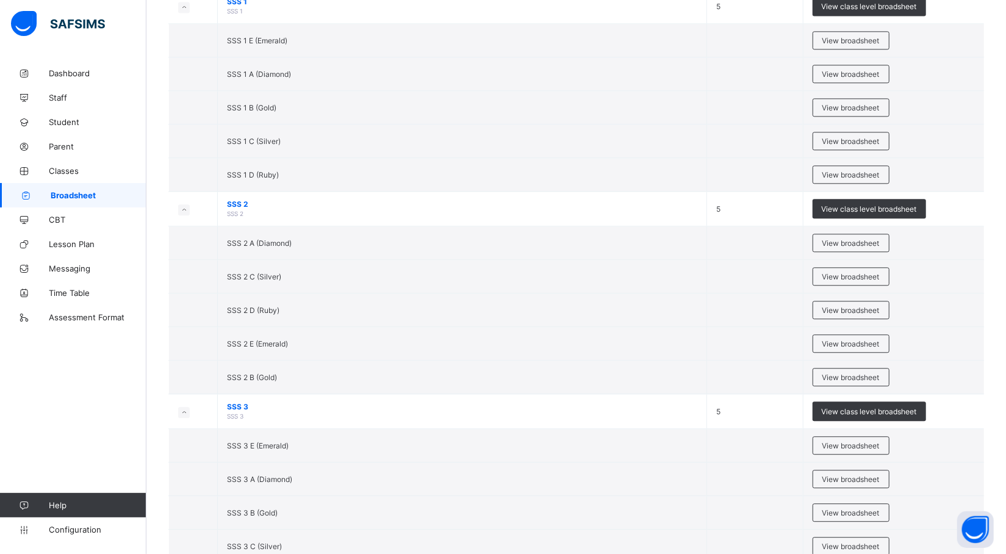
scroll to position [1816, 0]
click at [847, 318] on div "View broadsheet" at bounding box center [851, 309] width 77 height 18
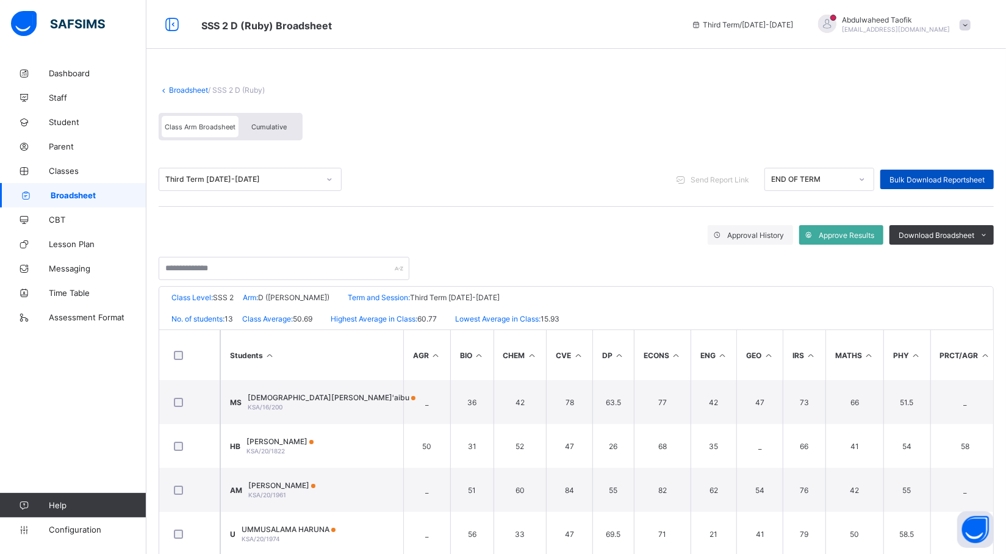
click at [944, 177] on span "Bulk Download Reportsheet" at bounding box center [937, 179] width 95 height 9
click at [112, 197] on span "Broadsheet" at bounding box center [99, 195] width 96 height 10
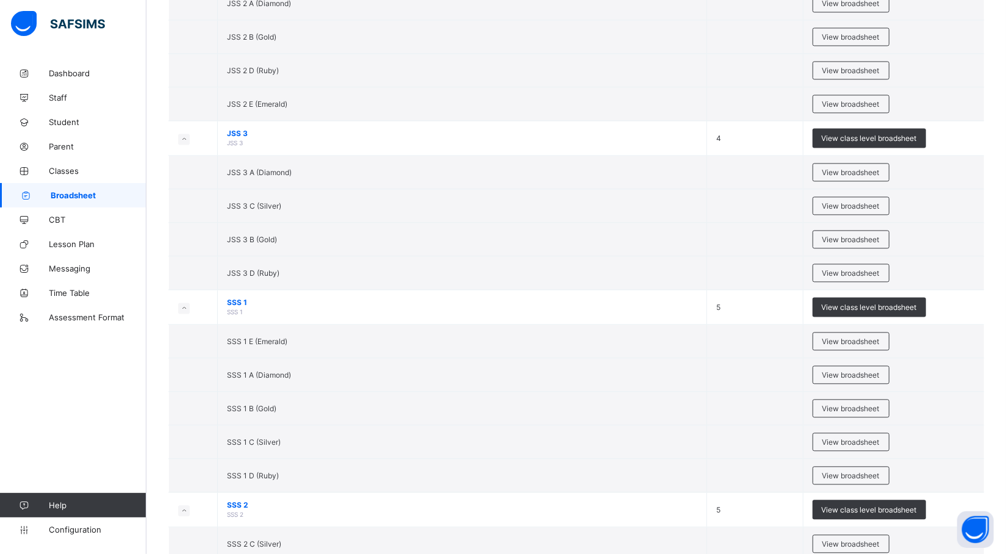
scroll to position [1902, 0]
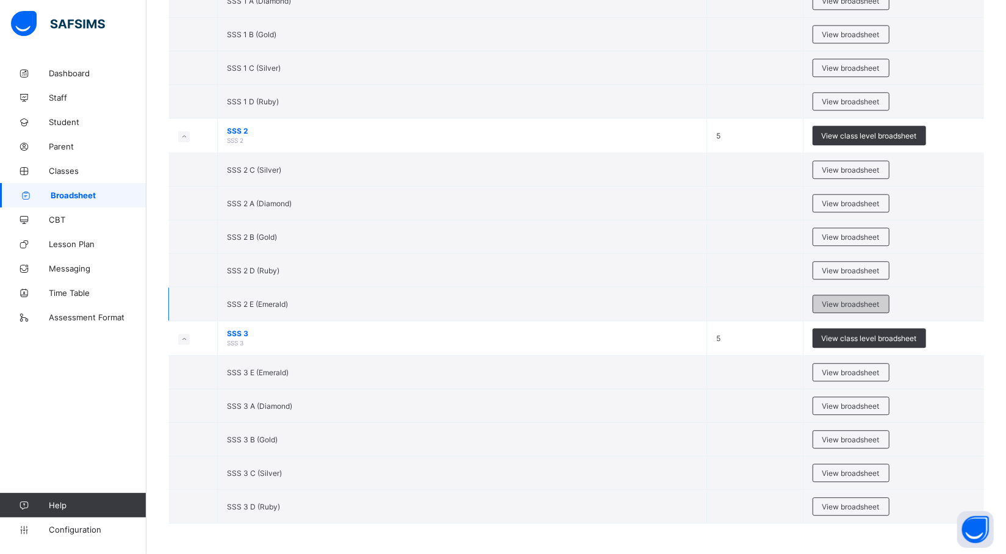
click at [831, 305] on span "View broadsheet" at bounding box center [851, 304] width 57 height 9
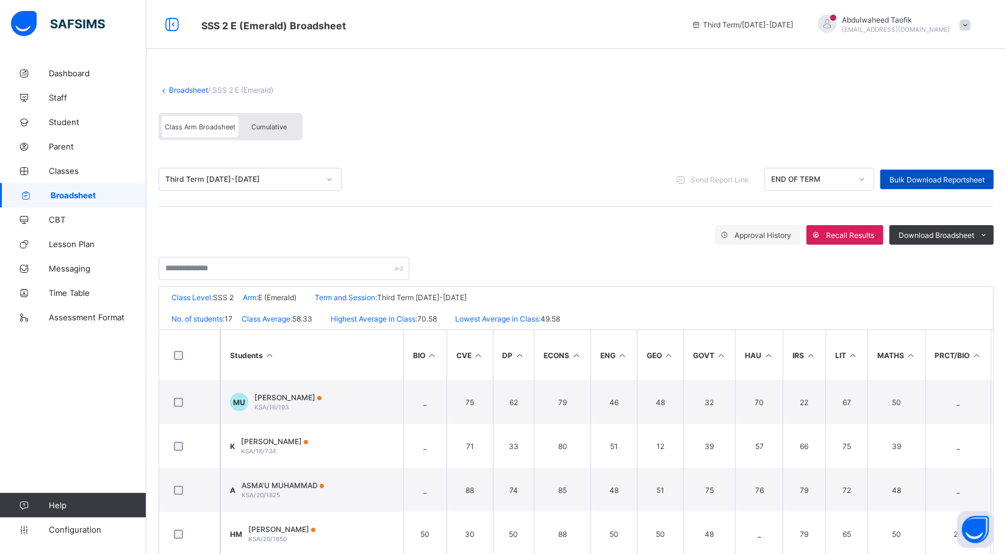
click at [948, 182] on span "Bulk Download Reportsheet" at bounding box center [937, 179] width 95 height 9
click at [971, 21] on span at bounding box center [965, 25] width 11 height 11
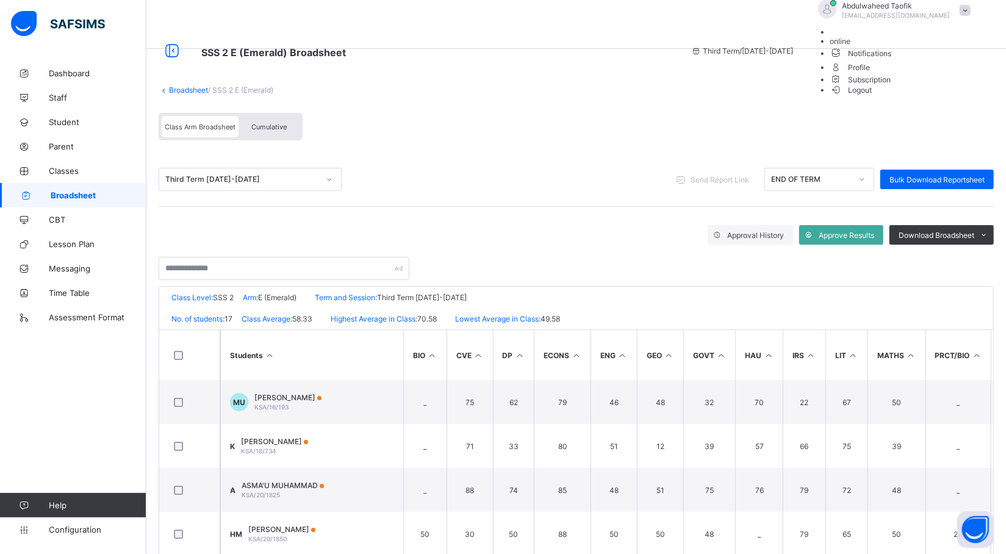
click at [873, 96] on span "Logout" at bounding box center [852, 90] width 42 height 13
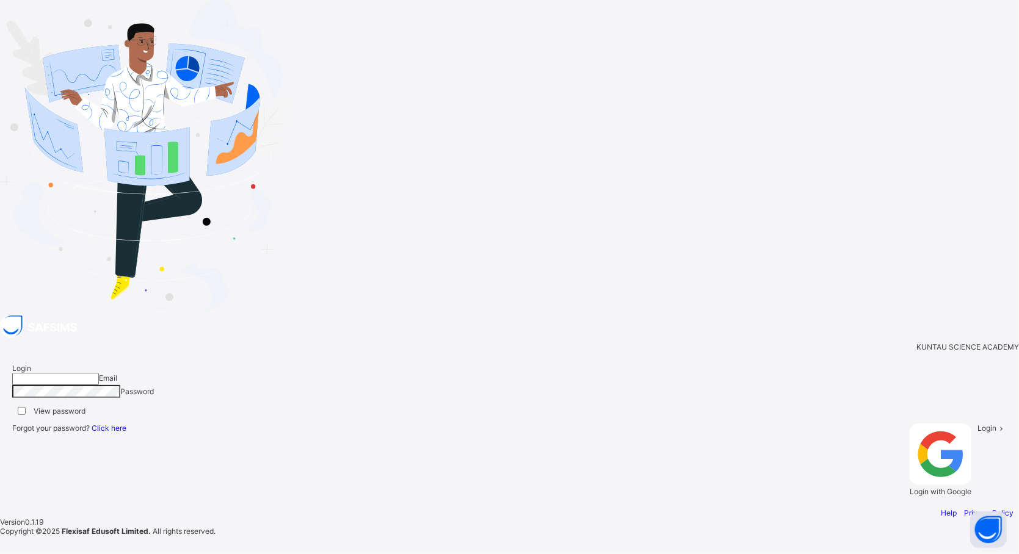
type input "**********"
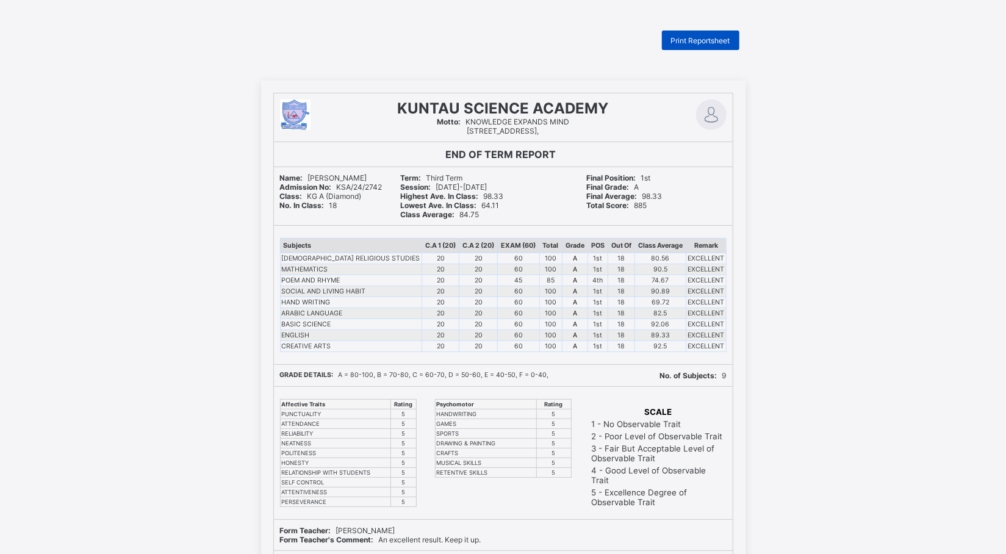
click at [716, 40] on span "Print Reportsheet" at bounding box center [700, 40] width 59 height 9
click at [726, 39] on span "Print Reportsheet" at bounding box center [700, 40] width 59 height 9
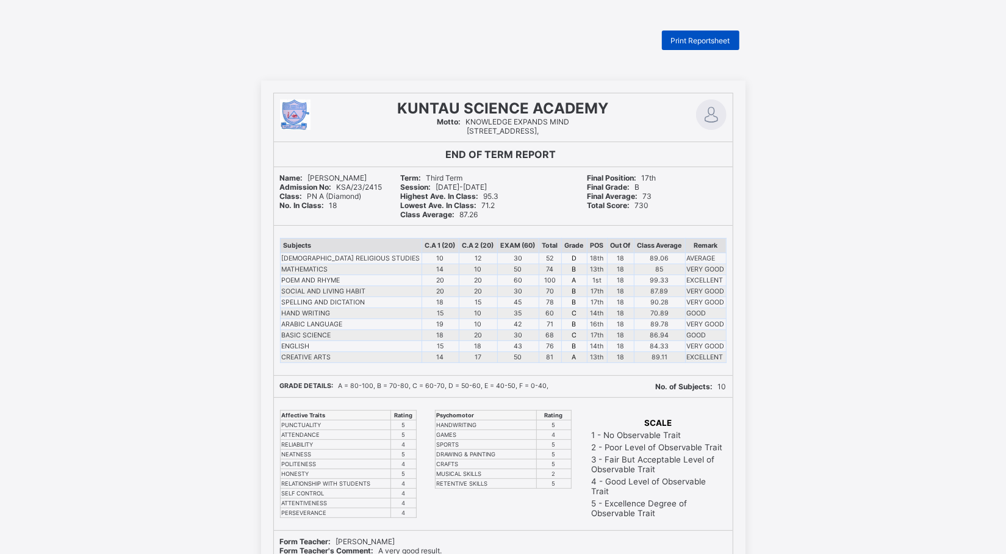
click at [715, 37] on span "Print Reportsheet" at bounding box center [700, 40] width 59 height 9
click at [701, 40] on span "Print Reportsheet" at bounding box center [700, 40] width 59 height 9
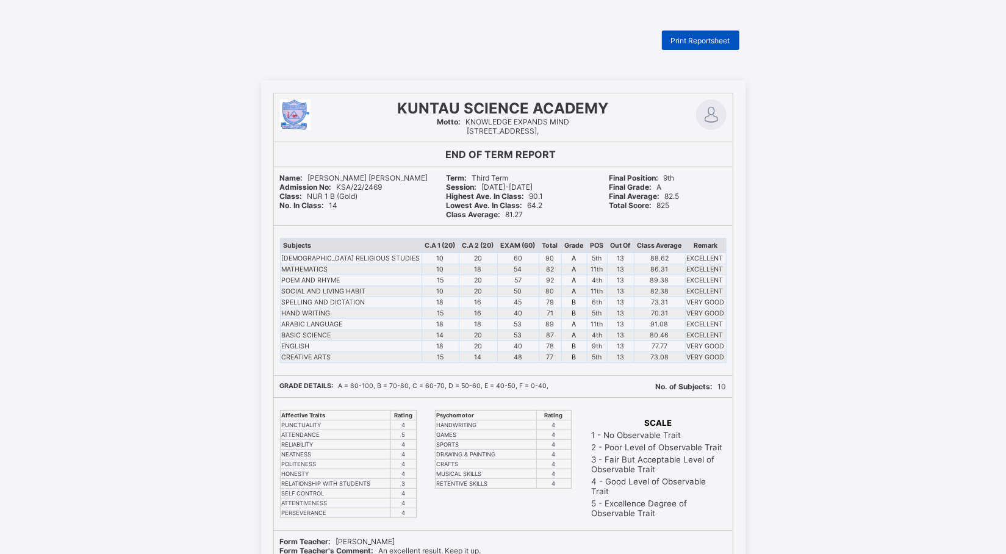
click at [729, 42] on span "Print Reportsheet" at bounding box center [700, 40] width 59 height 9
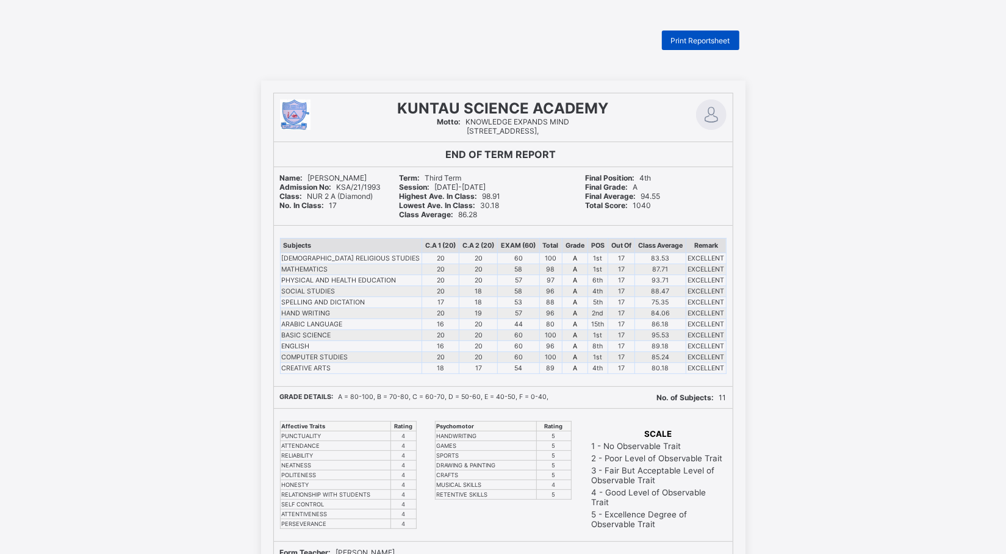
click at [704, 42] on span "Print Reportsheet" at bounding box center [700, 40] width 59 height 9
click at [726, 40] on span "Print Reportsheet" at bounding box center [700, 40] width 59 height 9
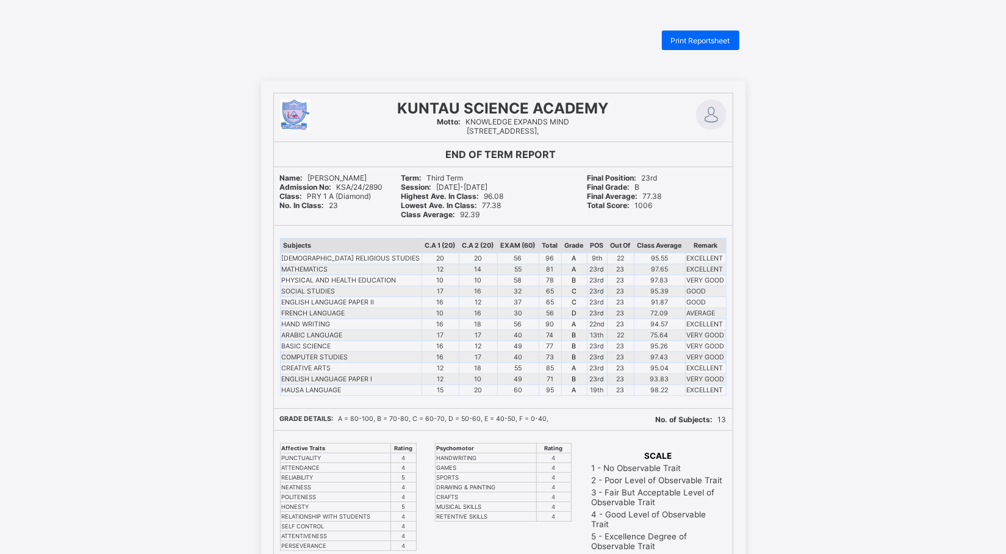
click at [543, 103] on span "KUNTAU SCIENCE ACADEMY" at bounding box center [503, 108] width 211 height 18
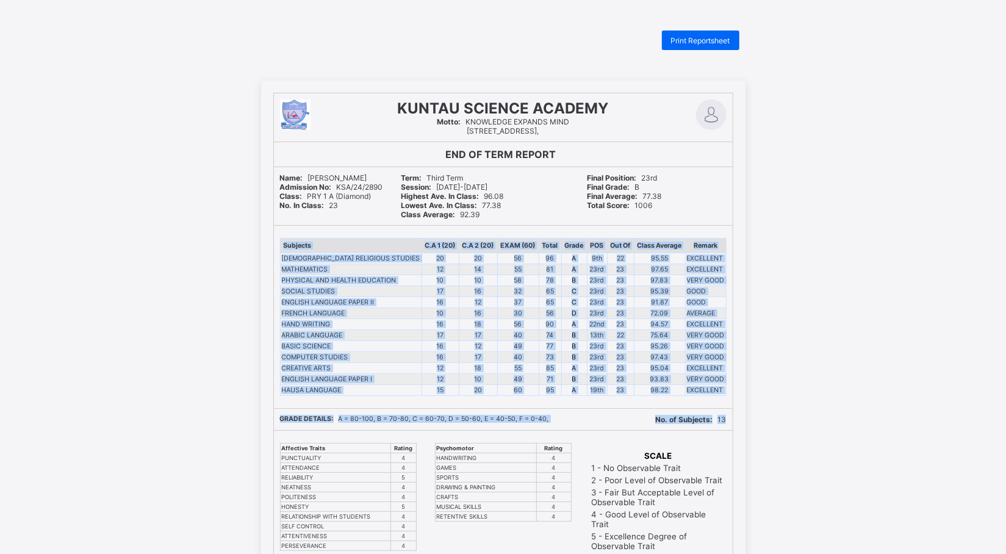
click at [755, 422] on div "KUNTAU SCIENCE ACADEMY Motto: KNOWLEDGE EXPANDS [STREET_ADDRESS], END OF TERM R…" at bounding box center [503, 419] width 1006 height 677
drag, startPoint x: 747, startPoint y: 399, endPoint x: 846, endPoint y: 421, distance: 101.3
click at [846, 421] on div "KUNTAU SCIENCE ACADEMY Motto: KNOWLEDGE EXPANDS MIND No: 1 Court Road Gyadi-Gya…" at bounding box center [503, 419] width 1006 height 677
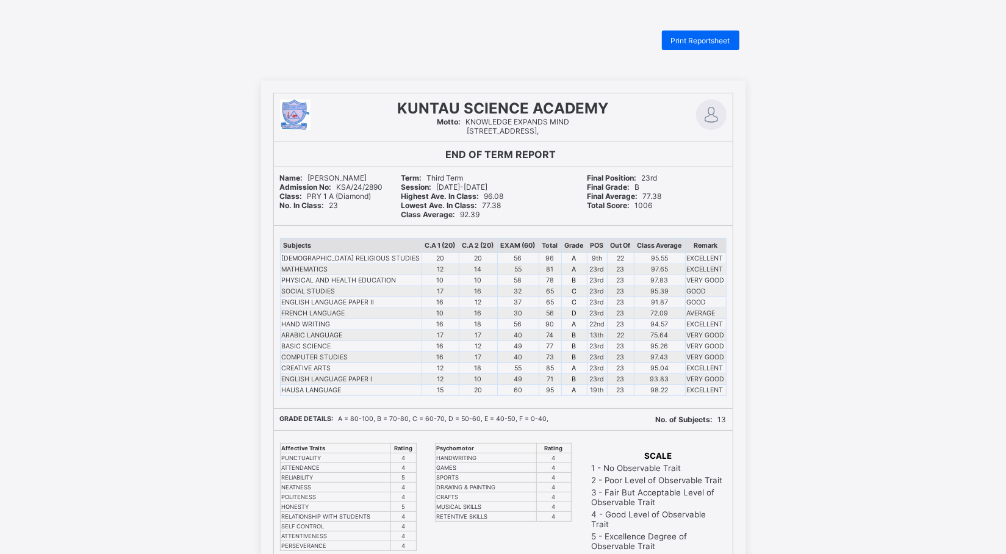
click at [364, 128] on div at bounding box center [329, 115] width 99 height 32
click at [364, 129] on div at bounding box center [329, 115] width 99 height 32
click at [320, 90] on div "KUNTAU SCIENCE ACADEMY Motto: KNOWLEDGE EXPANDS MIND No: 1 Court Road Gyadi-Gya…" at bounding box center [503, 419] width 485 height 677
click at [267, 32] on div "Print Reportsheet" at bounding box center [503, 41] width 485 height 20
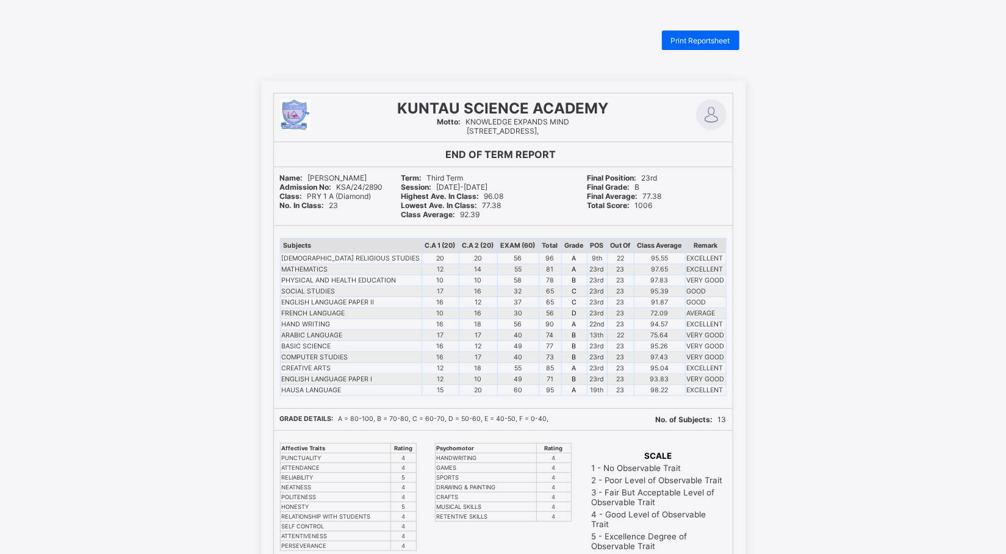
drag, startPoint x: 269, startPoint y: 23, endPoint x: 267, endPoint y: 16, distance: 7.0
click at [681, 32] on div "Print Reportsheet" at bounding box center [701, 41] width 78 height 20
click at [710, 40] on span "Print Reportsheet" at bounding box center [700, 40] width 59 height 9
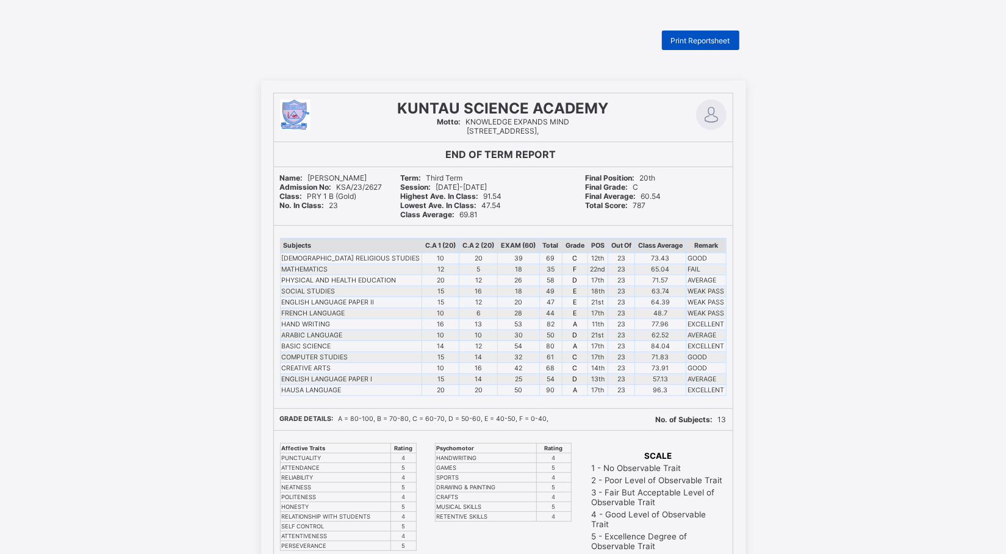
click at [695, 36] on span "Print Reportsheet" at bounding box center [700, 40] width 59 height 9
click at [725, 39] on span "Print Reportsheet" at bounding box center [700, 40] width 59 height 9
click at [721, 40] on span "Print Reportsheet" at bounding box center [700, 40] width 59 height 9
click at [706, 42] on span "Print Reportsheet" at bounding box center [700, 40] width 59 height 9
click at [725, 39] on span "Print Reportsheet" at bounding box center [700, 40] width 59 height 9
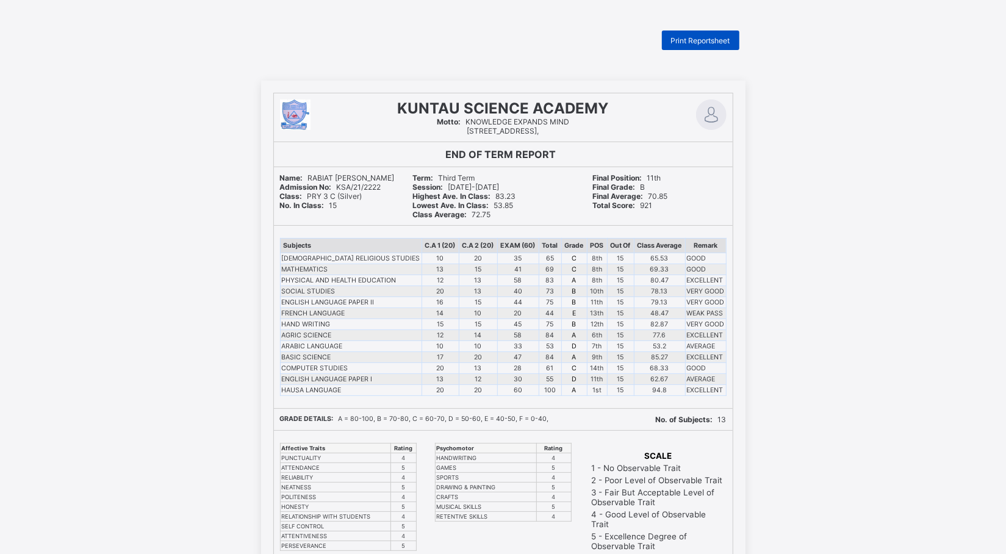
click at [724, 38] on span "Print Reportsheet" at bounding box center [700, 40] width 59 height 9
click at [699, 34] on div "Print Reportsheet" at bounding box center [701, 41] width 78 height 20
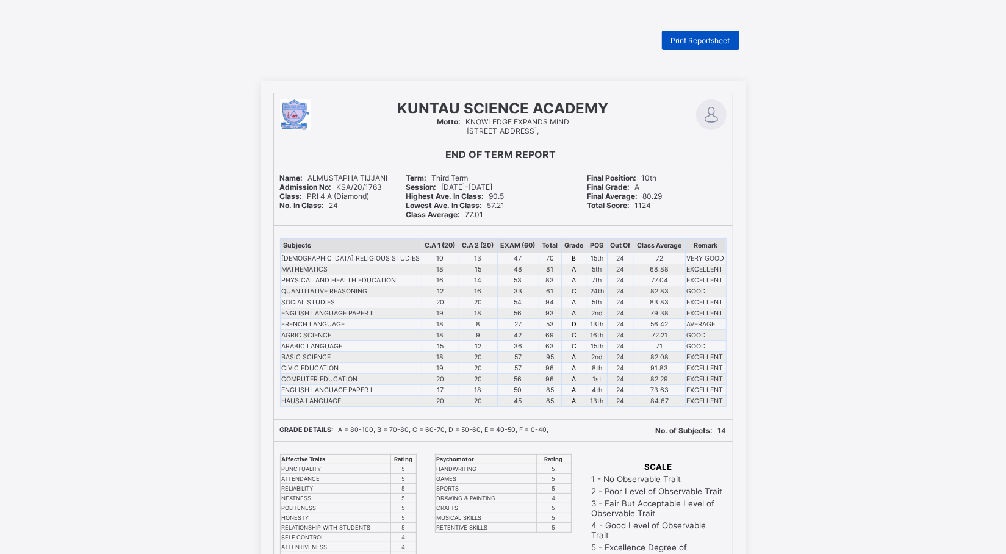
click at [724, 33] on div "Print Reportsheet" at bounding box center [701, 41] width 78 height 20
click at [726, 36] on span "Print Reportsheet" at bounding box center [700, 40] width 59 height 9
click at [680, 46] on div "Print Reportsheet" at bounding box center [701, 41] width 78 height 20
click at [709, 39] on span "Print Reportsheet" at bounding box center [700, 40] width 59 height 9
click at [720, 43] on span "Print Reportsheet" at bounding box center [700, 40] width 59 height 9
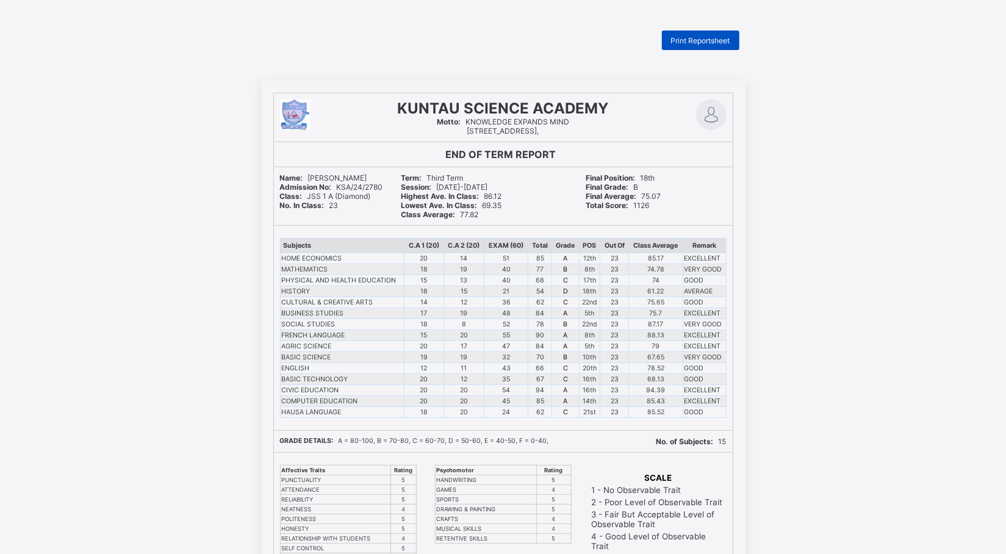
click at [691, 43] on span "Print Reportsheet" at bounding box center [700, 40] width 59 height 9
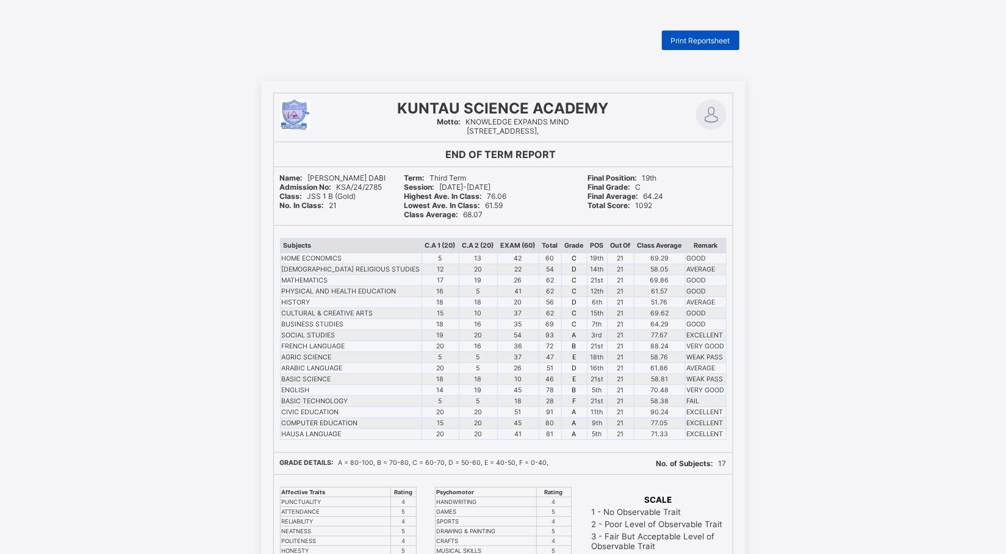
click at [709, 42] on span "Print Reportsheet" at bounding box center [700, 40] width 59 height 9
click at [698, 46] on div "Print Reportsheet" at bounding box center [701, 41] width 78 height 20
click at [699, 36] on span "Print Reportsheet" at bounding box center [700, 40] width 59 height 9
click at [693, 44] on span "Print Reportsheet" at bounding box center [700, 40] width 59 height 9
click at [704, 42] on span "Print Reportsheet" at bounding box center [700, 40] width 59 height 9
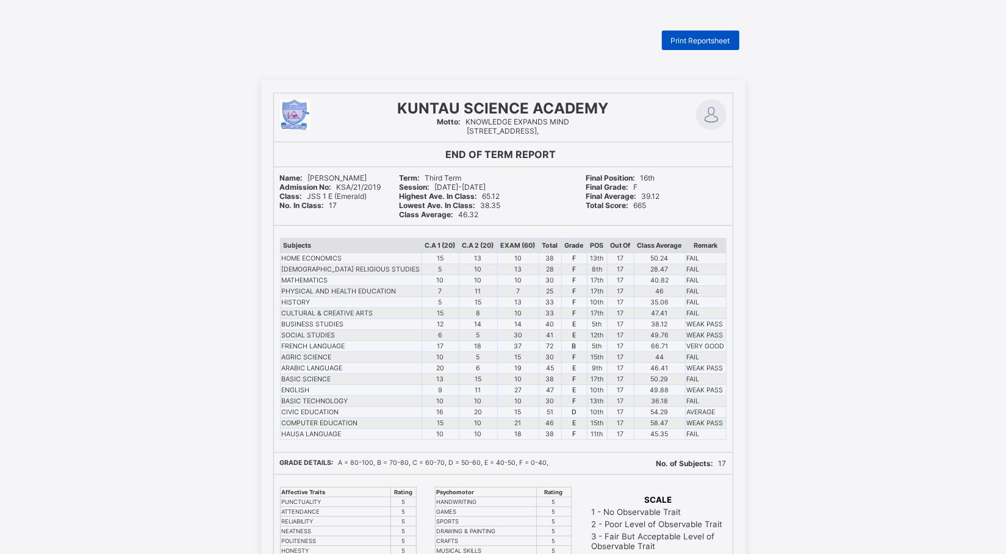
click at [706, 37] on span "Print Reportsheet" at bounding box center [700, 40] width 59 height 9
click at [714, 45] on div "Print Reportsheet" at bounding box center [701, 41] width 78 height 20
click at [720, 39] on span "Print Reportsheet" at bounding box center [700, 40] width 59 height 9
click at [720, 37] on span "Print Reportsheet" at bounding box center [700, 40] width 59 height 9
click at [719, 39] on span "Print Reportsheet" at bounding box center [700, 40] width 59 height 9
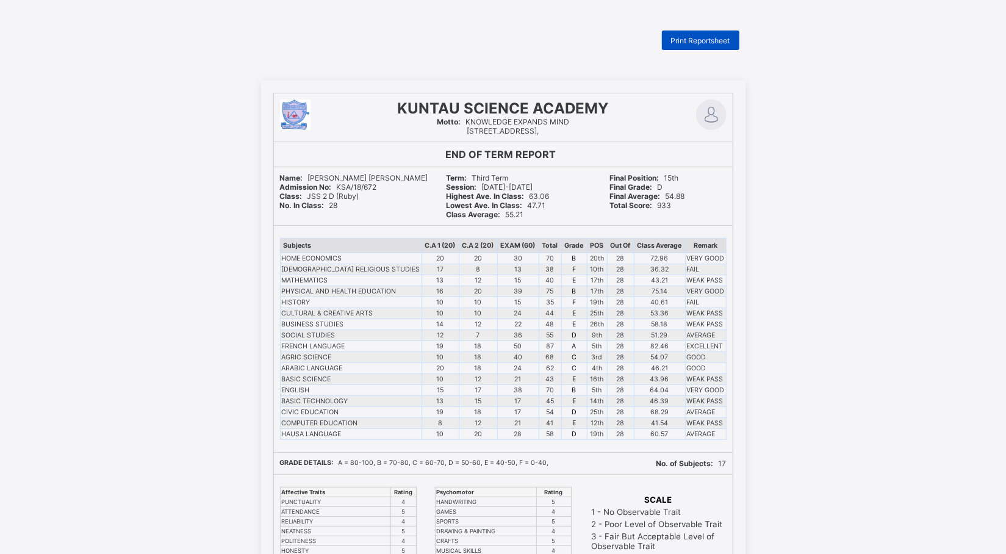
click at [713, 37] on span "Print Reportsheet" at bounding box center [700, 40] width 59 height 9
click at [701, 42] on span "Print Reportsheet" at bounding box center [700, 40] width 59 height 9
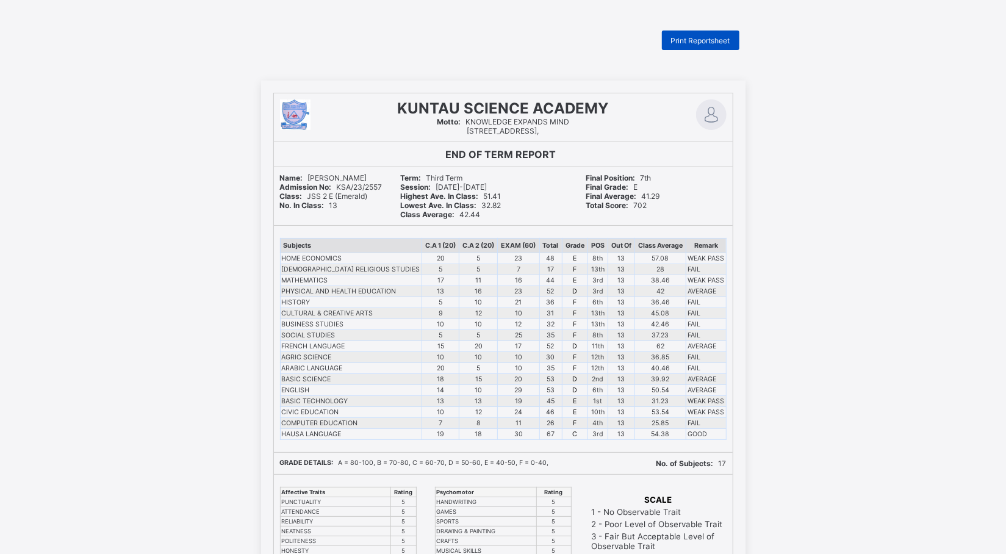
click at [692, 38] on span "Print Reportsheet" at bounding box center [700, 40] width 59 height 9
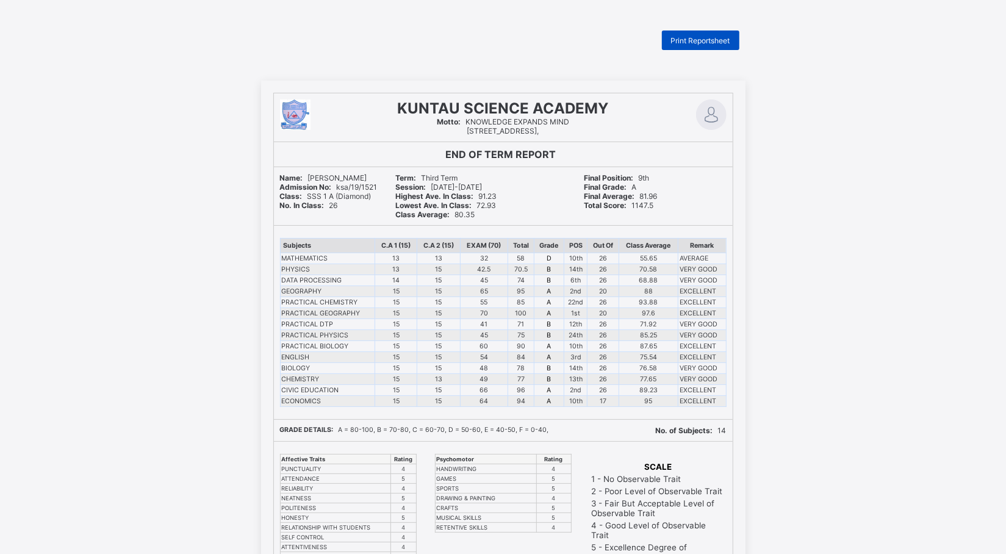
click at [713, 40] on span "Print Reportsheet" at bounding box center [700, 40] width 59 height 9
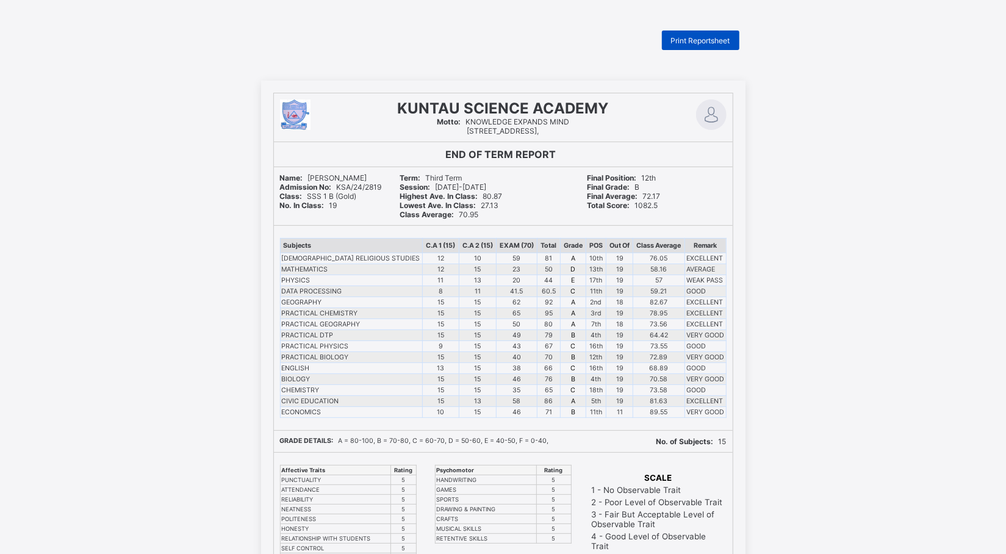
click at [699, 38] on span "Print Reportsheet" at bounding box center [700, 40] width 59 height 9
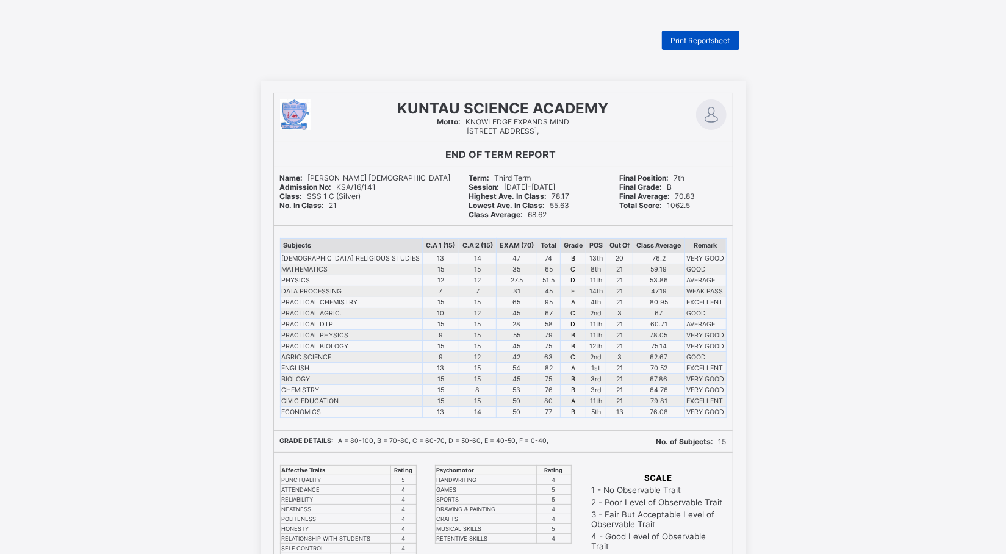
click at [718, 36] on span "Print Reportsheet" at bounding box center [700, 40] width 59 height 9
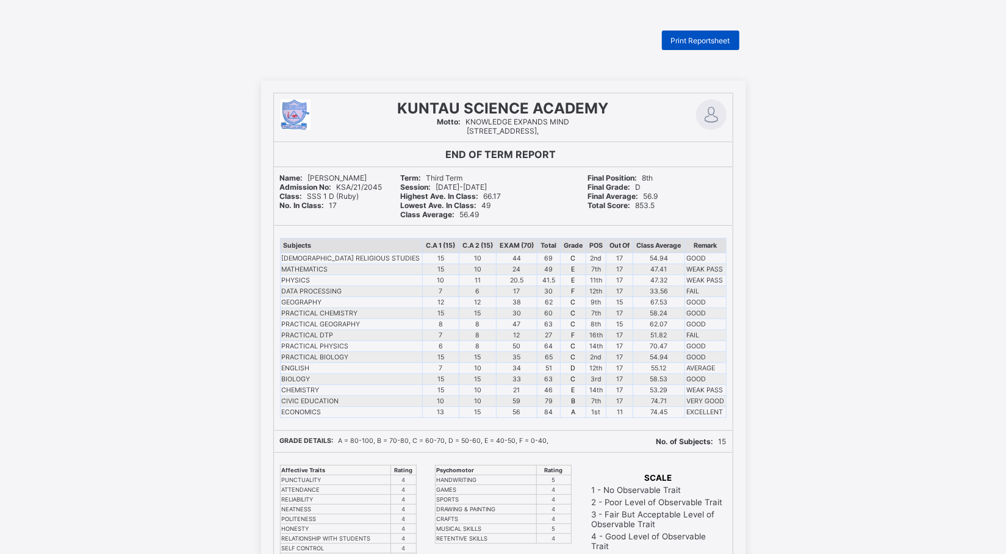
click at [717, 42] on span "Print Reportsheet" at bounding box center [700, 40] width 59 height 9
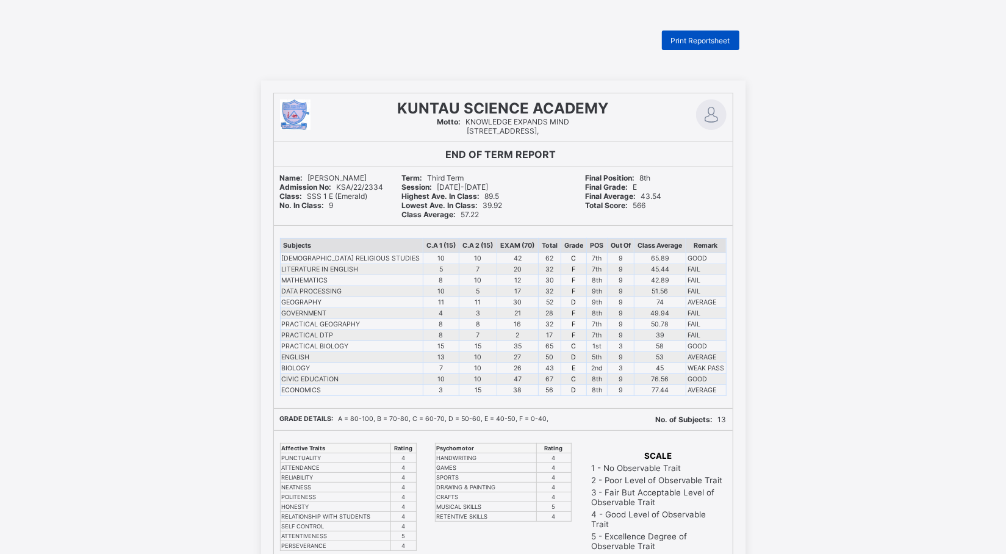
click at [721, 43] on span "Print Reportsheet" at bounding box center [700, 40] width 59 height 9
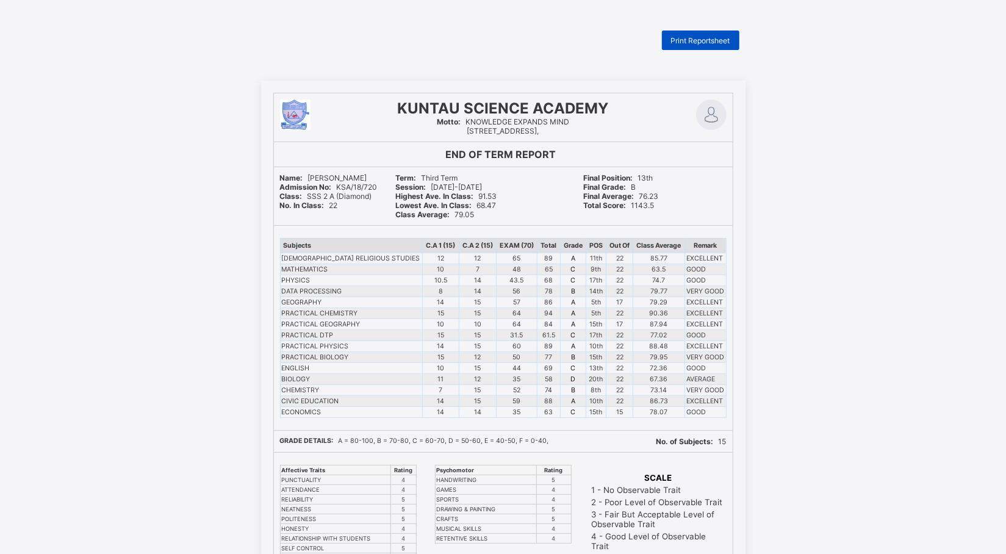
click at [716, 39] on span "Print Reportsheet" at bounding box center [700, 40] width 59 height 9
click at [715, 38] on span "Print Reportsheet" at bounding box center [700, 40] width 59 height 9
click at [701, 38] on span "Print Reportsheet" at bounding box center [700, 40] width 59 height 9
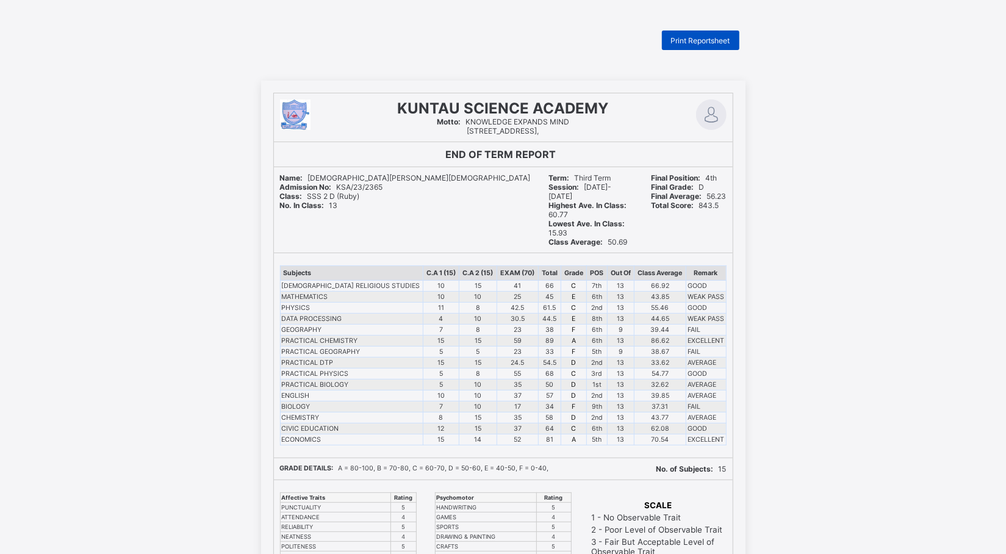
click at [694, 40] on span "Print Reportsheet" at bounding box center [700, 40] width 59 height 9
click at [716, 37] on span "Print Reportsheet" at bounding box center [700, 40] width 59 height 9
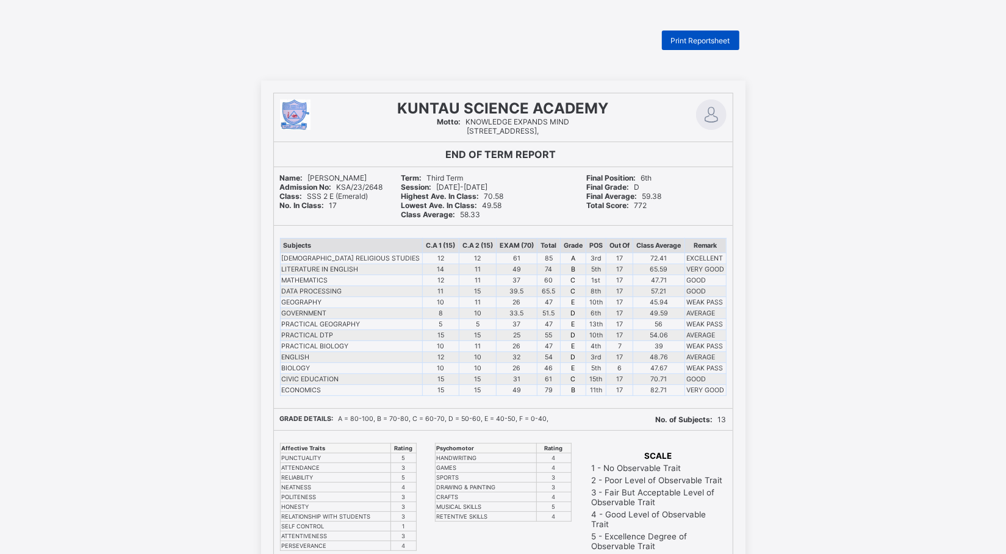
click at [730, 37] on span "Print Reportsheet" at bounding box center [700, 40] width 59 height 9
